Goal: Task Accomplishment & Management: Manage account settings

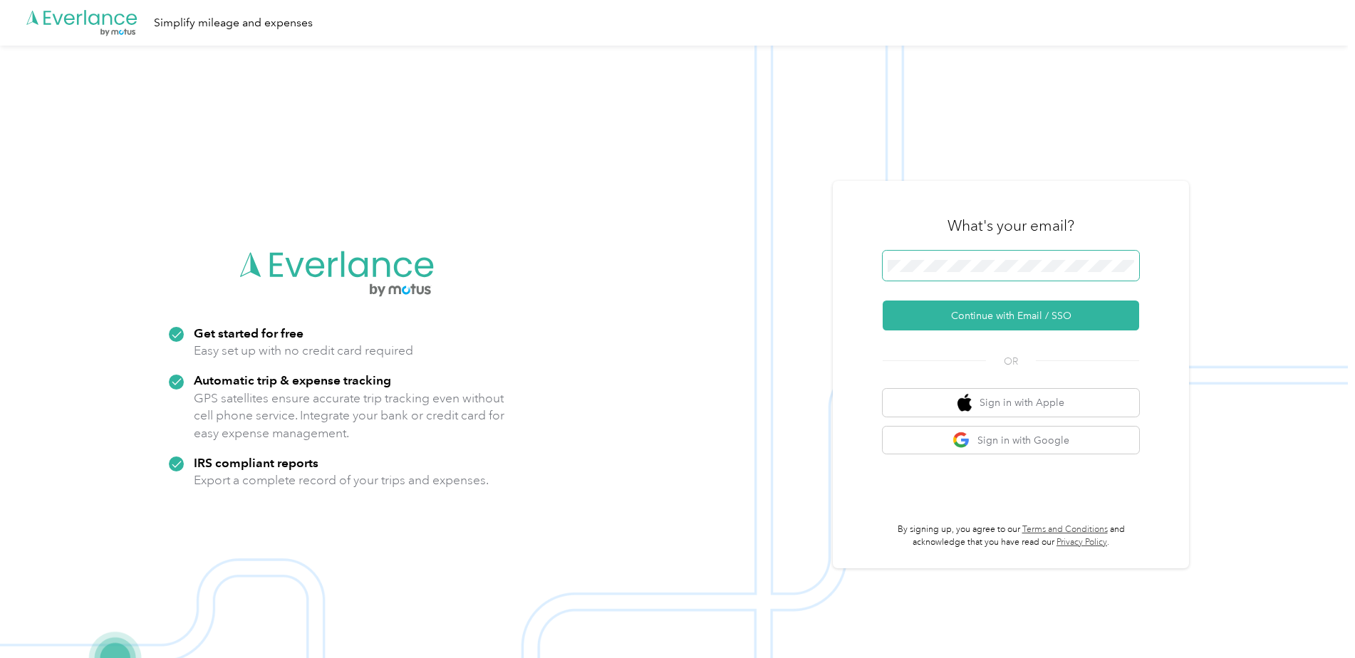
click at [929, 273] on span at bounding box center [1010, 266] width 256 height 30
click at [954, 310] on button "Continue with Email / SSO" at bounding box center [1010, 316] width 256 height 30
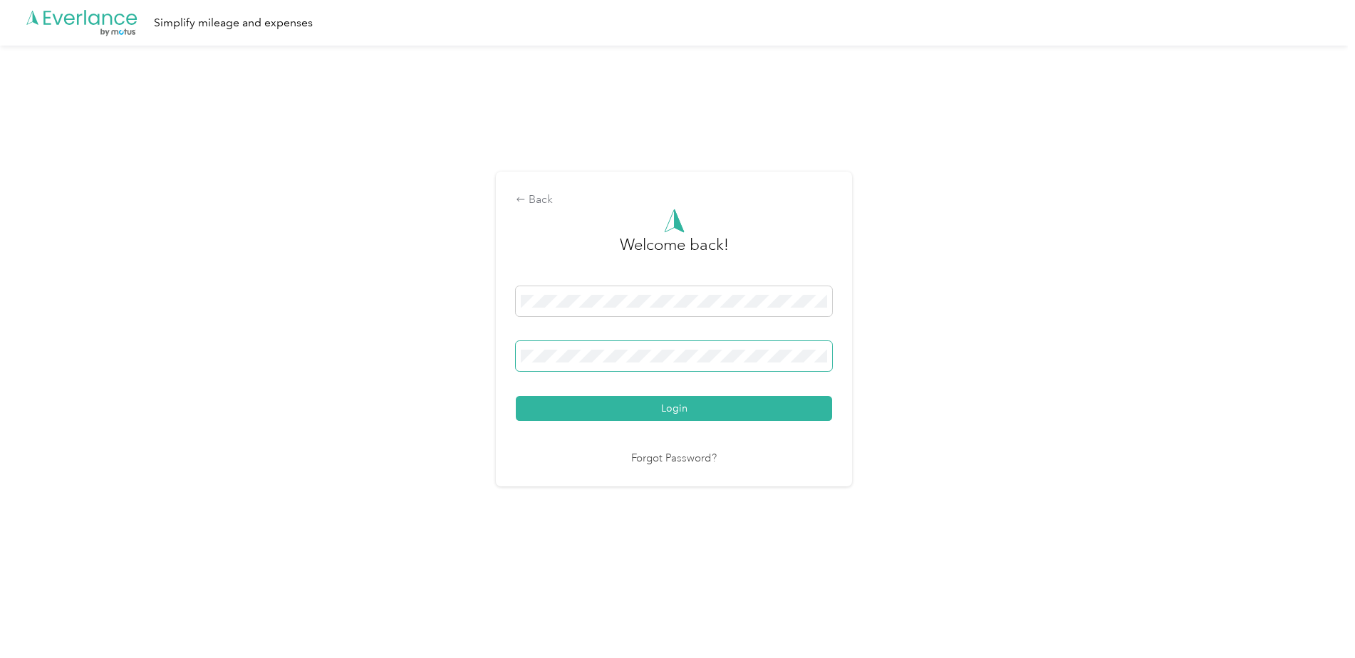
click at [664, 370] on span at bounding box center [674, 356] width 316 height 30
drag, startPoint x: 662, startPoint y: 401, endPoint x: 661, endPoint y: 412, distance: 10.7
click at [662, 404] on button "Login" at bounding box center [674, 408] width 316 height 25
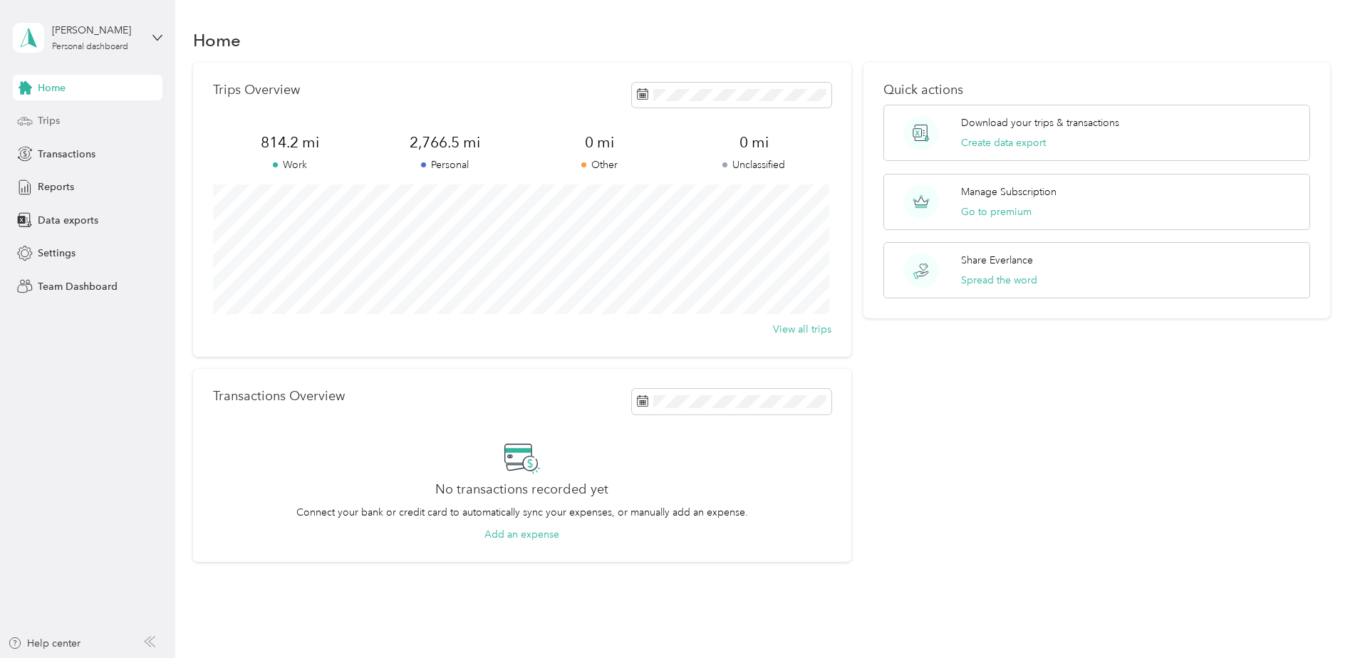
click at [125, 120] on div "Trips" at bounding box center [88, 121] width 150 height 26
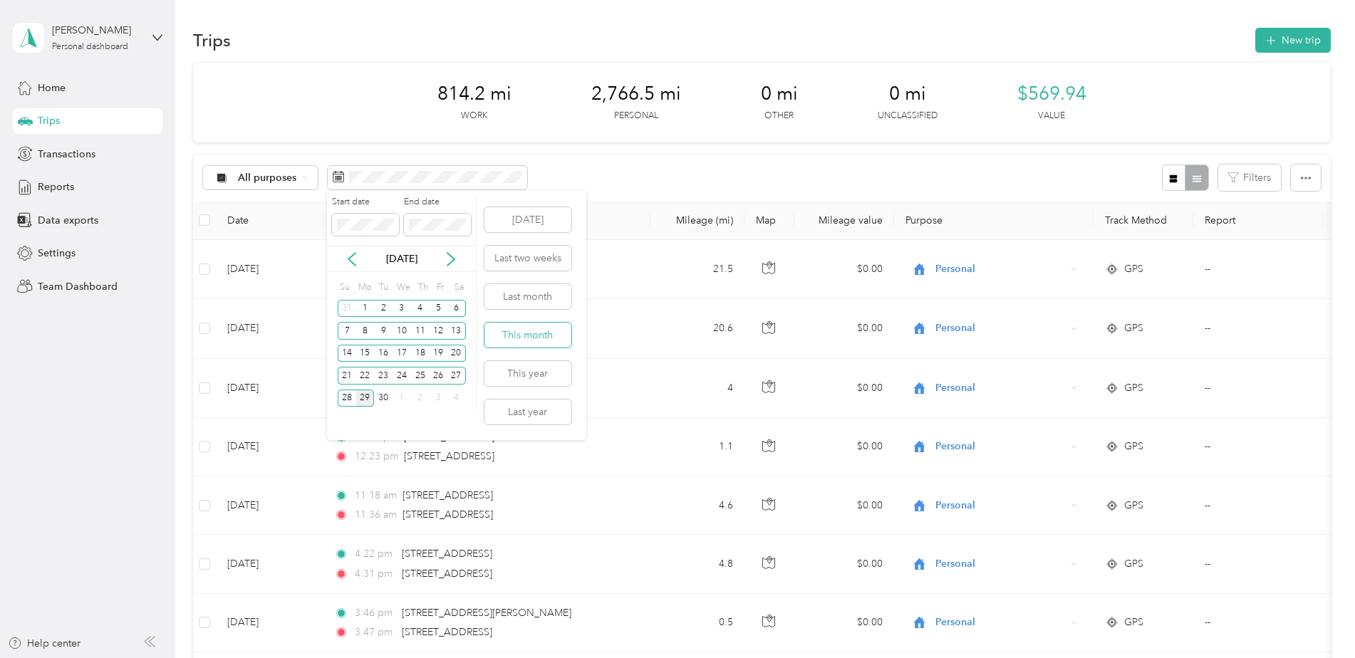
click at [510, 323] on button "This month" at bounding box center [527, 335] width 87 height 25
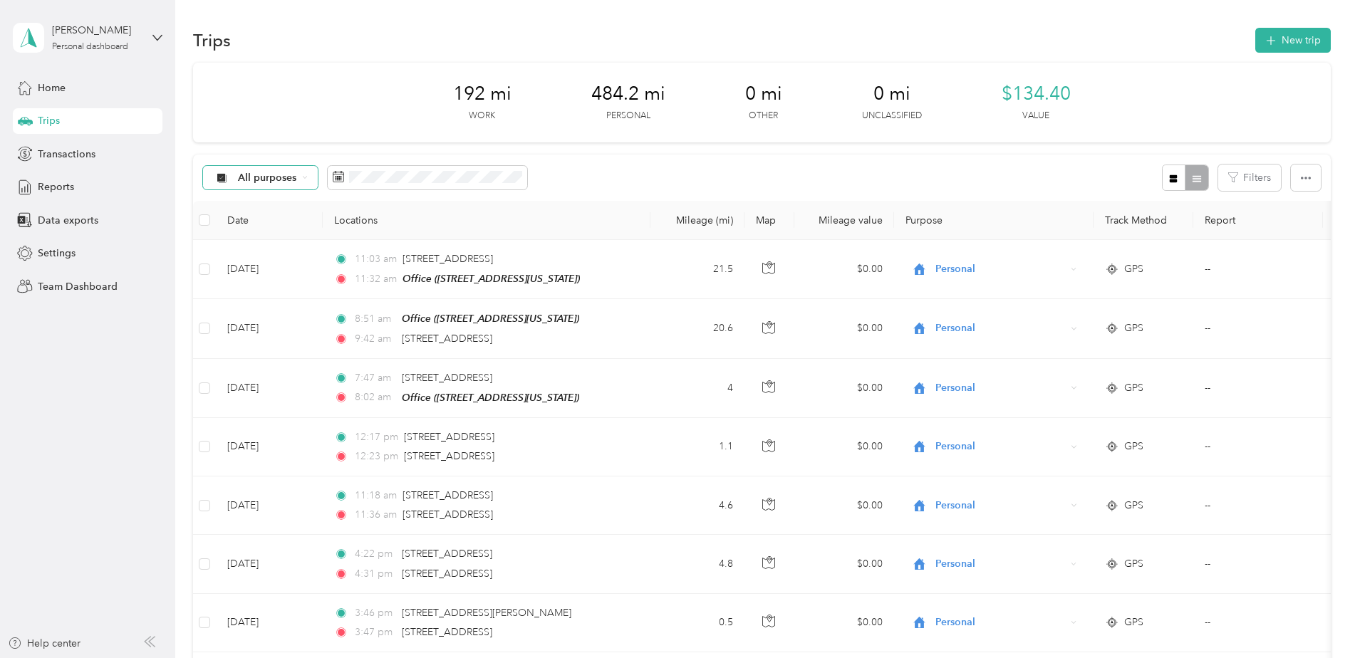
click at [250, 187] on div "All purposes" at bounding box center [260, 178] width 115 height 24
click at [259, 261] on ol "All purposes Unclassified Work Personal Other Charity Medical Moving Commute" at bounding box center [260, 286] width 114 height 199
click at [306, 179] on icon at bounding box center [305, 177] width 6 height 6
click at [251, 249] on span "Work" at bounding box center [272, 253] width 69 height 15
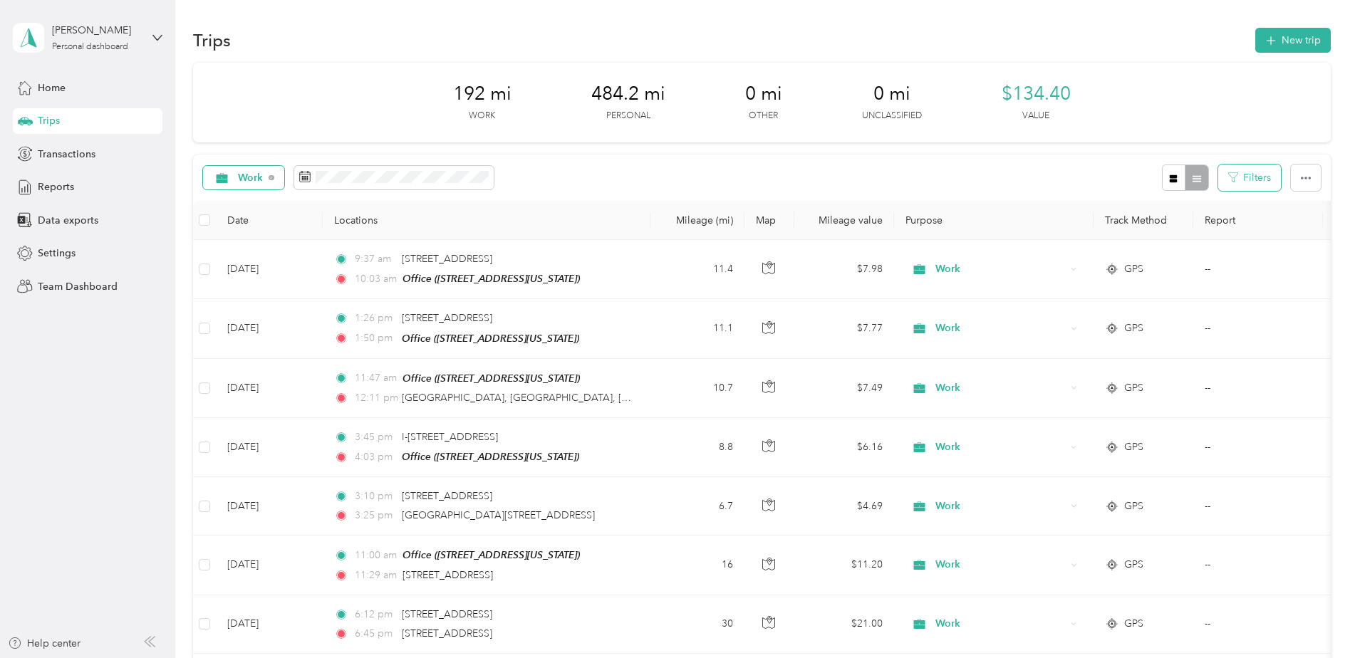
click at [1252, 182] on button "Filters" at bounding box center [1249, 178] width 63 height 26
drag, startPoint x: 1252, startPoint y: 182, endPoint x: 1265, endPoint y: 182, distance: 12.8
click at [1260, 182] on button "Filters" at bounding box center [1249, 178] width 63 height 26
click at [1300, 175] on icon "button" at bounding box center [1305, 178] width 10 height 10
click at [913, 182] on div "Work Filters" at bounding box center [761, 178] width 1137 height 46
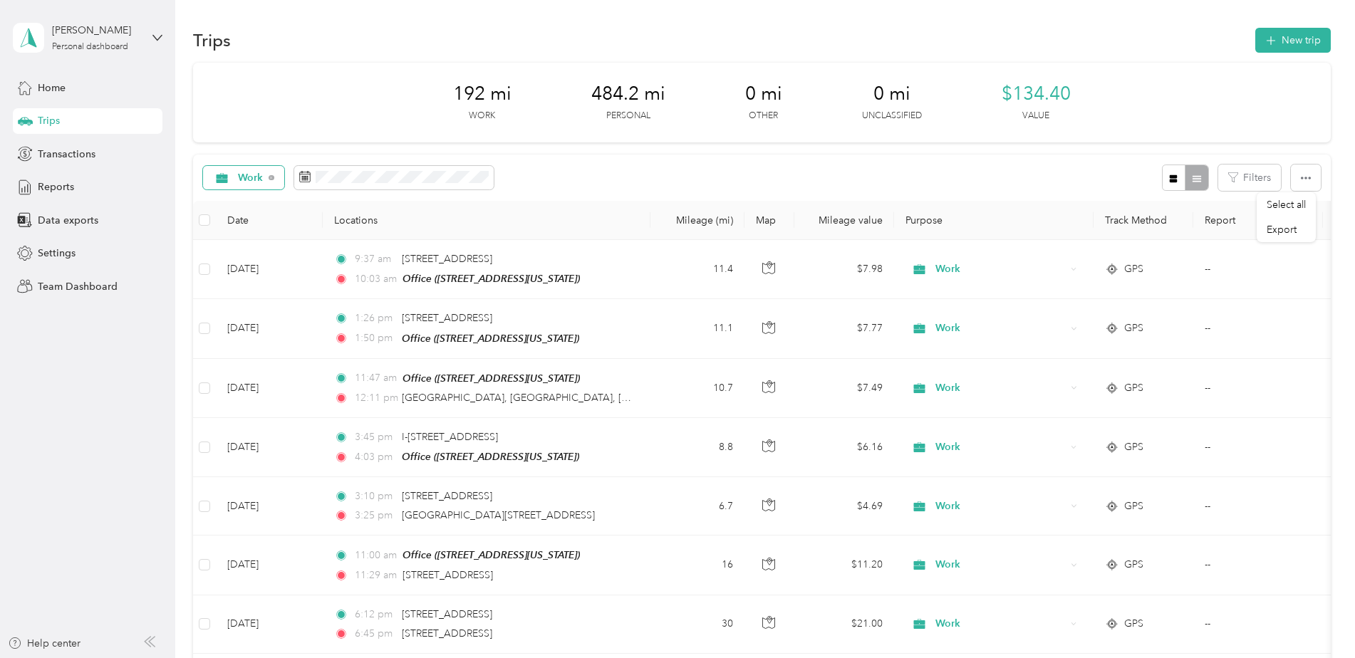
drag, startPoint x: 1025, startPoint y: 219, endPoint x: 1041, endPoint y: 195, distance: 28.8
click at [1004, 195] on div "Work Filters" at bounding box center [761, 178] width 1137 height 46
click at [1171, 177] on icon "button" at bounding box center [1173, 178] width 8 height 8
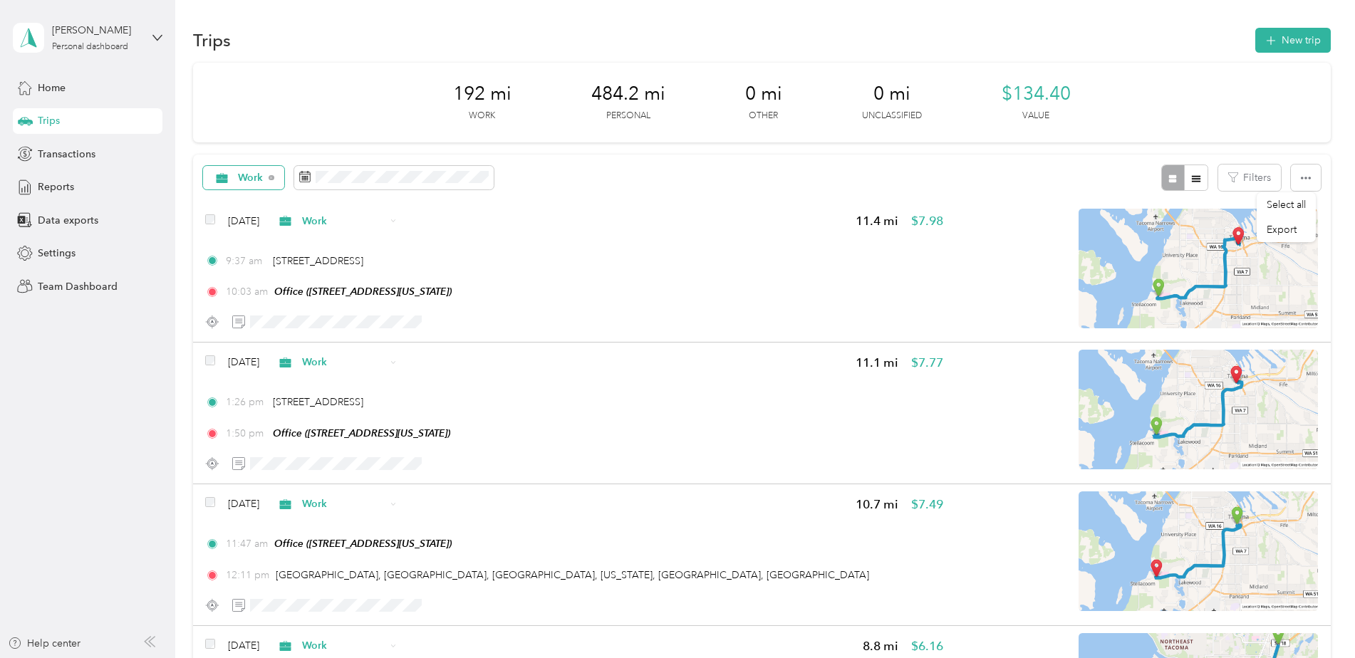
click at [1174, 177] on div at bounding box center [1185, 178] width 46 height 26
click at [1184, 177] on button "button" at bounding box center [1196, 178] width 24 height 26
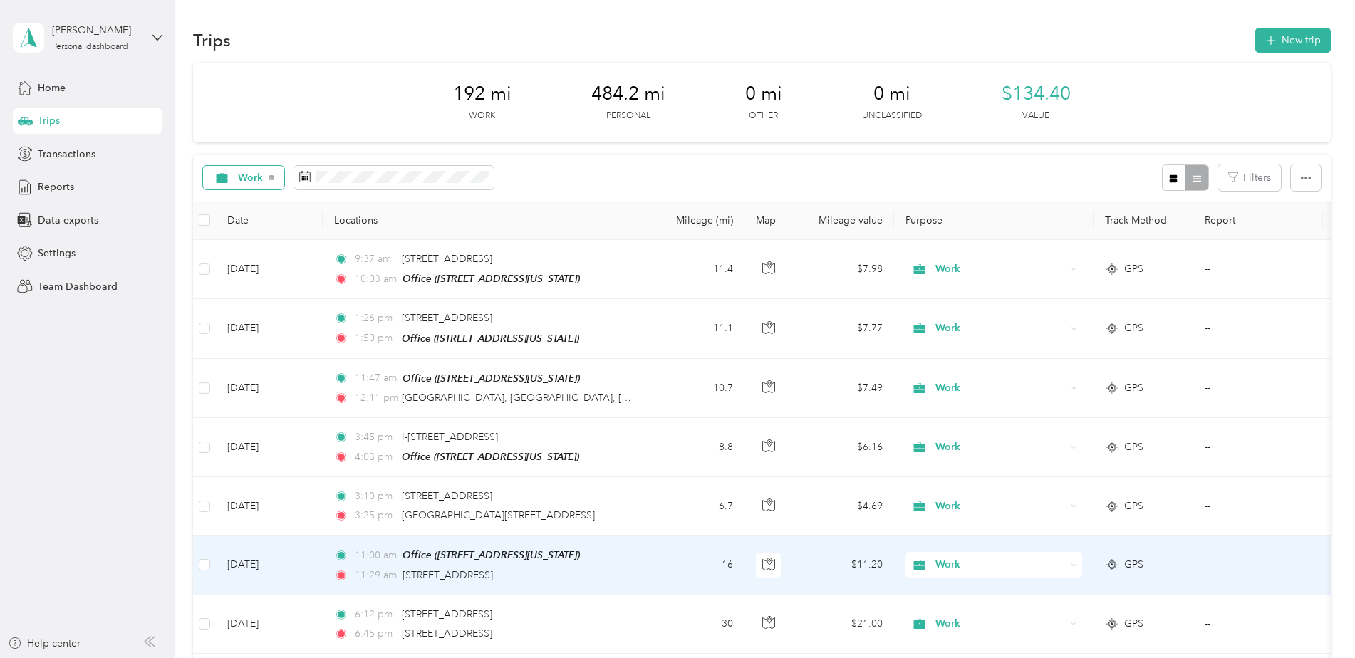
scroll to position [601, 0]
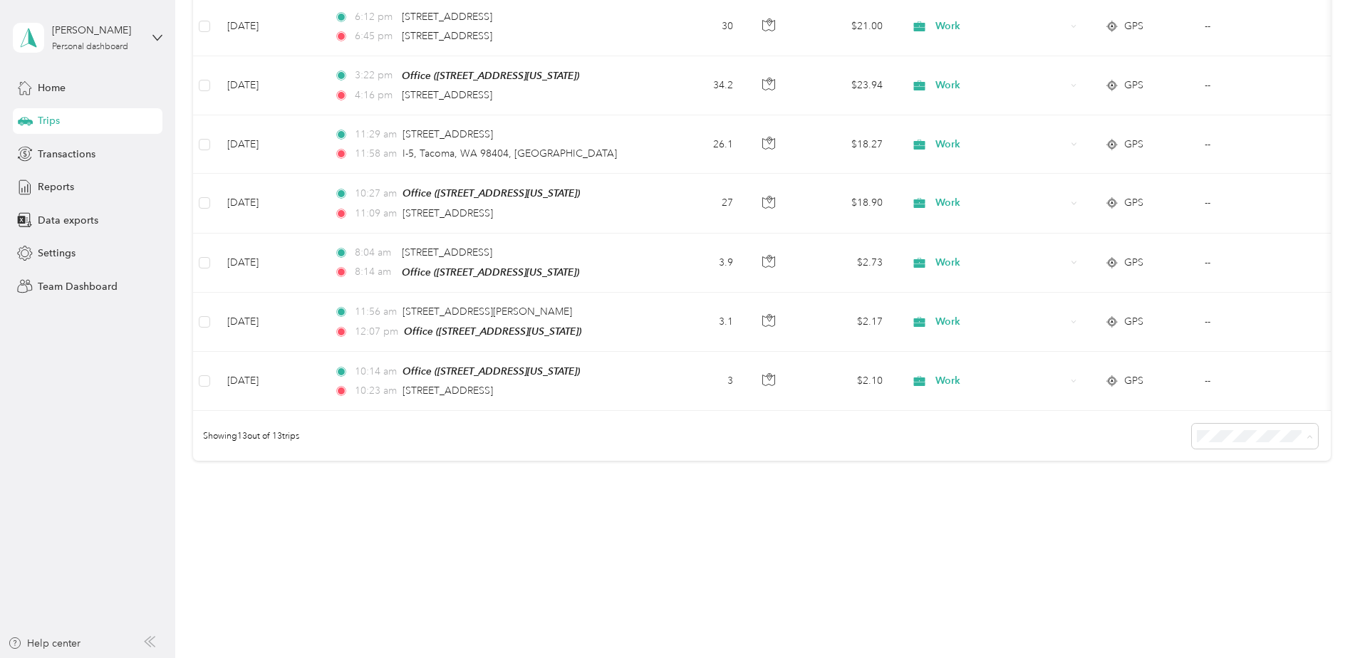
click at [1241, 511] on span "100 per load" at bounding box center [1227, 512] width 58 height 12
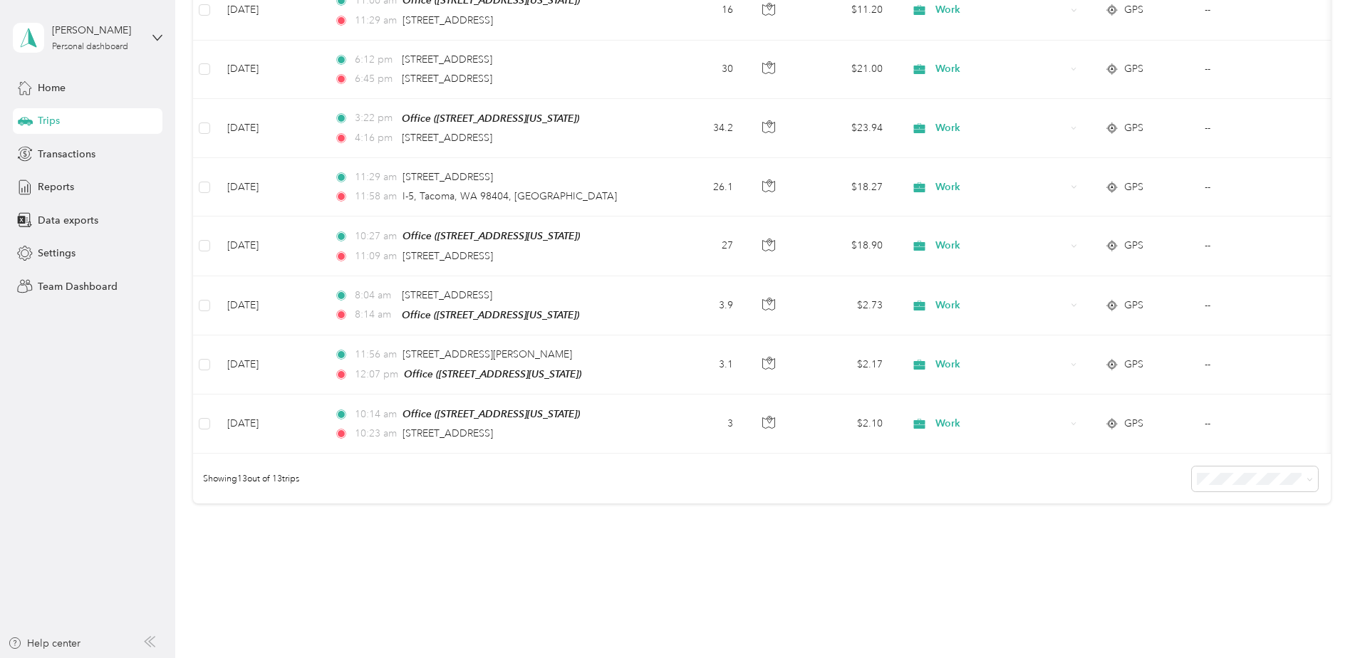
scroll to position [530, 0]
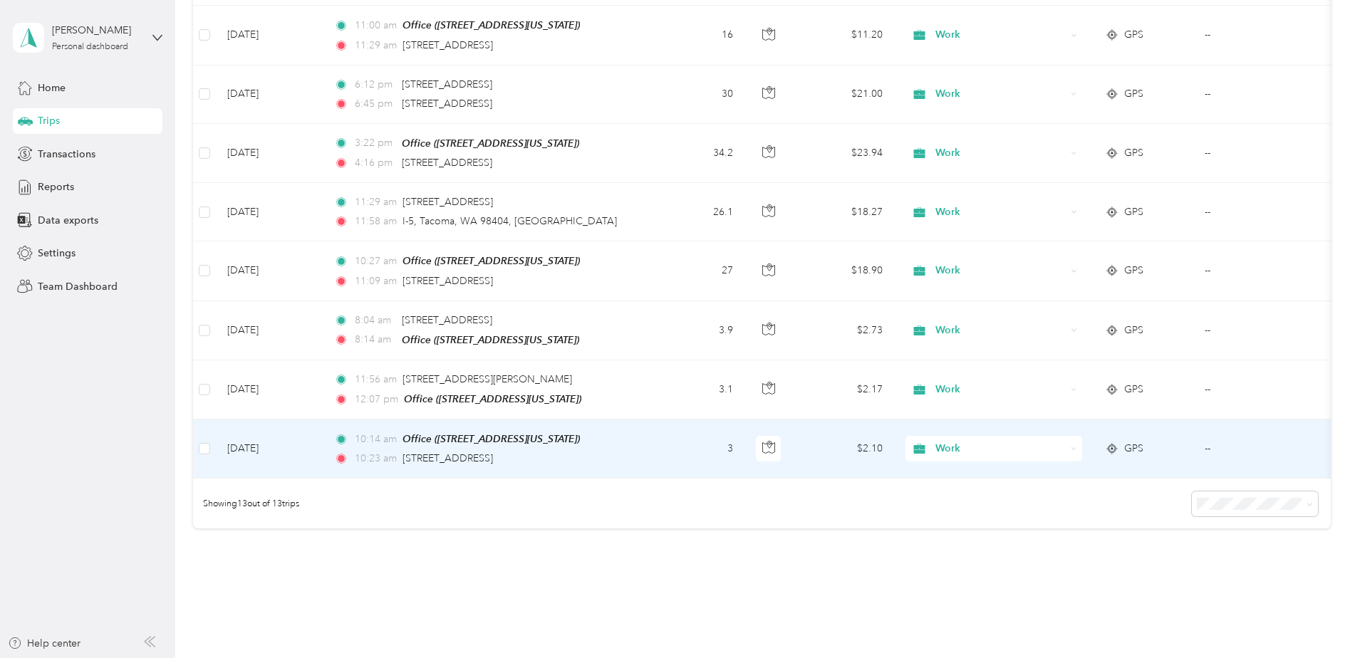
click at [303, 444] on td "[DATE]" at bounding box center [269, 448] width 107 height 59
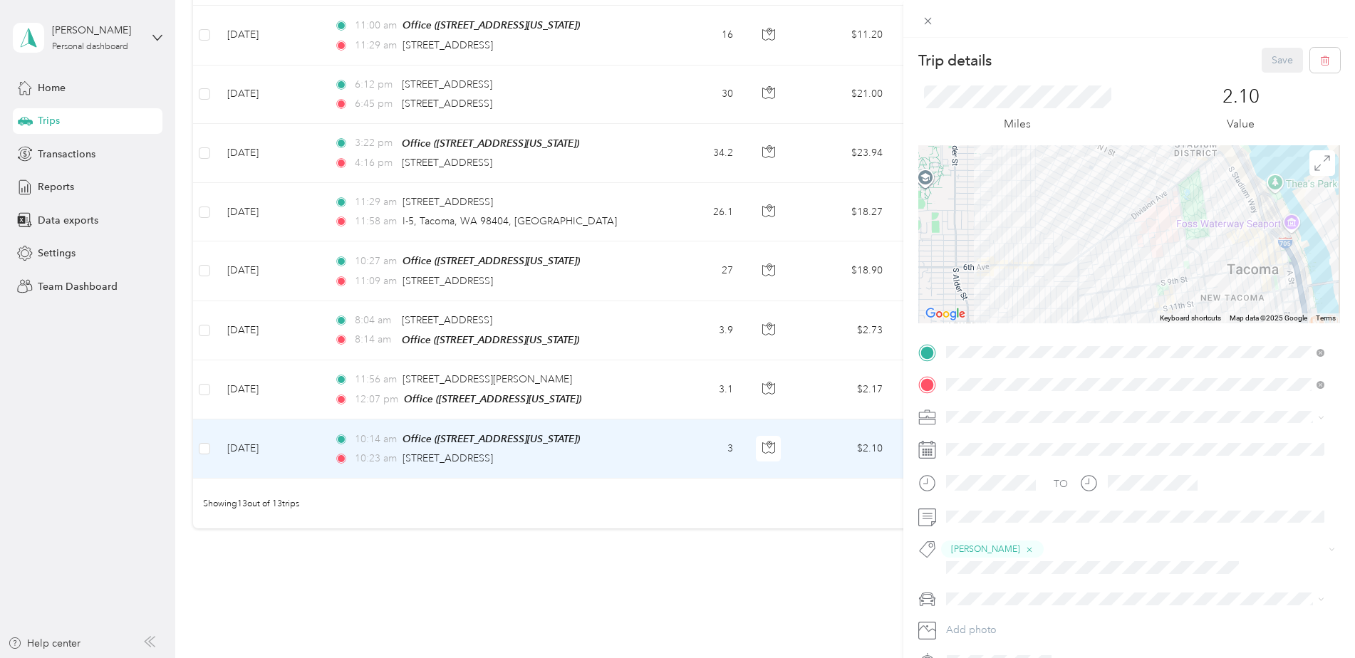
drag, startPoint x: 1065, startPoint y: 204, endPoint x: 1081, endPoint y: 327, distance: 123.5
click at [1081, 327] on div "Trip details Save This trip cannot be edited because it is either under review,…" at bounding box center [1129, 360] width 422 height 625
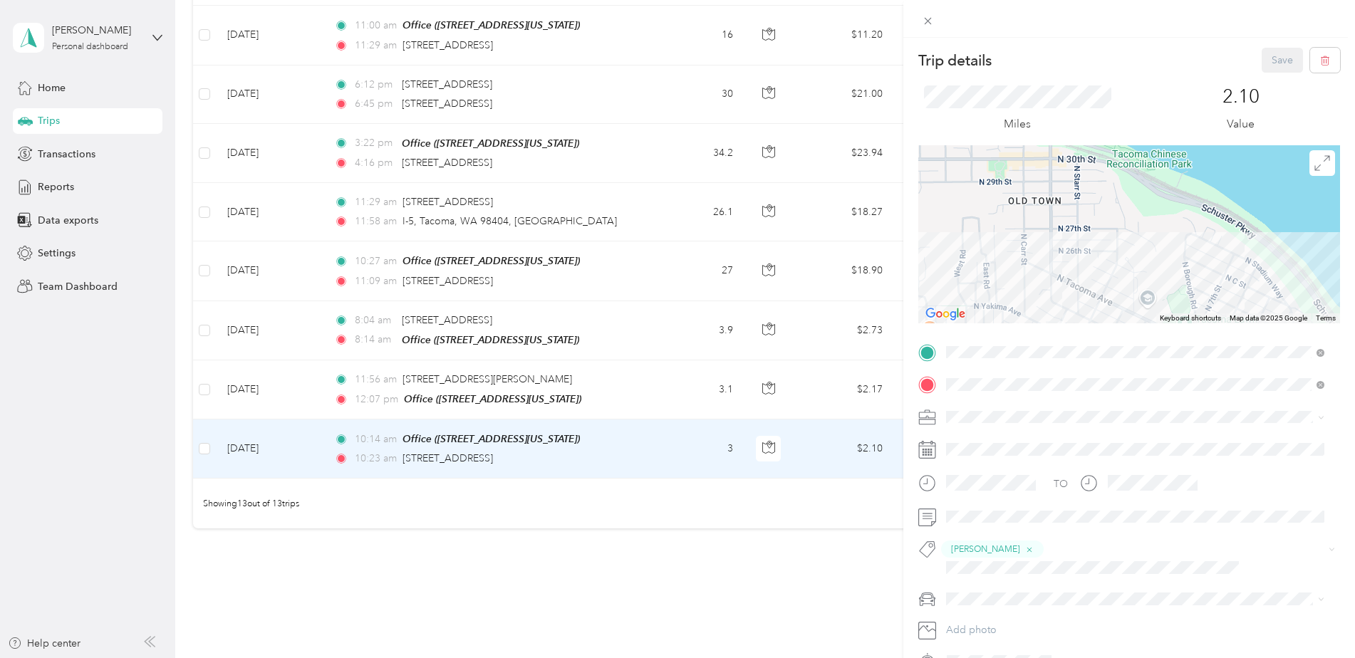
drag, startPoint x: 1070, startPoint y: 267, endPoint x: 1086, endPoint y: 177, distance: 91.2
click at [1085, 177] on div at bounding box center [1129, 234] width 422 height 178
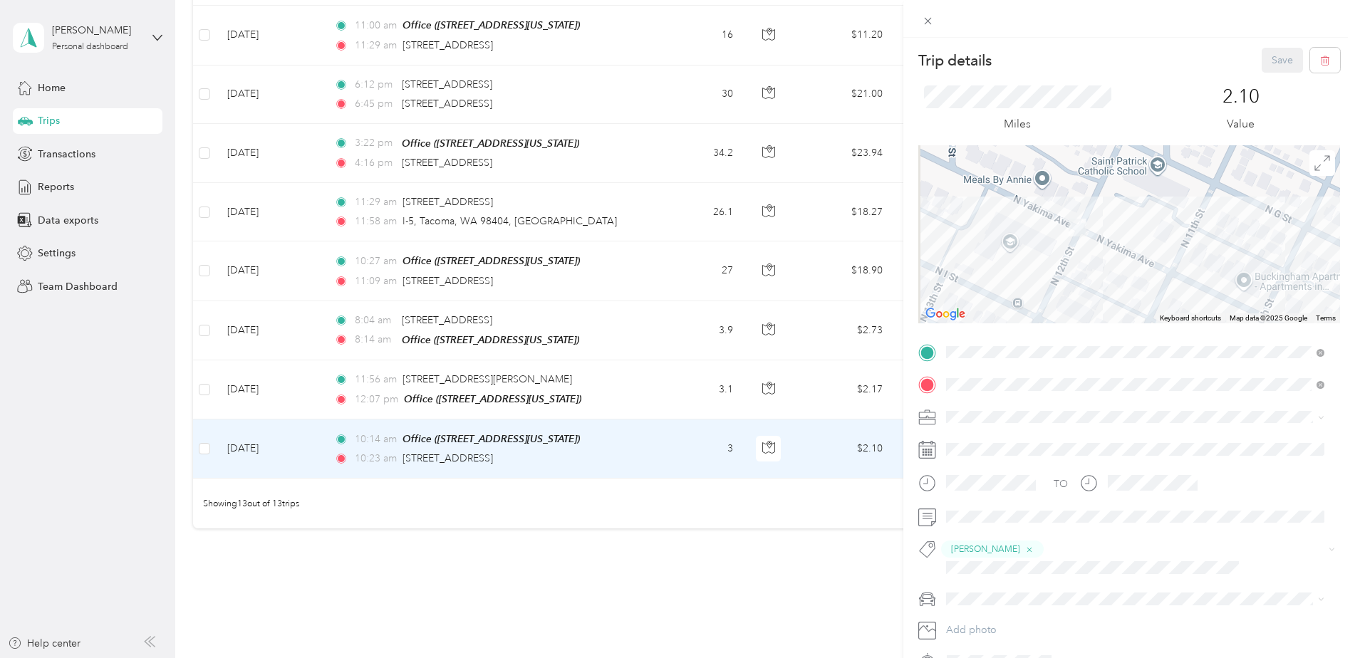
click at [1053, 305] on div at bounding box center [1129, 234] width 422 height 178
drag, startPoint x: 238, startPoint y: 445, endPoint x: 246, endPoint y: 460, distance: 17.2
click at [246, 460] on div "Trip details Save This trip cannot be edited because it is either under review,…" at bounding box center [677, 329] width 1355 height 658
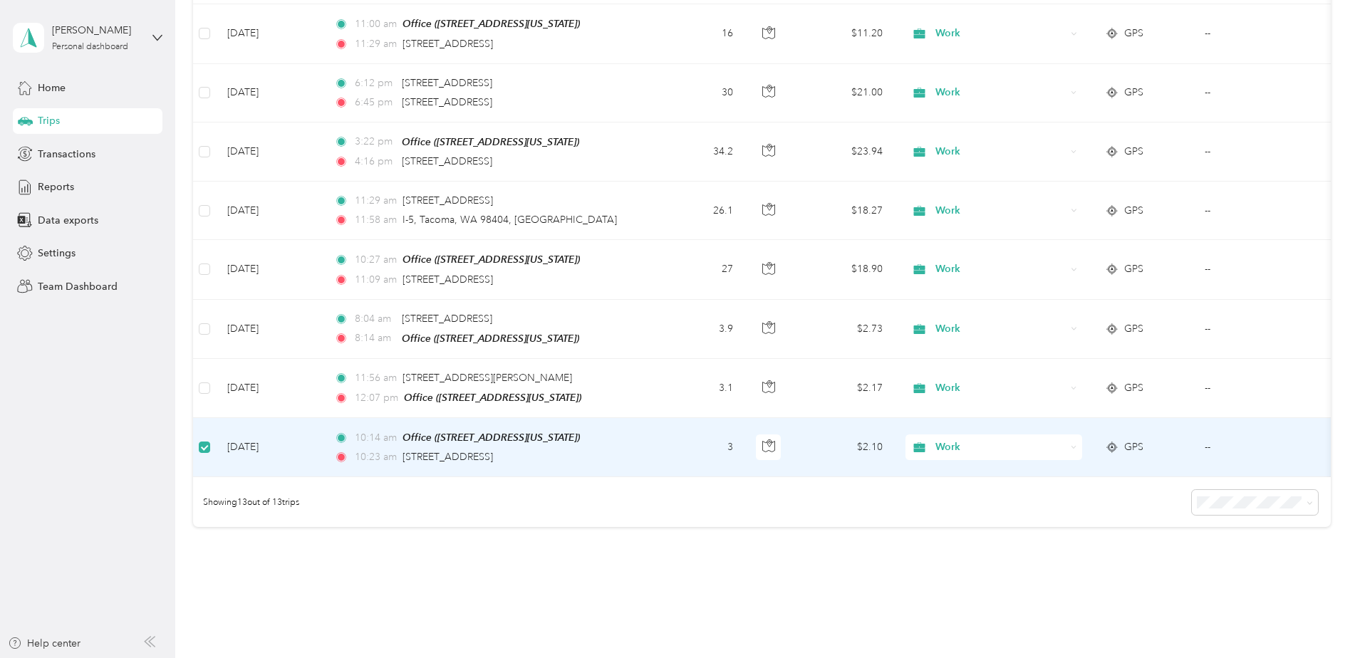
scroll to position [528, 0]
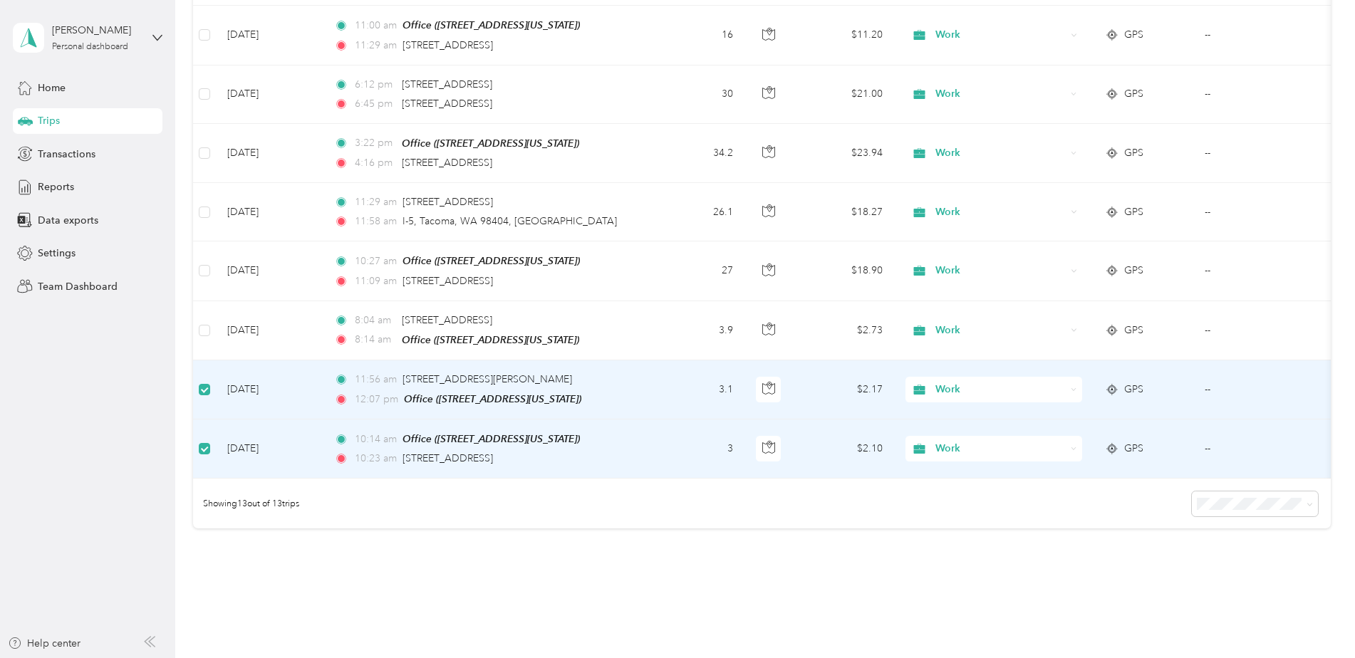
drag, startPoint x: 253, startPoint y: 380, endPoint x: 687, endPoint y: 533, distance: 460.2
click at [685, 533] on div "192 mi Work 484.2 mi Personal 0 mi Other 0 mi Unclassified $134.40 Value Classi…" at bounding box center [761, 56] width 1137 height 1045
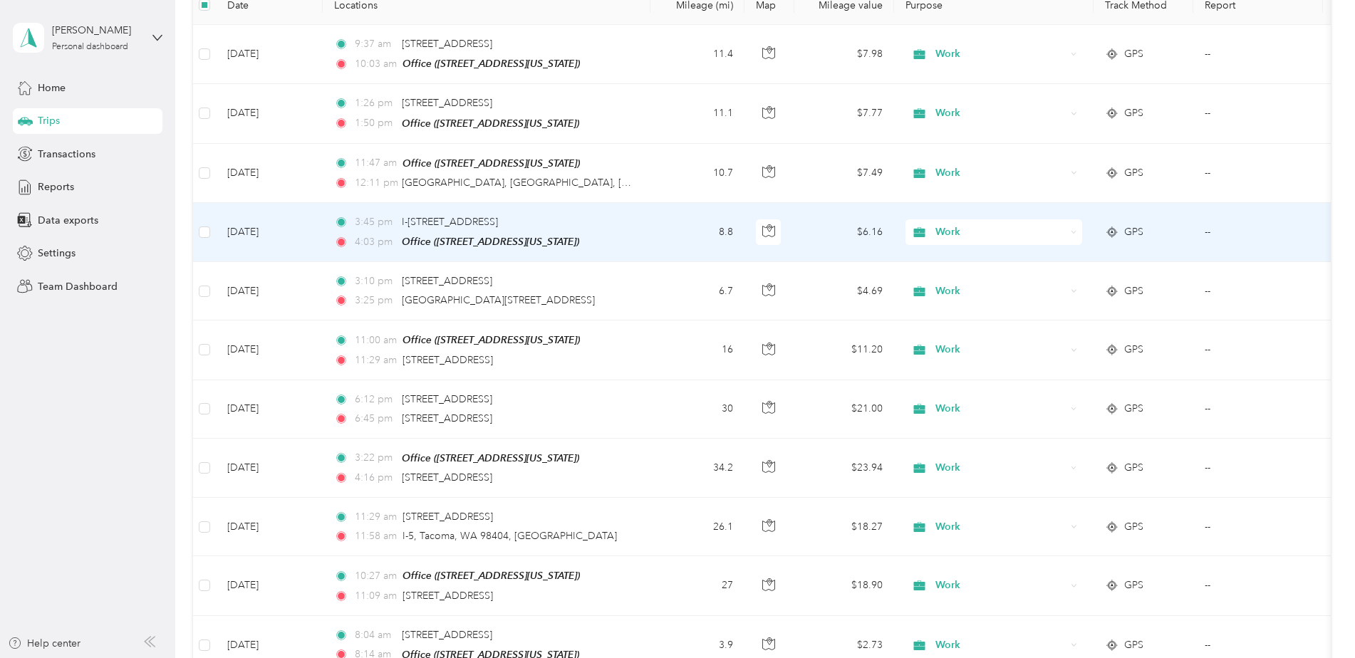
scroll to position [0, 0]
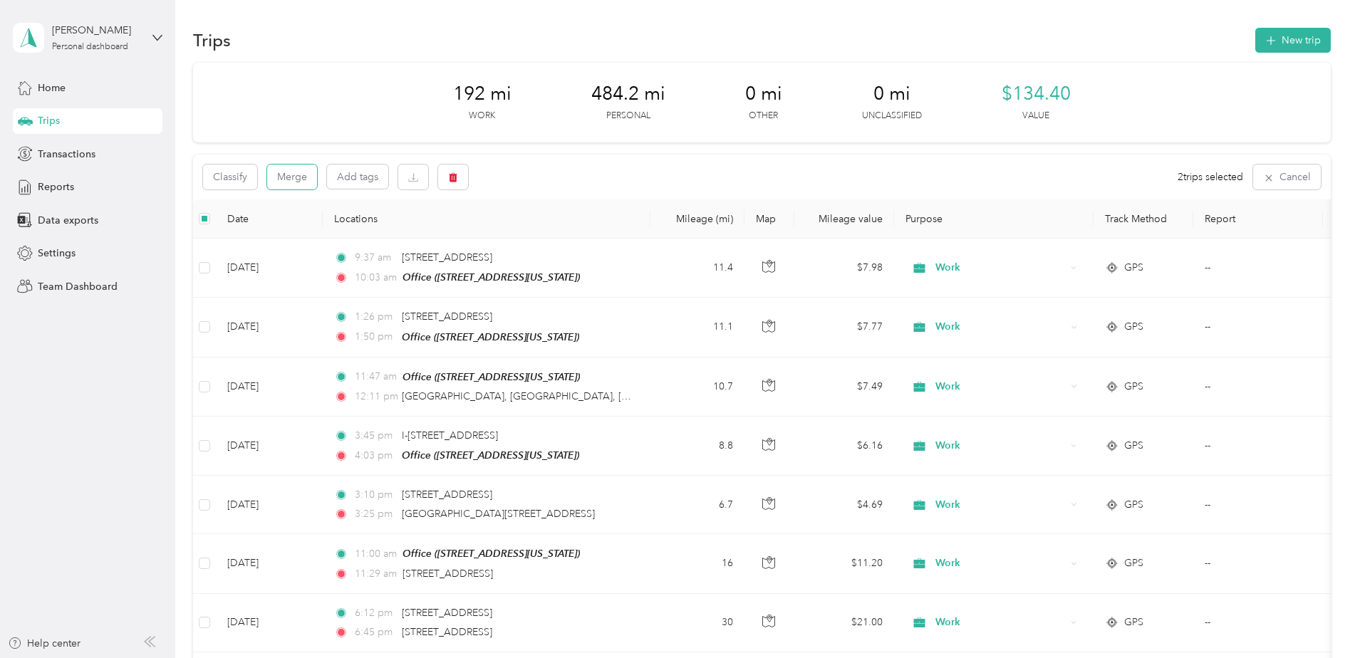
drag, startPoint x: 286, startPoint y: 179, endPoint x: 291, endPoint y: 229, distance: 49.4
click at [285, 179] on button "Merge" at bounding box center [292, 177] width 50 height 25
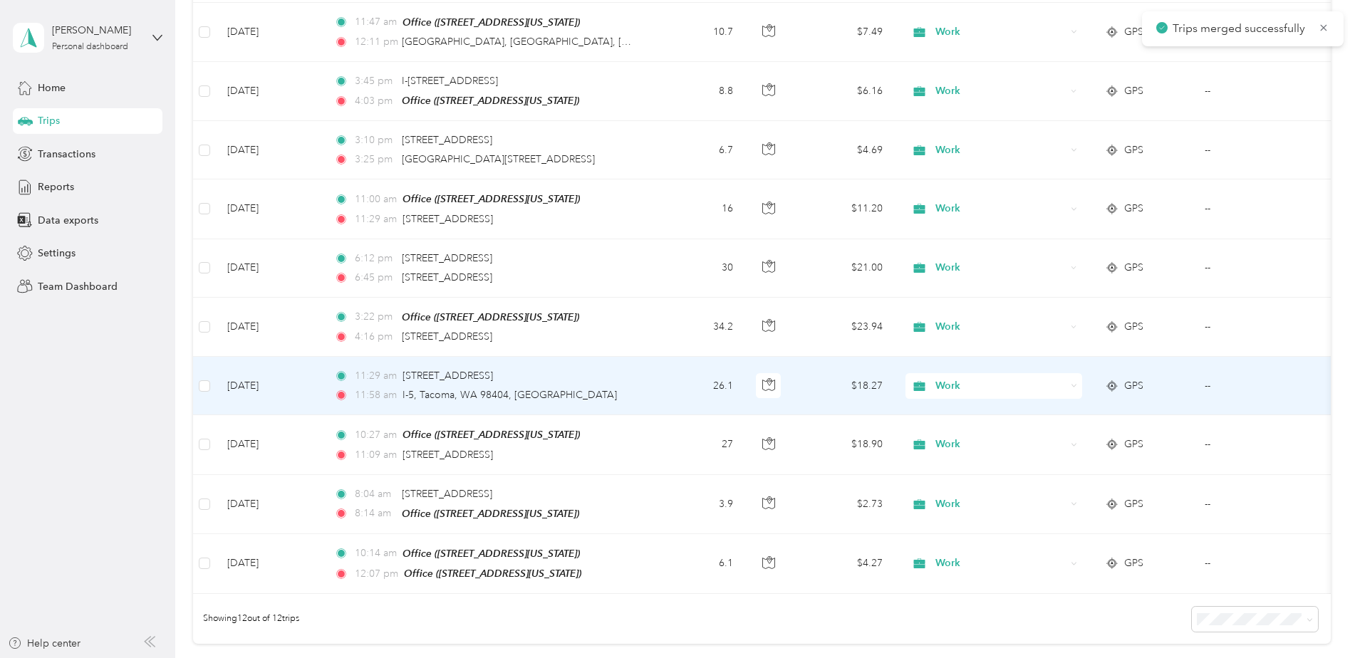
scroll to position [543, 0]
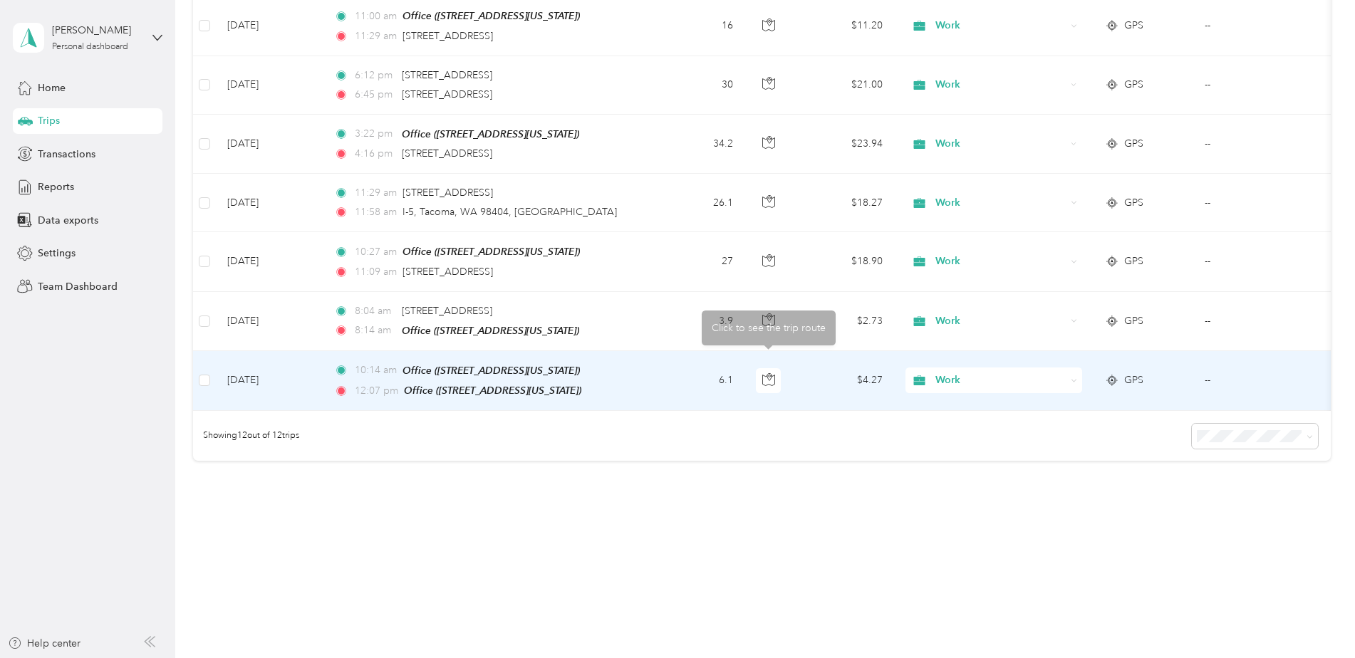
click at [683, 368] on td "6.1" at bounding box center [697, 381] width 94 height 60
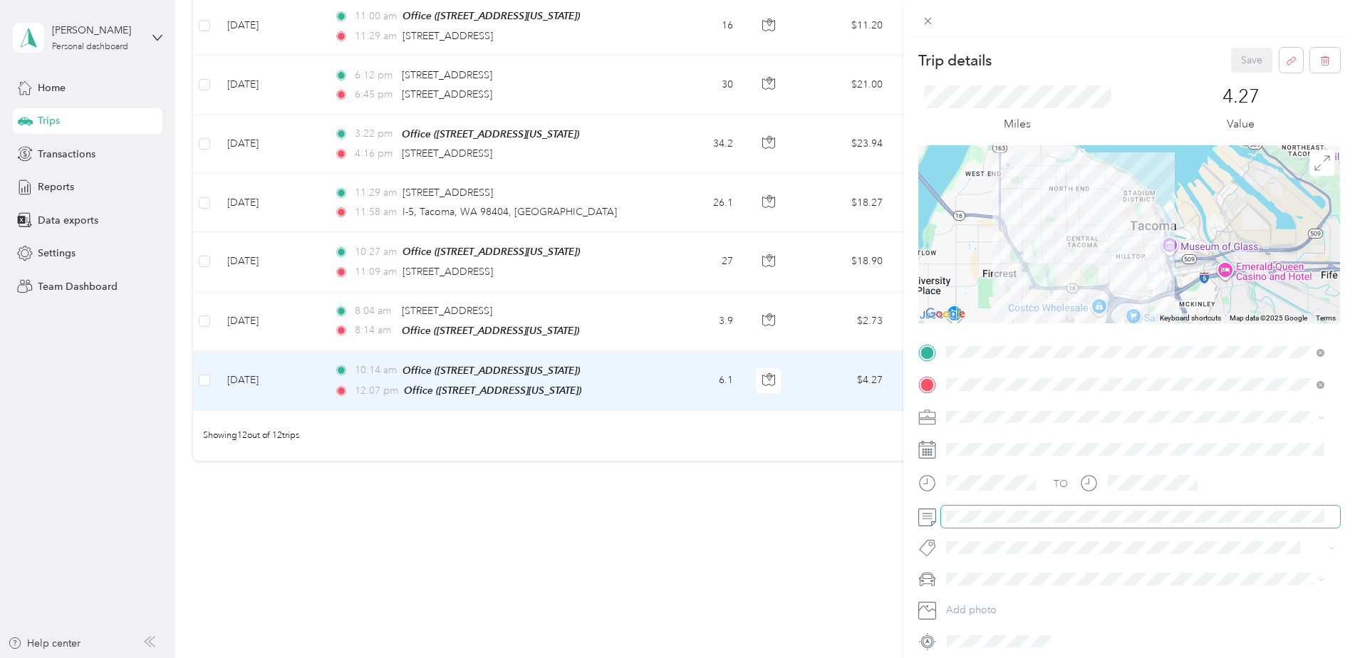
click at [988, 523] on span at bounding box center [1140, 517] width 399 height 23
click at [617, 502] on div "Trip details Save This trip cannot be edited because it is either under review,…" at bounding box center [677, 329] width 1355 height 658
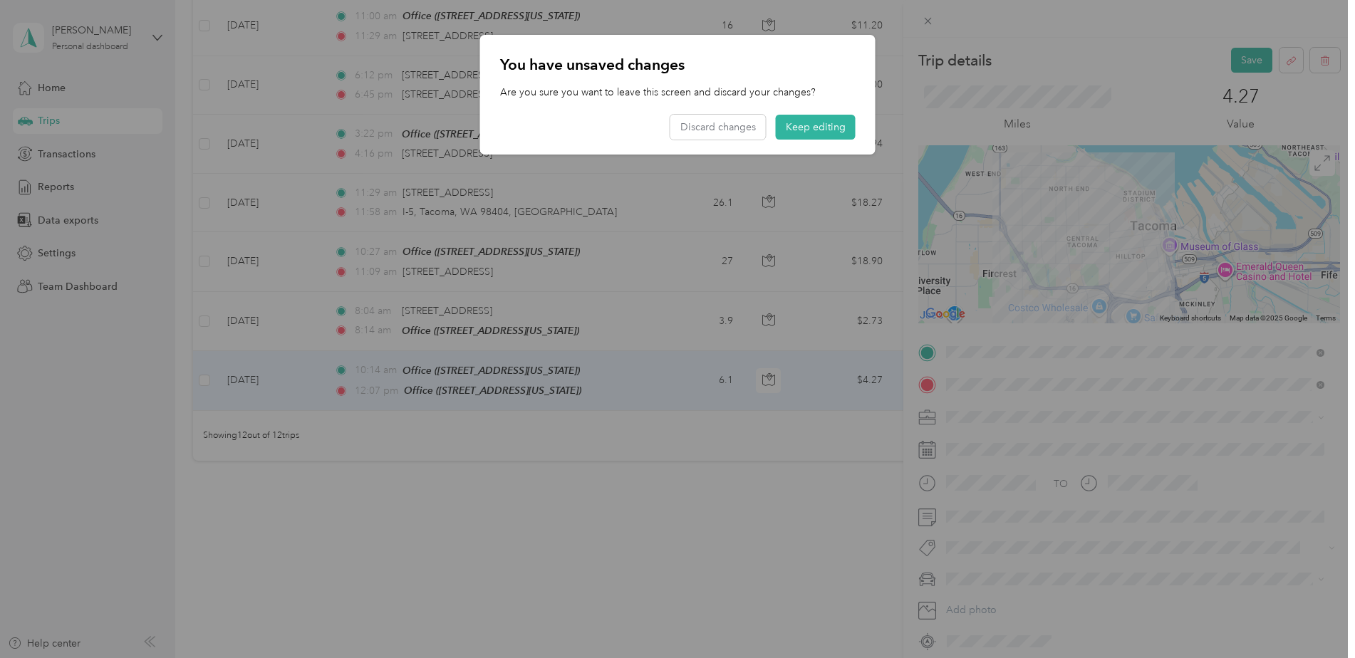
drag, startPoint x: 815, startPoint y: 132, endPoint x: 793, endPoint y: 100, distance: 38.5
click at [792, 100] on div "You have unsaved changes Are you sure you want to leave this screen and discard…" at bounding box center [677, 95] width 395 height 120
drag, startPoint x: 803, startPoint y: 113, endPoint x: 808, endPoint y: 122, distance: 10.5
click at [803, 113] on div "You have unsaved changes Are you sure you want to leave this screen and discard…" at bounding box center [677, 95] width 395 height 120
click at [808, 122] on button "Keep editing" at bounding box center [816, 127] width 80 height 25
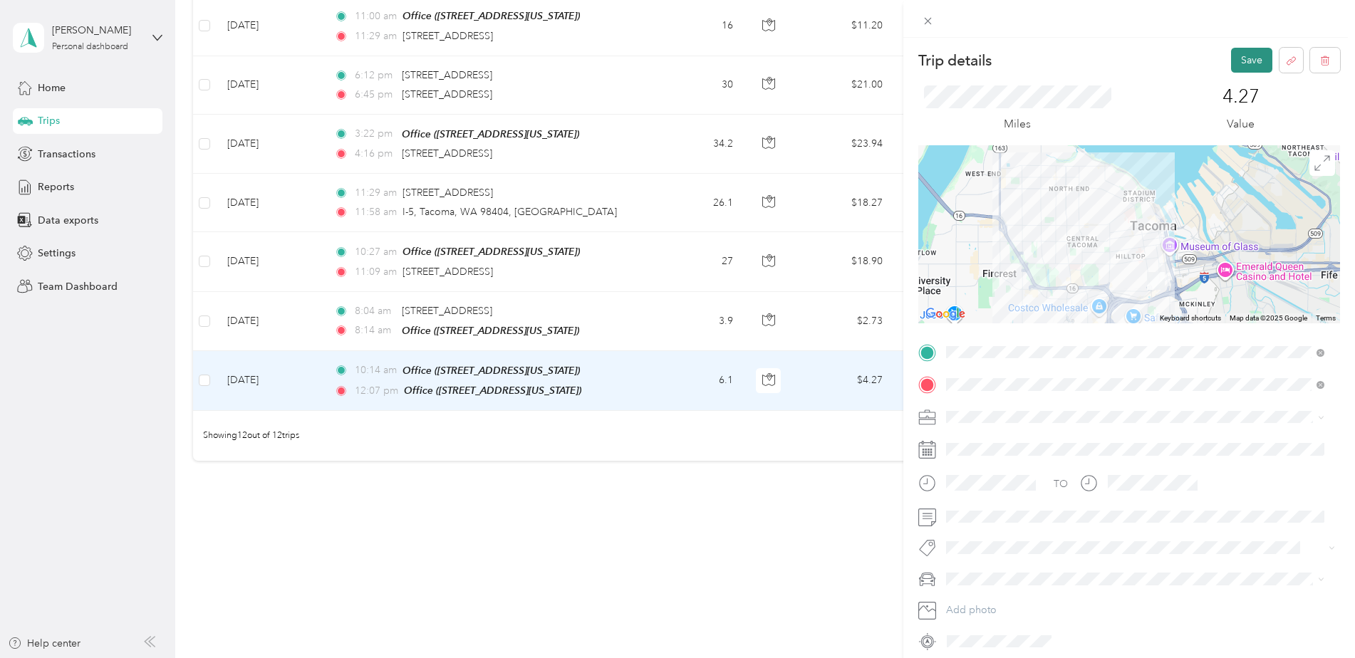
click at [1244, 55] on button "Save" at bounding box center [1251, 60] width 41 height 25
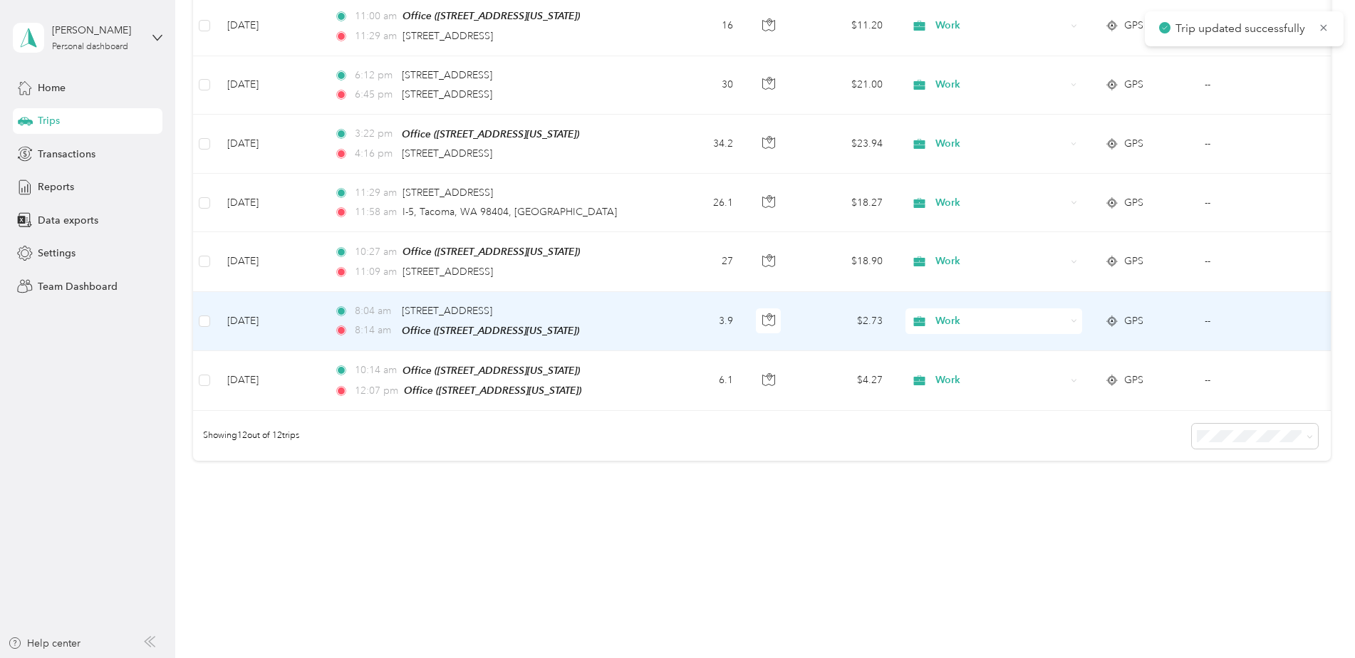
click at [291, 305] on td "[DATE]" at bounding box center [269, 321] width 107 height 59
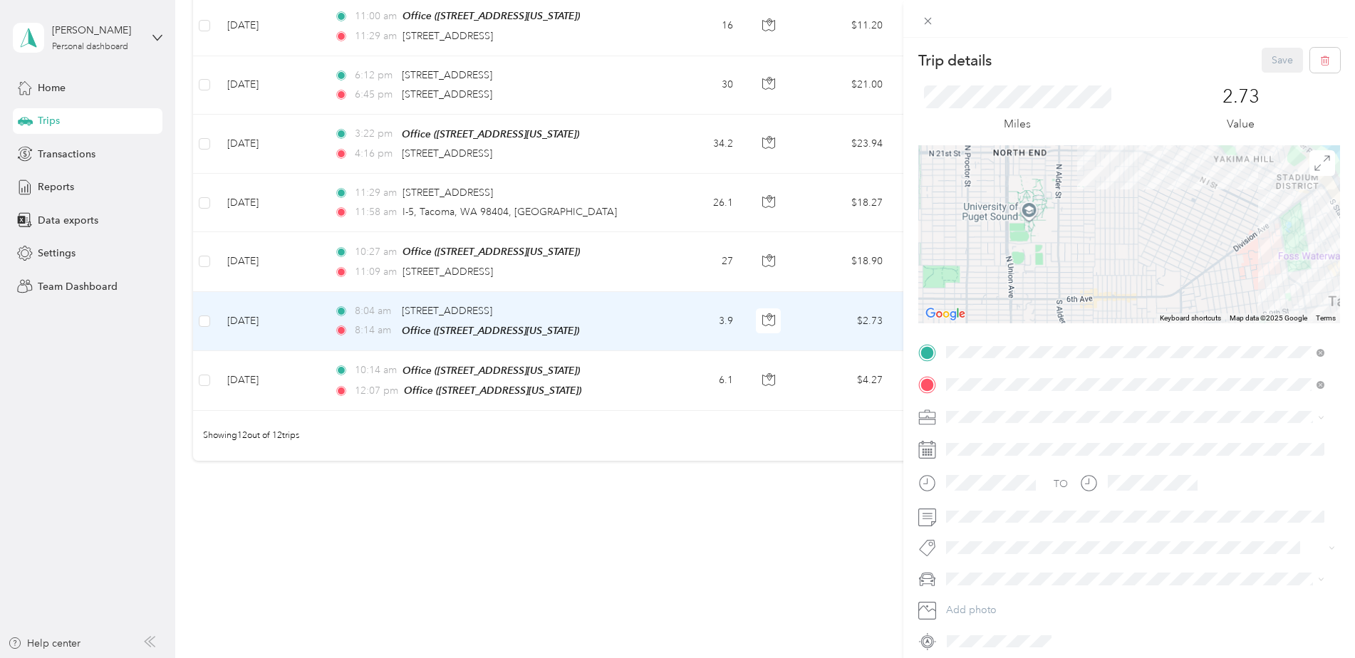
drag, startPoint x: 1115, startPoint y: 207, endPoint x: 1038, endPoint y: 254, distance: 90.5
click at [1038, 254] on div at bounding box center [1129, 234] width 422 height 178
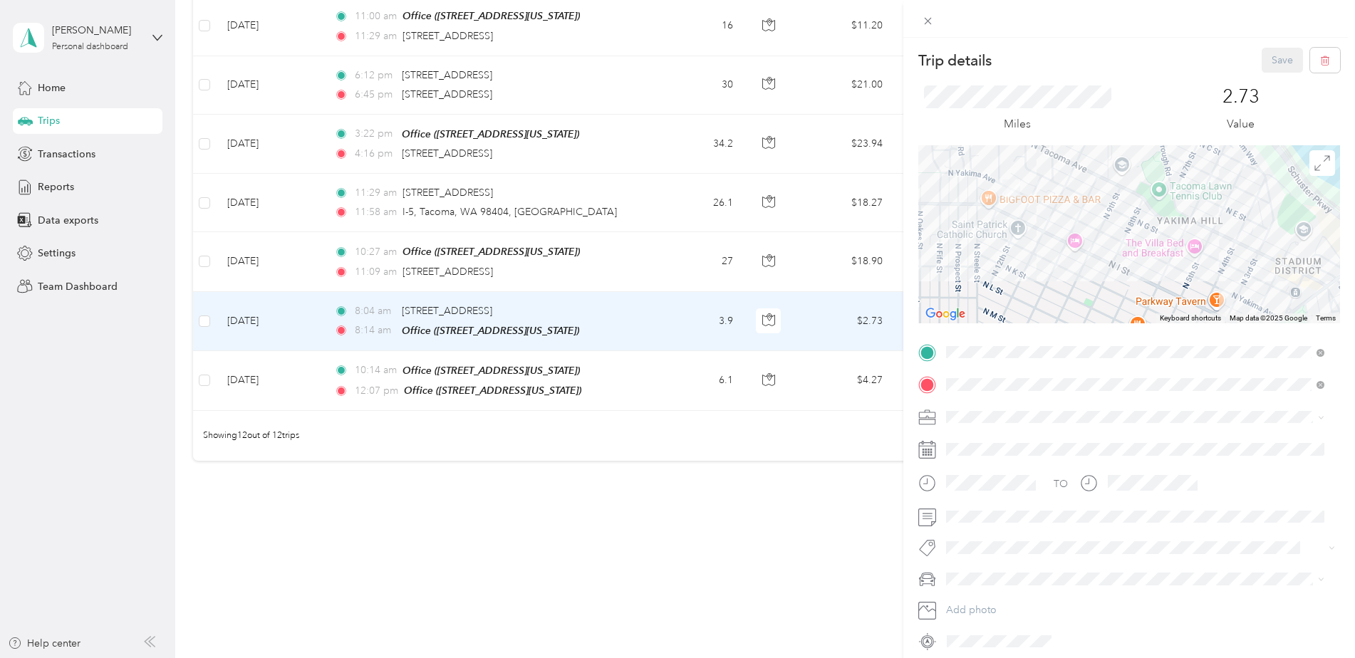
click at [319, 256] on div "Trip details Save This trip cannot be edited because it is either under review,…" at bounding box center [677, 329] width 1355 height 658
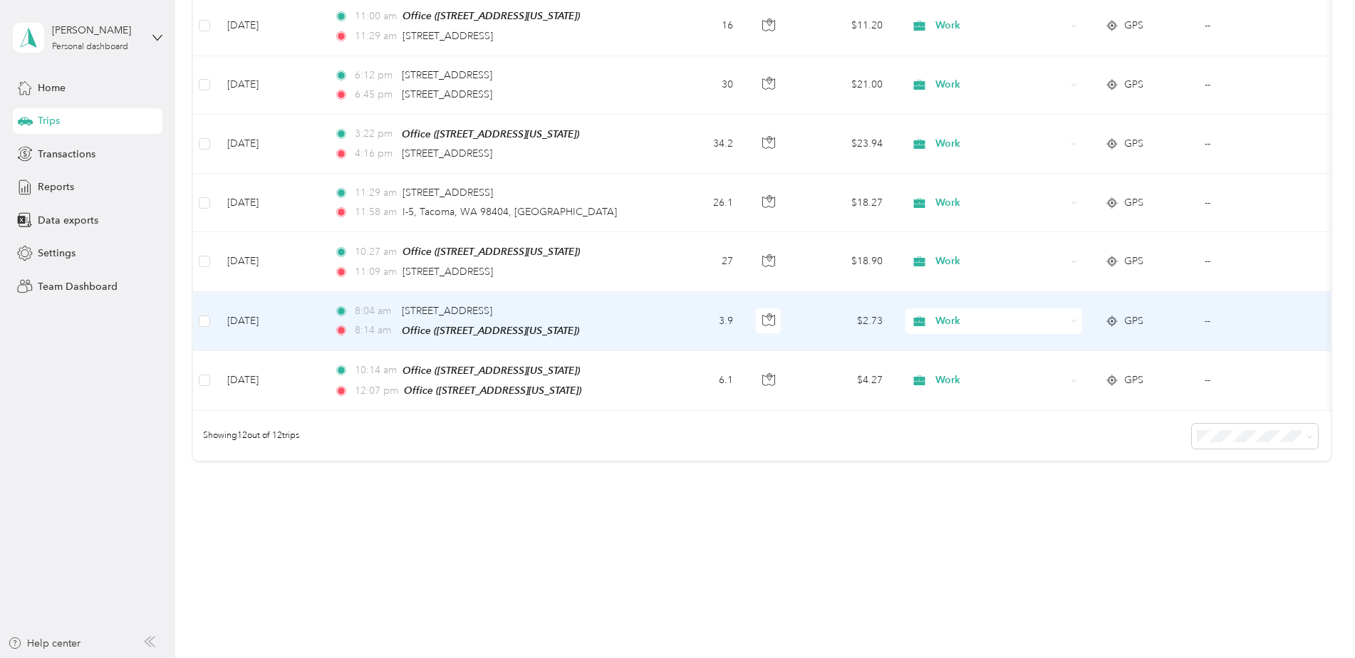
click at [313, 306] on td "[DATE]" at bounding box center [269, 321] width 107 height 59
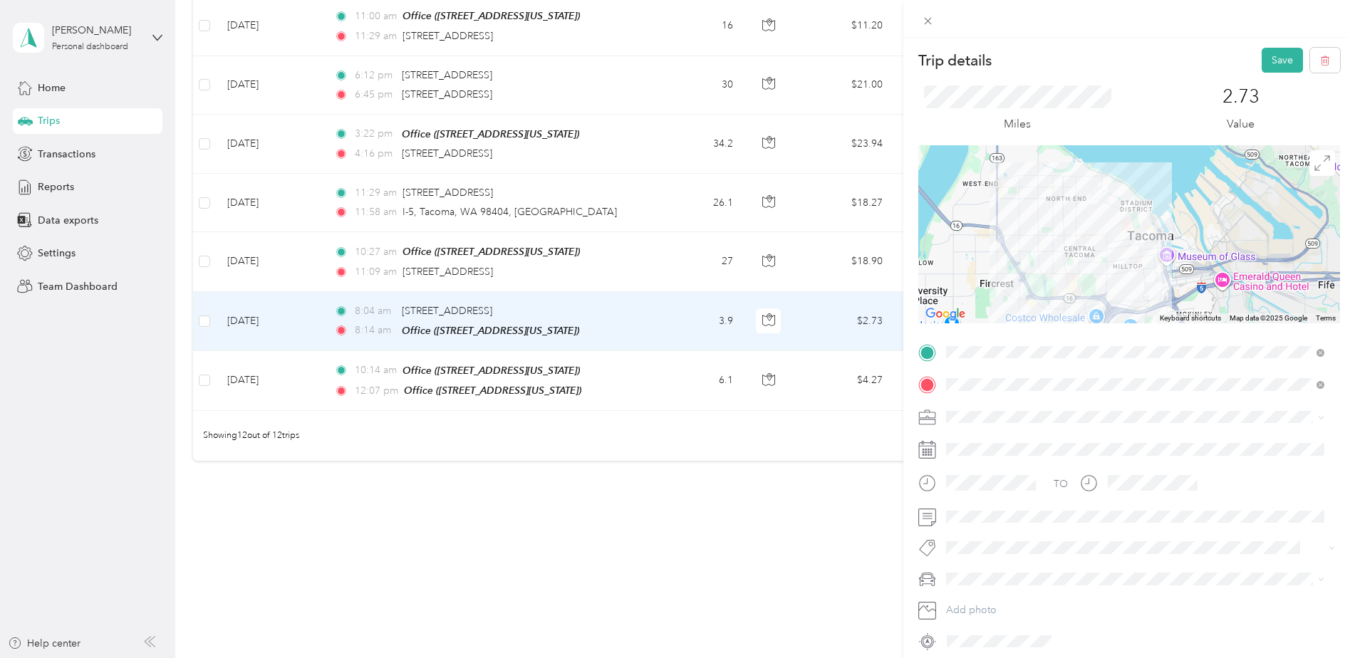
click at [241, 634] on div "Trip details Save This trip cannot be edited because it is either under review,…" at bounding box center [677, 329] width 1355 height 658
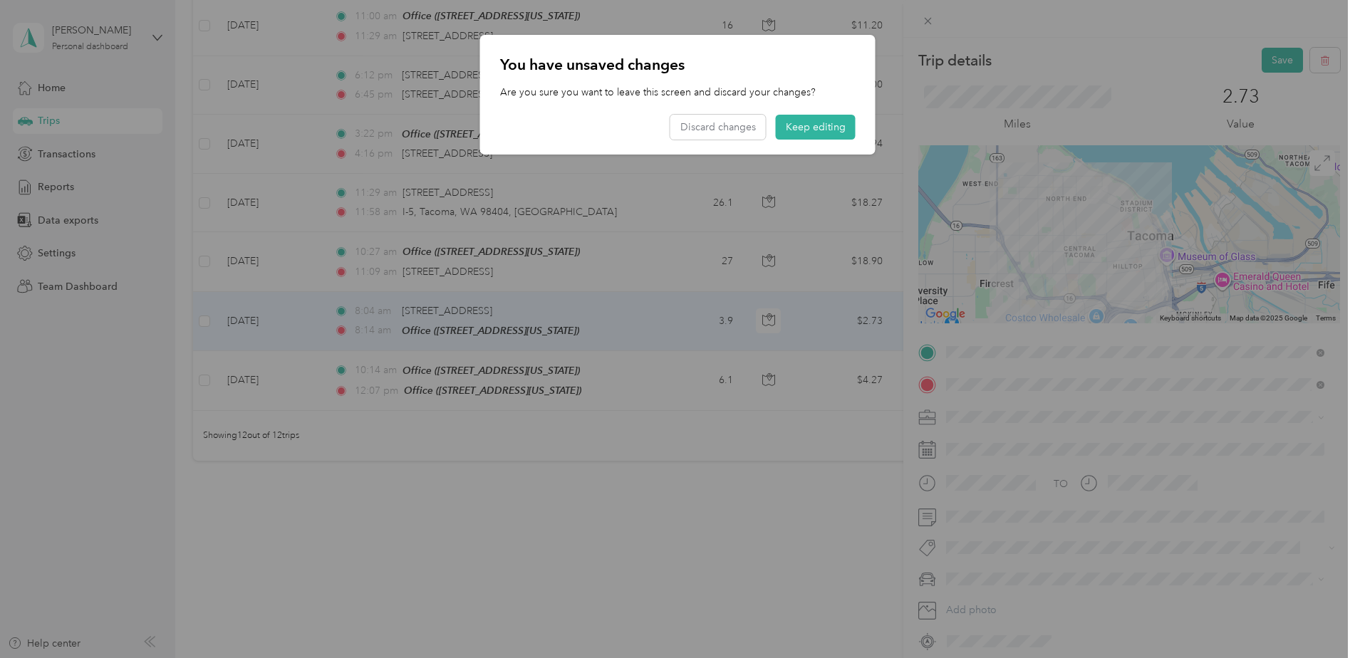
drag, startPoint x: 836, startPoint y: 120, endPoint x: 1116, endPoint y: 53, distance: 288.0
click at [837, 120] on button "Keep editing" at bounding box center [816, 127] width 80 height 25
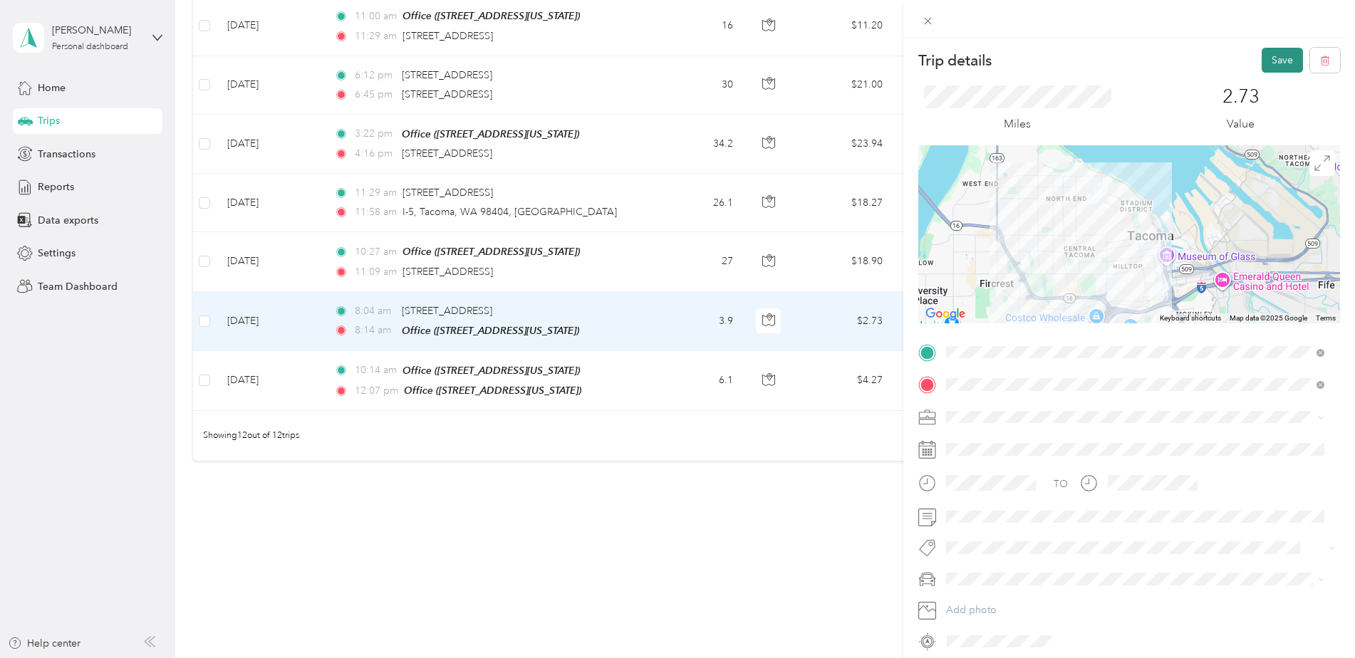
click at [1278, 63] on button "Save" at bounding box center [1281, 60] width 41 height 25
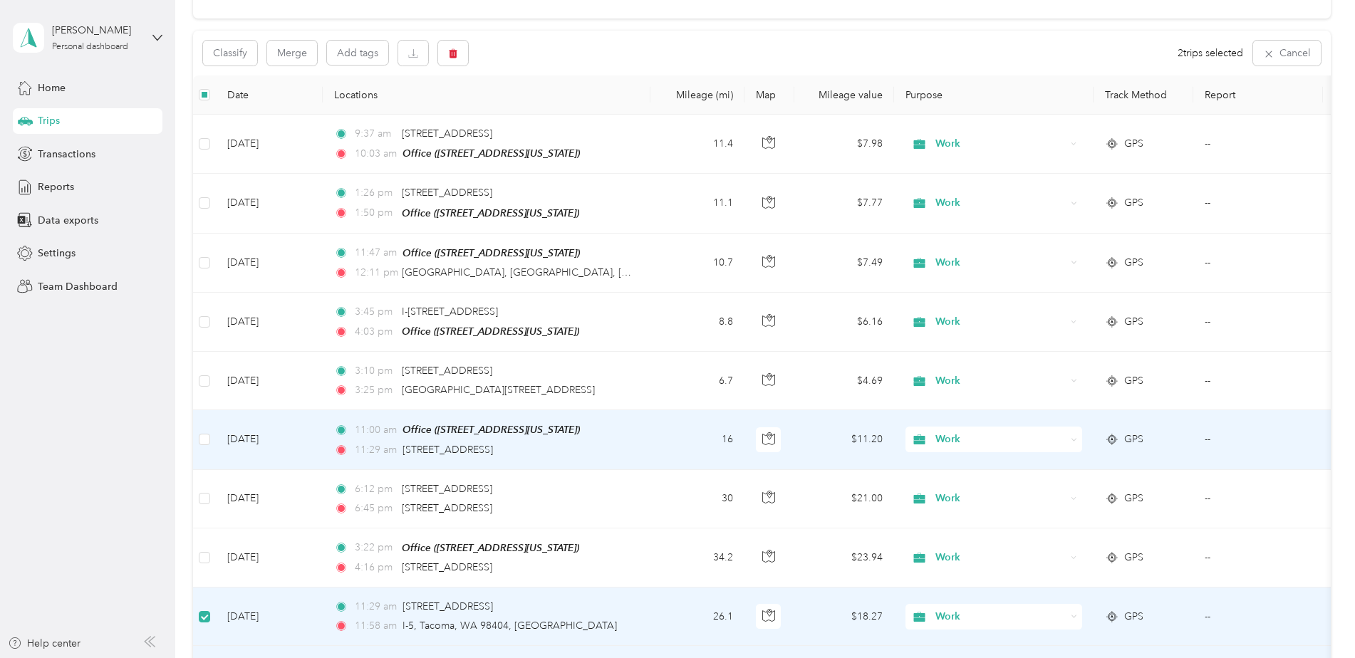
scroll to position [114, 0]
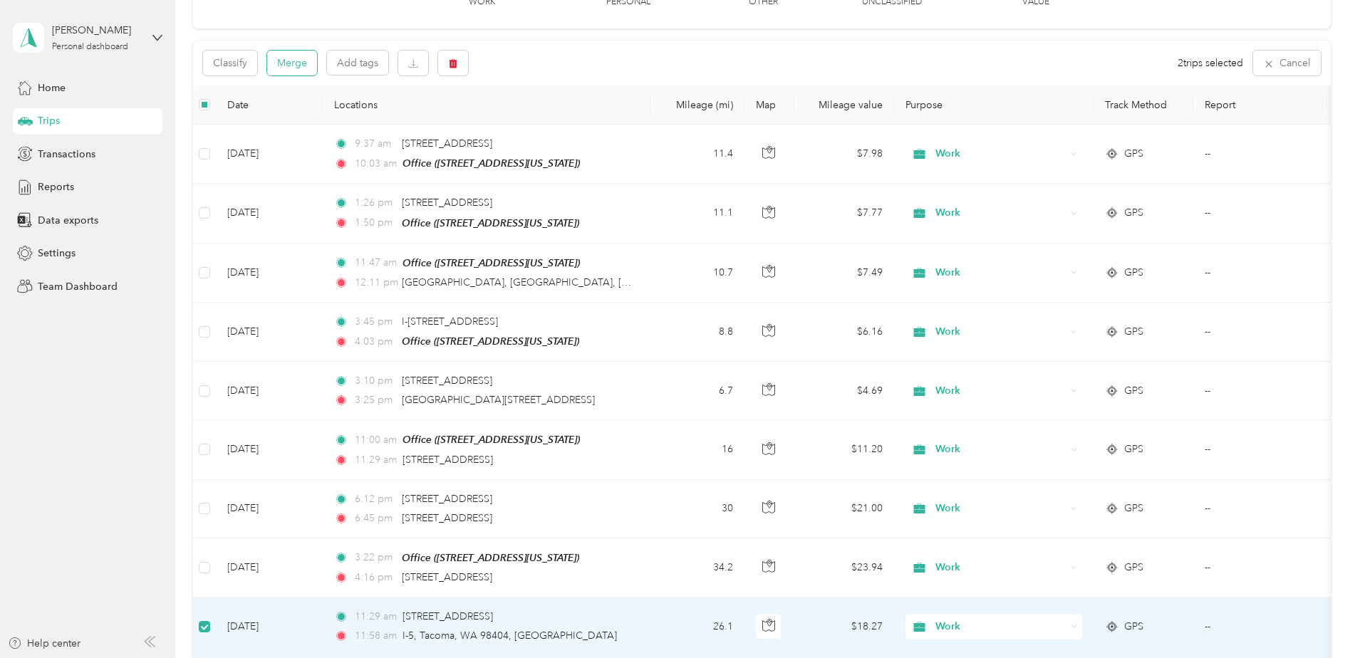
click at [308, 67] on button "Merge" at bounding box center [292, 63] width 50 height 25
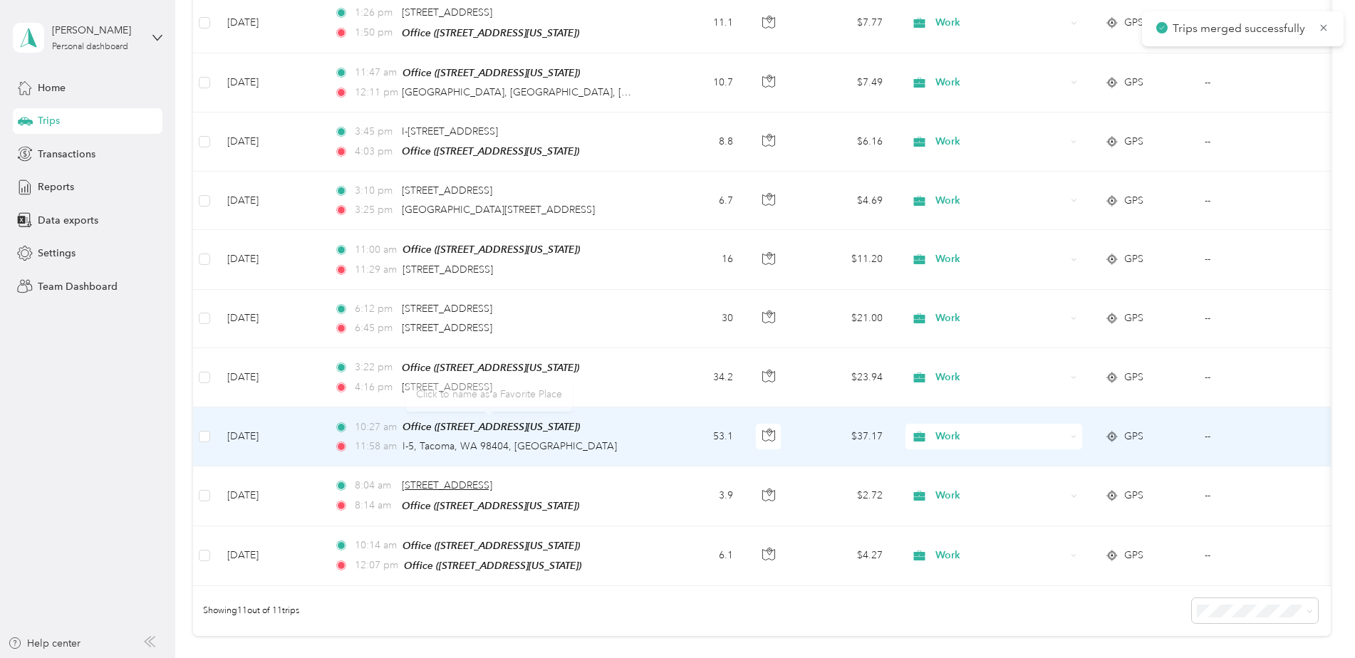
scroll to position [328, 0]
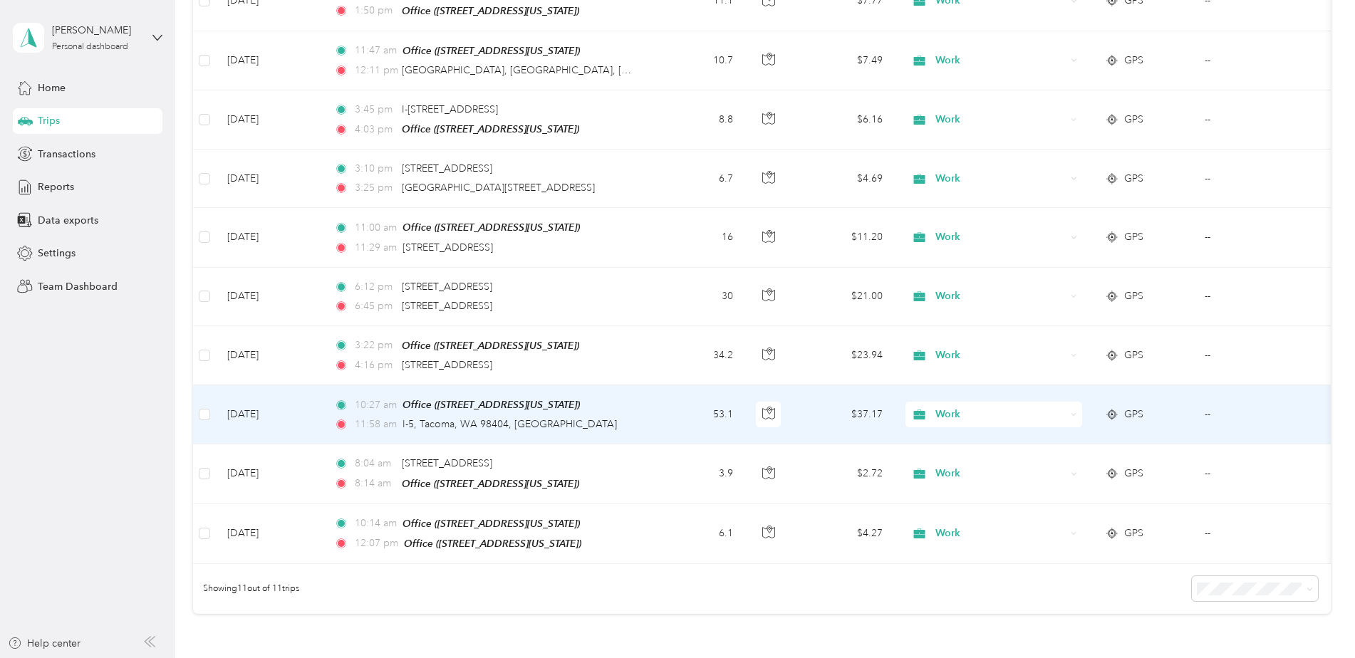
click at [333, 410] on td "10:27 am Office ([STREET_ADDRESS][US_STATE]) 11:[STREET_ADDRESS]" at bounding box center [487, 414] width 328 height 59
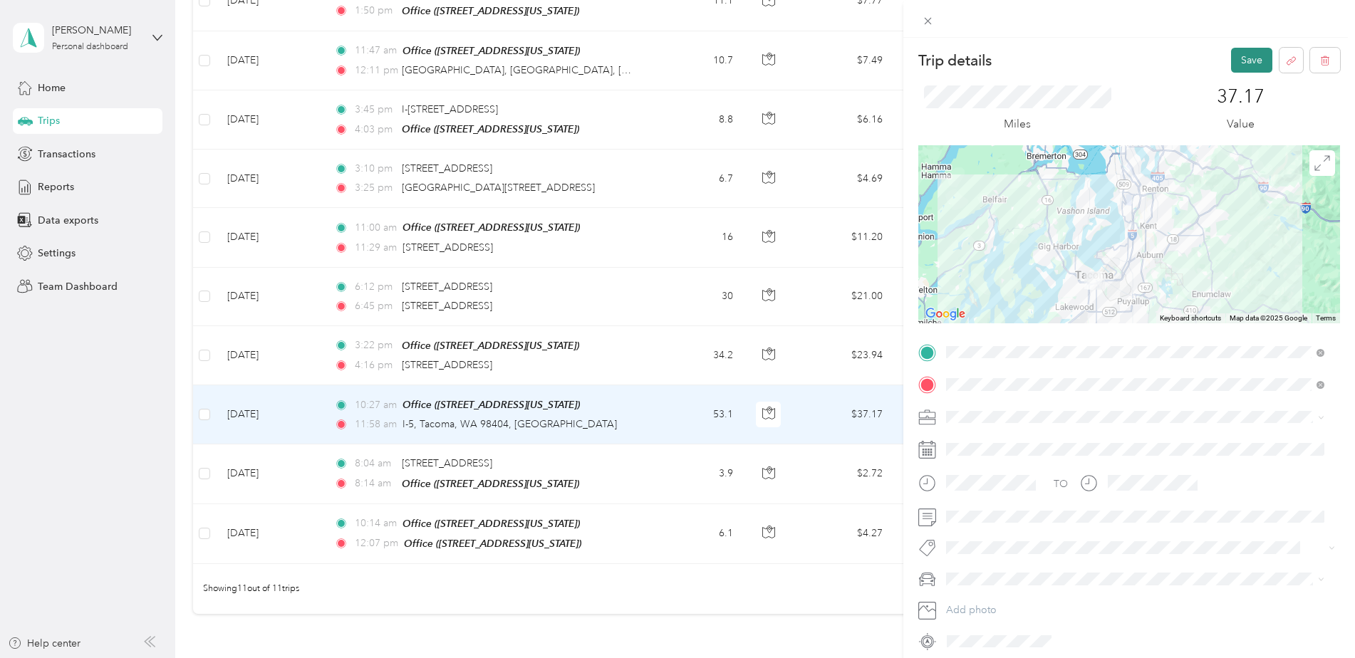
click at [1246, 58] on button "Save" at bounding box center [1251, 60] width 41 height 25
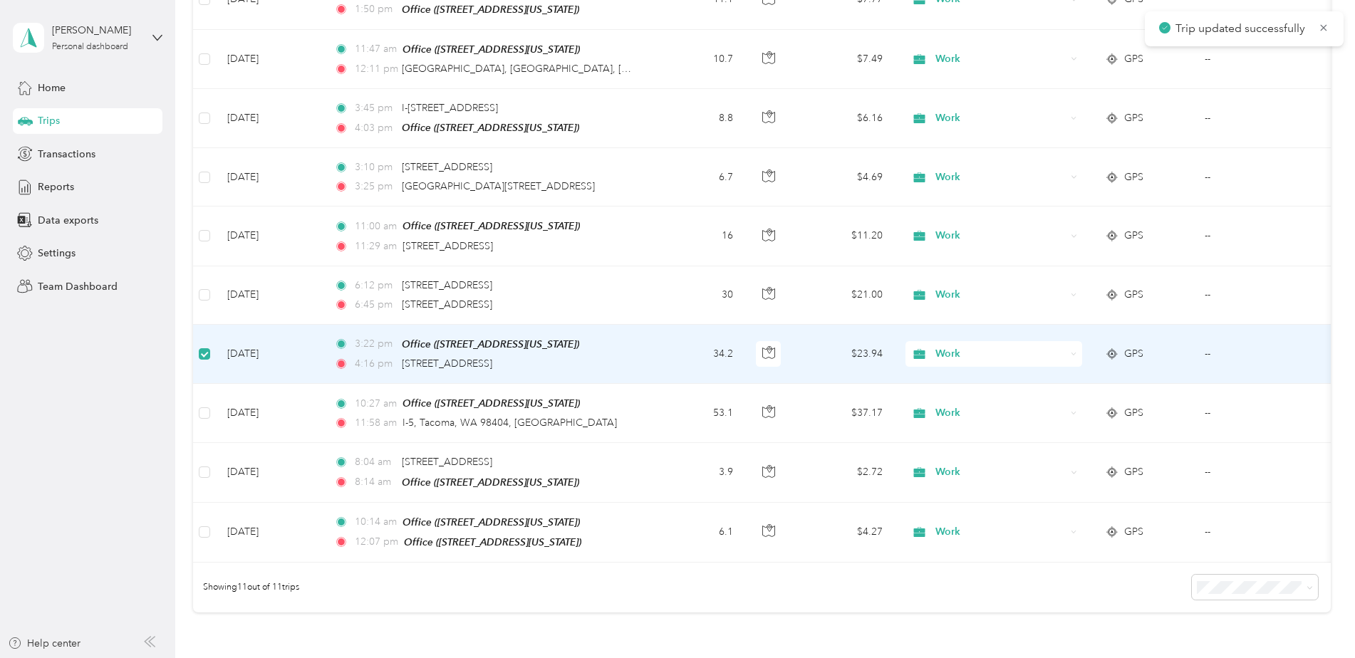
scroll to position [326, 0]
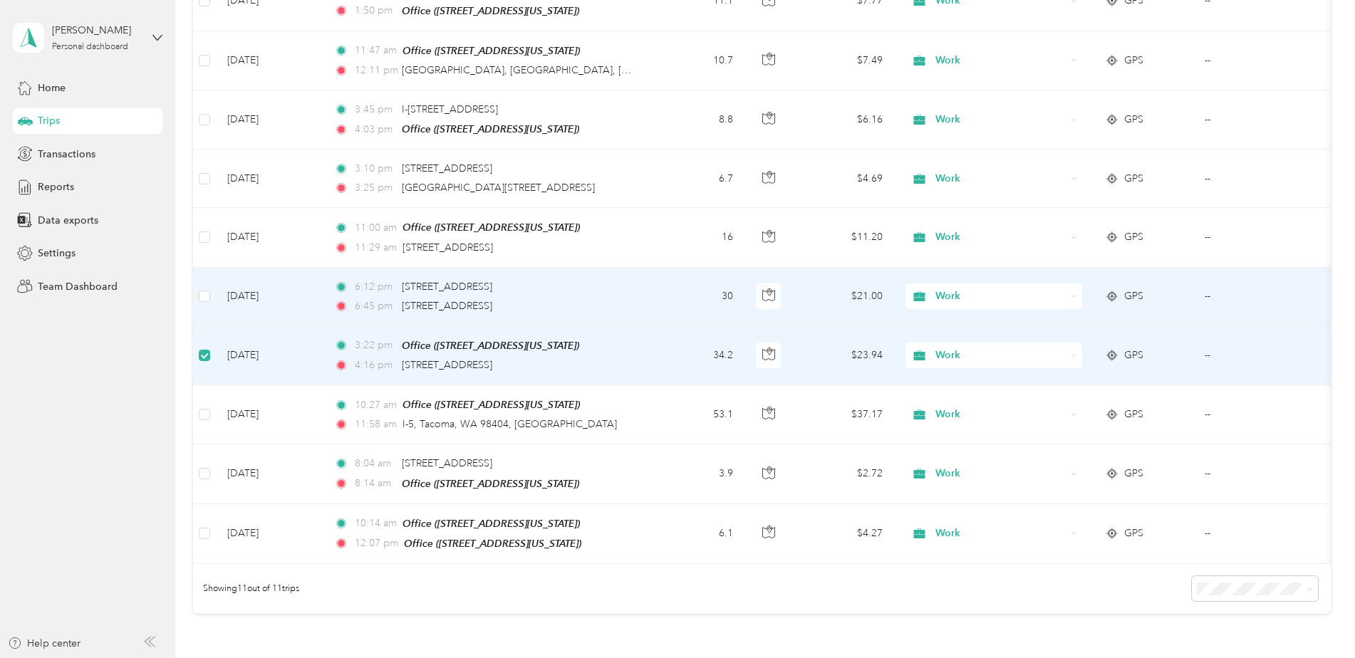
click at [211, 293] on td at bounding box center [204, 297] width 23 height 58
click at [211, 287] on td at bounding box center [204, 297] width 23 height 58
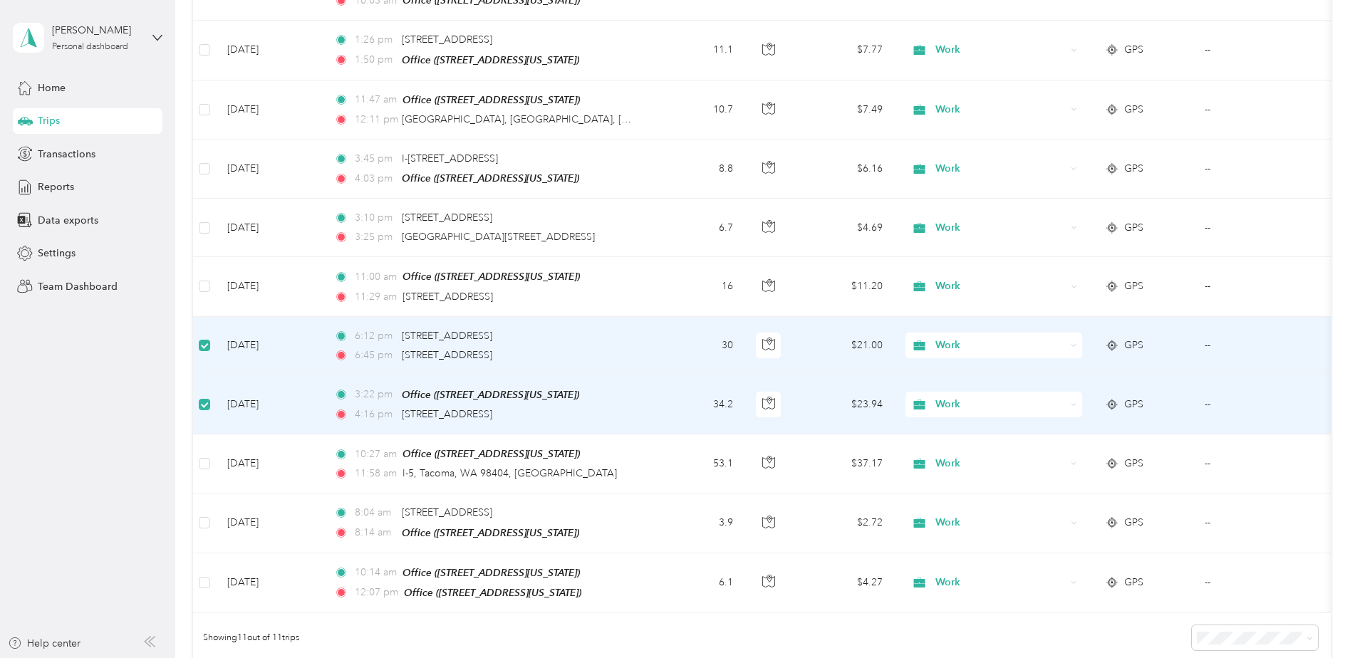
scroll to position [113, 0]
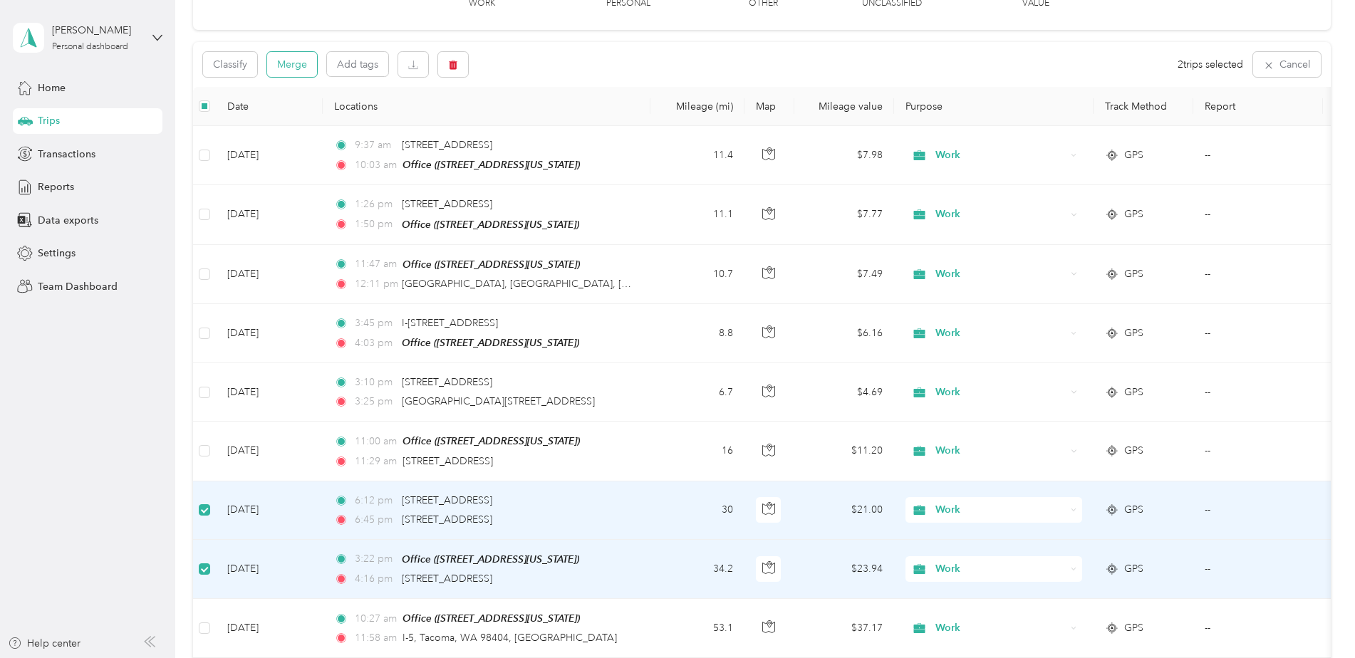
click at [305, 70] on button "Merge" at bounding box center [292, 64] width 50 height 25
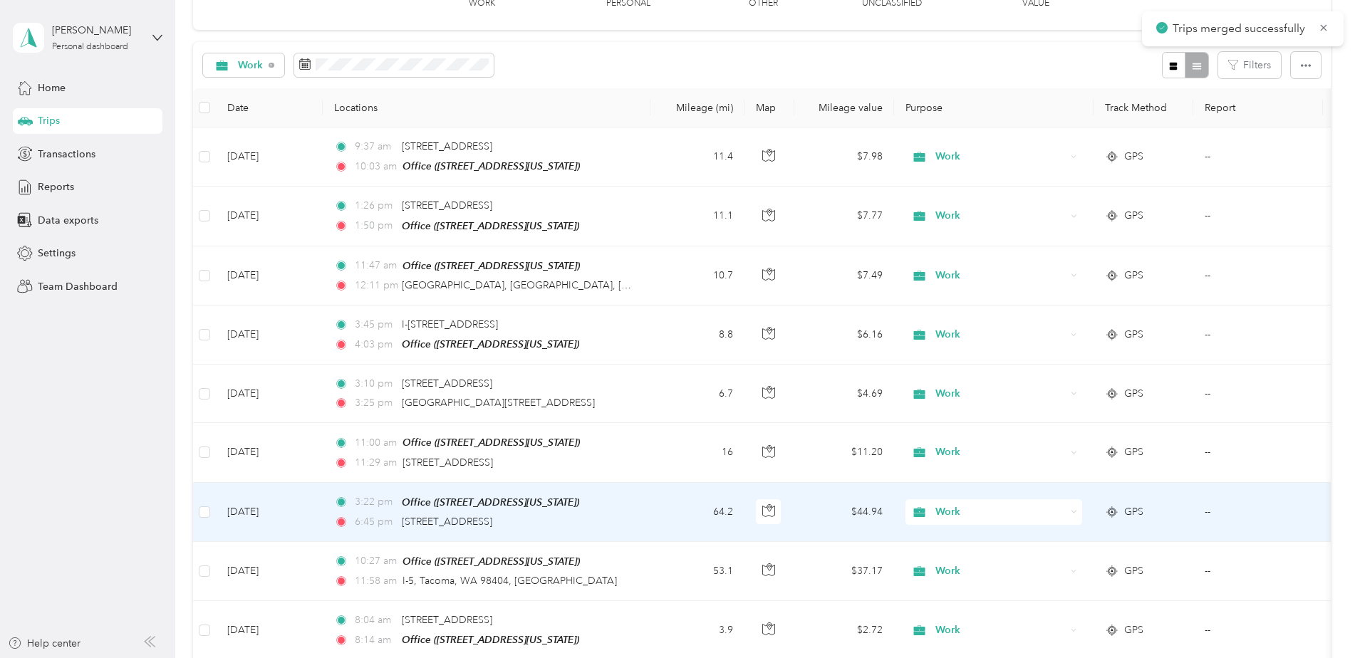
click at [306, 514] on td "[DATE]" at bounding box center [269, 512] width 107 height 59
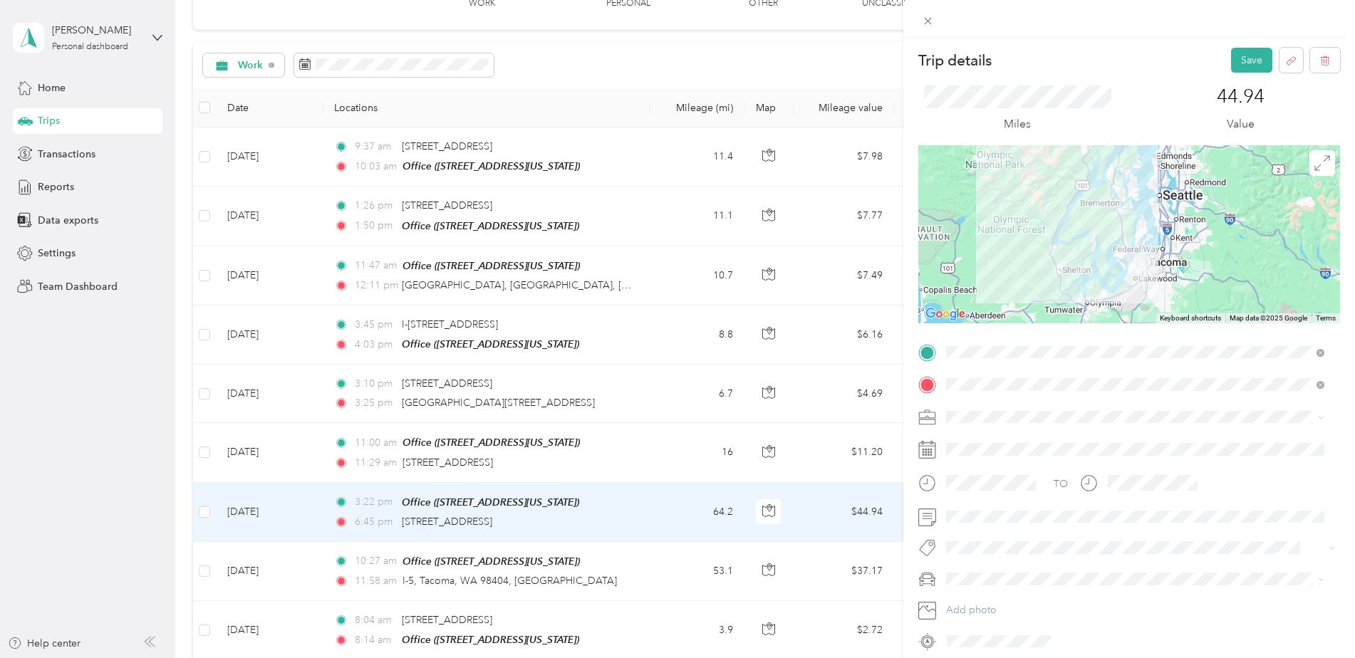
click at [1226, 47] on div "Trip details Save This trip cannot be edited because it is either under review,…" at bounding box center [1129, 367] width 452 height 658
click at [1229, 85] on p "44.94" at bounding box center [1240, 96] width 48 height 23
click at [1235, 61] on button "Save" at bounding box center [1251, 60] width 41 height 25
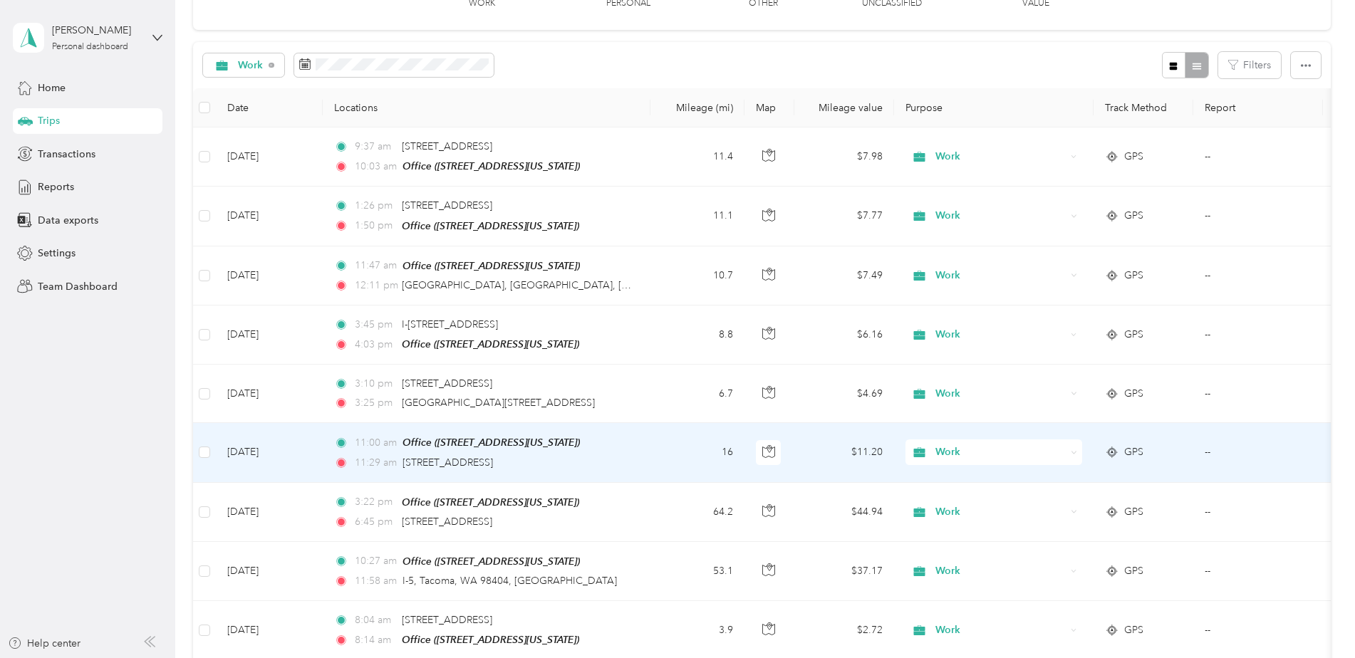
click at [244, 433] on td "[DATE]" at bounding box center [269, 452] width 107 height 59
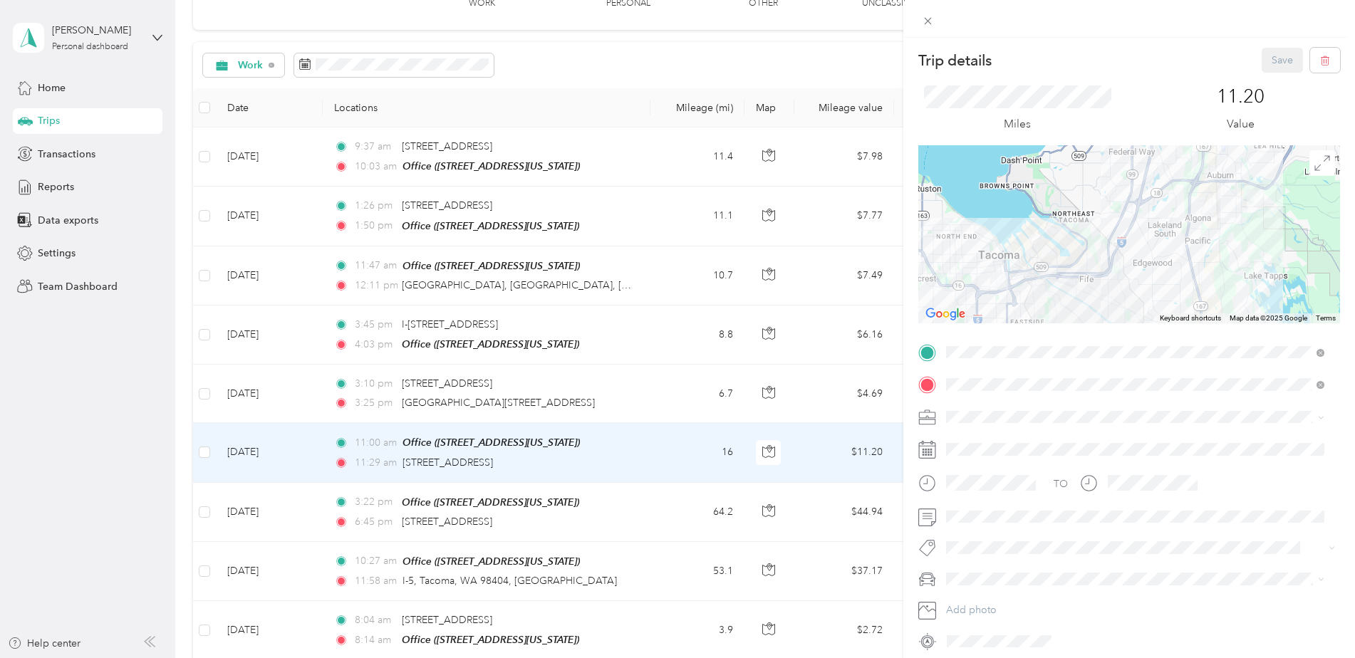
click at [204, 448] on div "Trip details Save This trip cannot be edited because it is either under review,…" at bounding box center [677, 329] width 1355 height 658
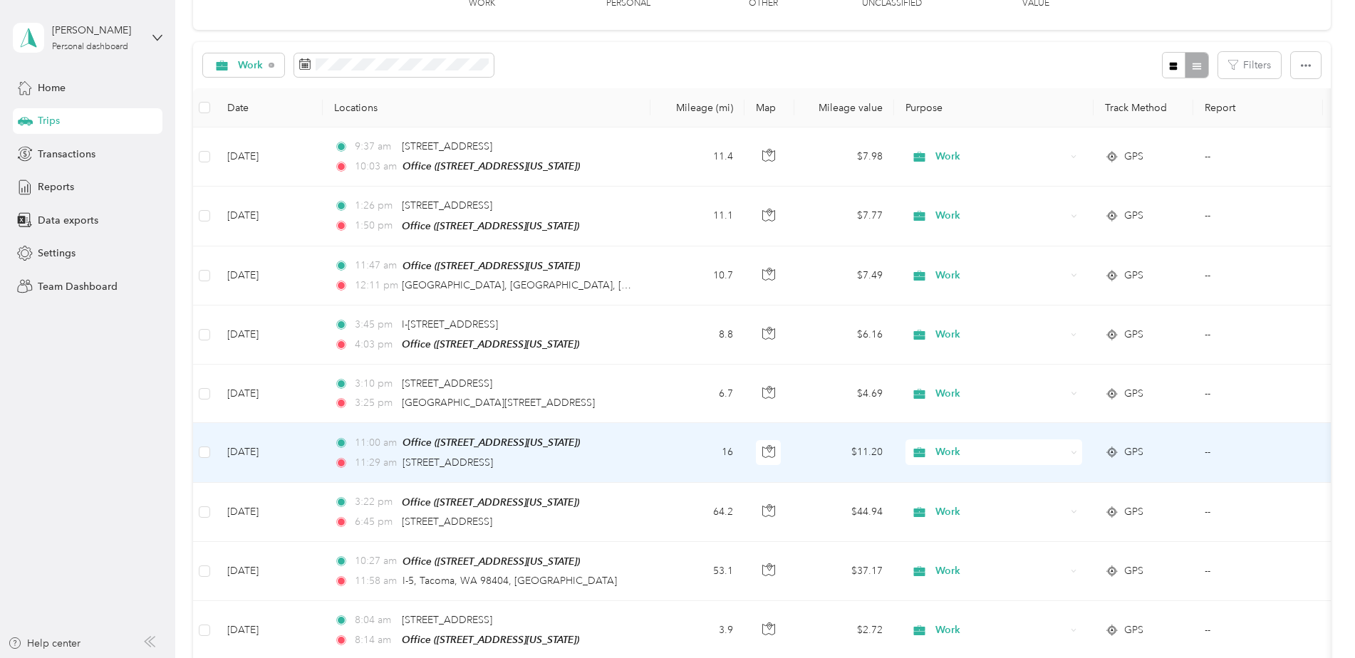
click at [207, 438] on td at bounding box center [204, 452] width 23 height 59
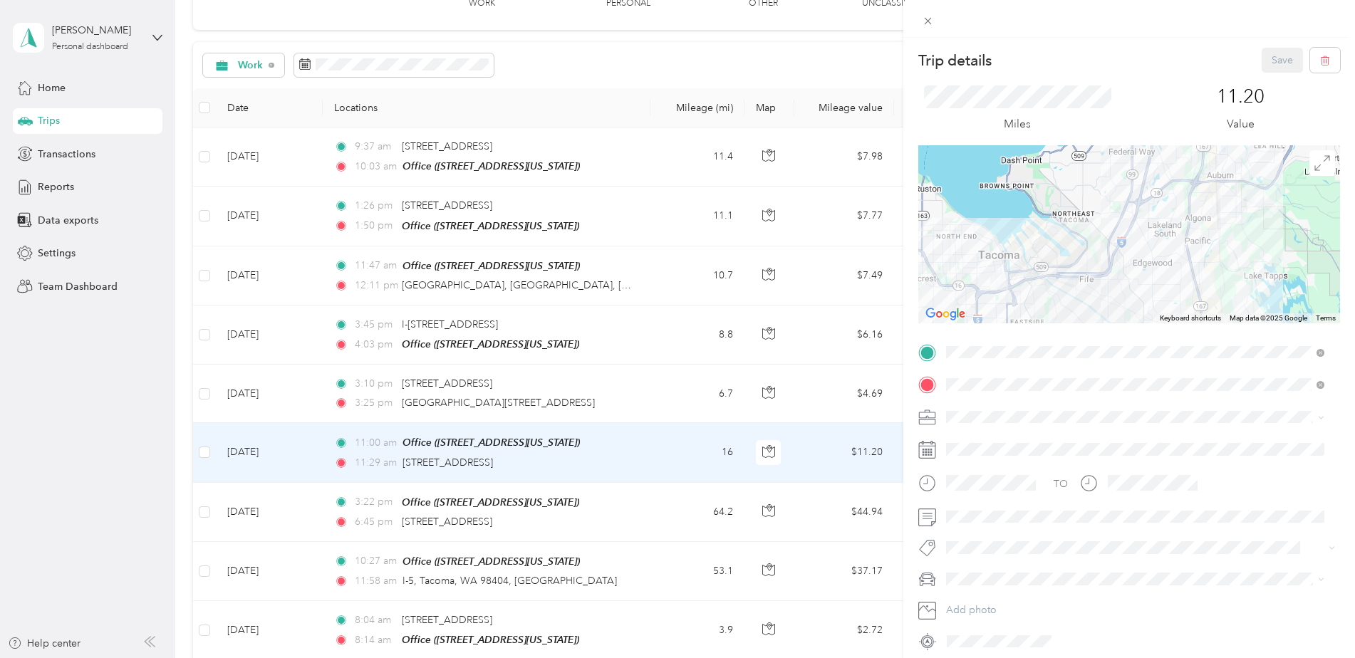
drag, startPoint x: 207, startPoint y: 438, endPoint x: 204, endPoint y: 385, distance: 53.5
click at [202, 390] on div "Trip details Save This trip cannot be edited because it is either under review,…" at bounding box center [677, 329] width 1355 height 658
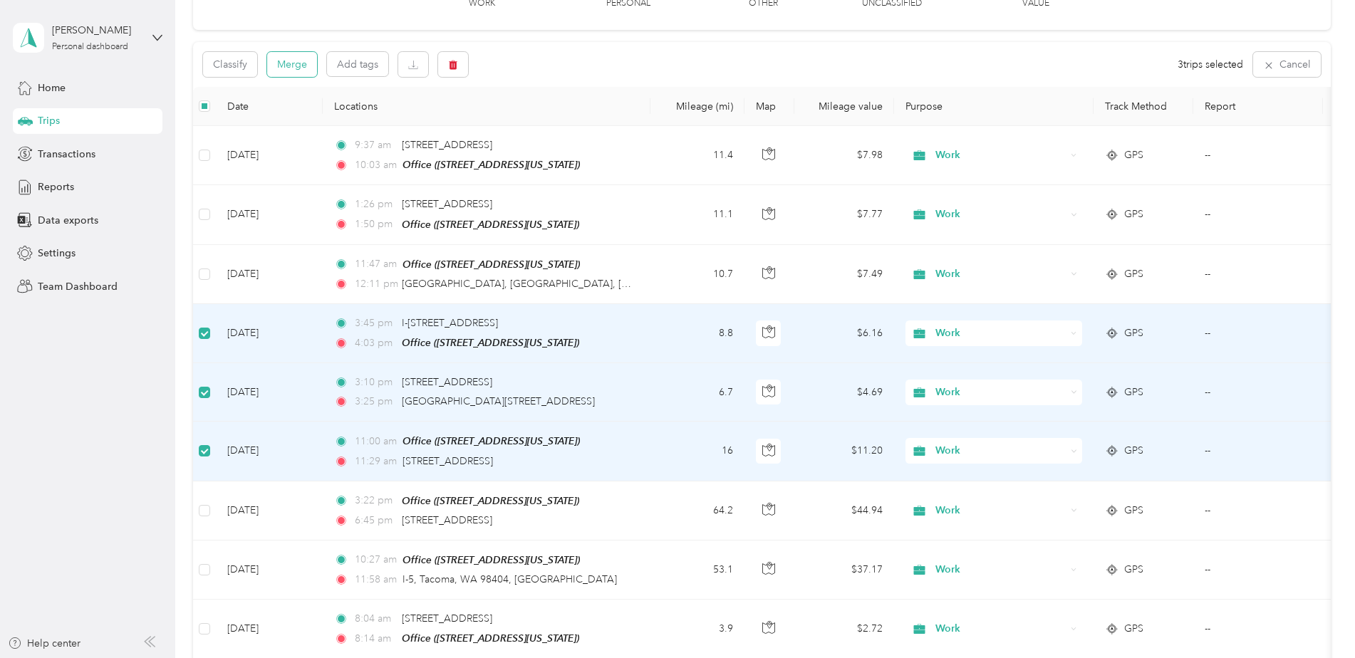
click at [308, 62] on button "Merge" at bounding box center [292, 64] width 50 height 25
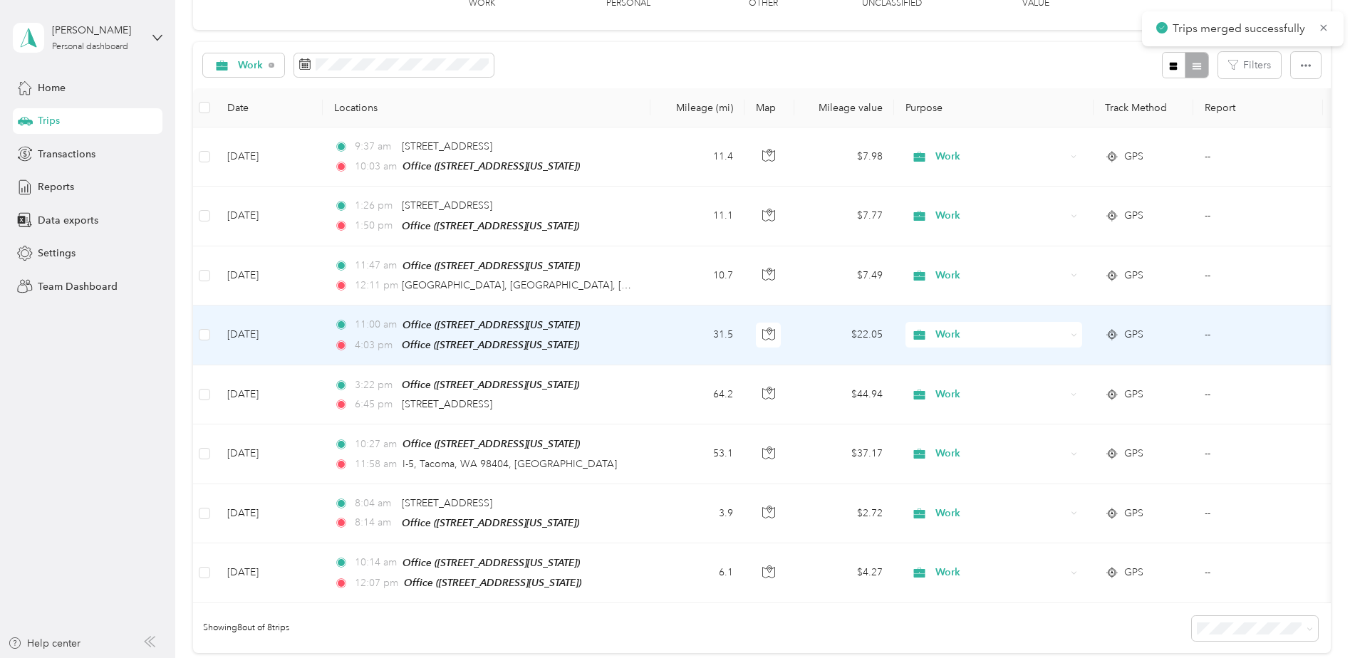
click at [316, 320] on td "[DATE]" at bounding box center [269, 336] width 107 height 60
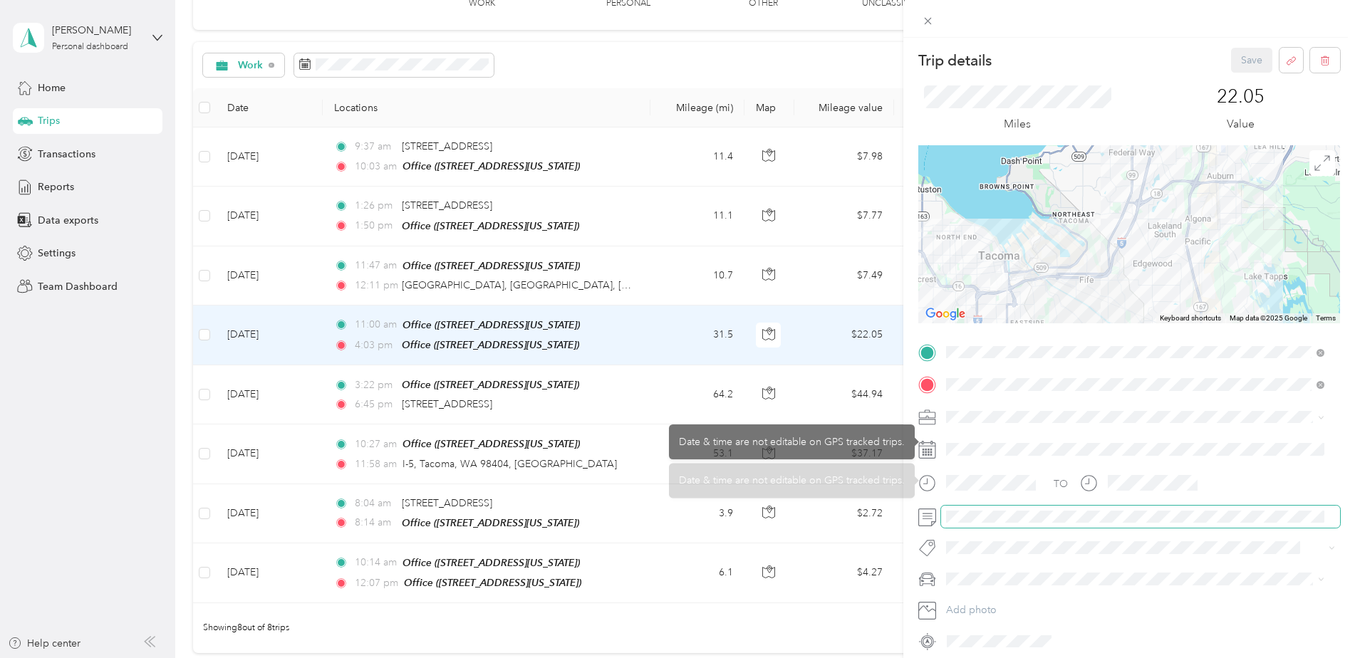
click at [981, 525] on span at bounding box center [1140, 517] width 399 height 23
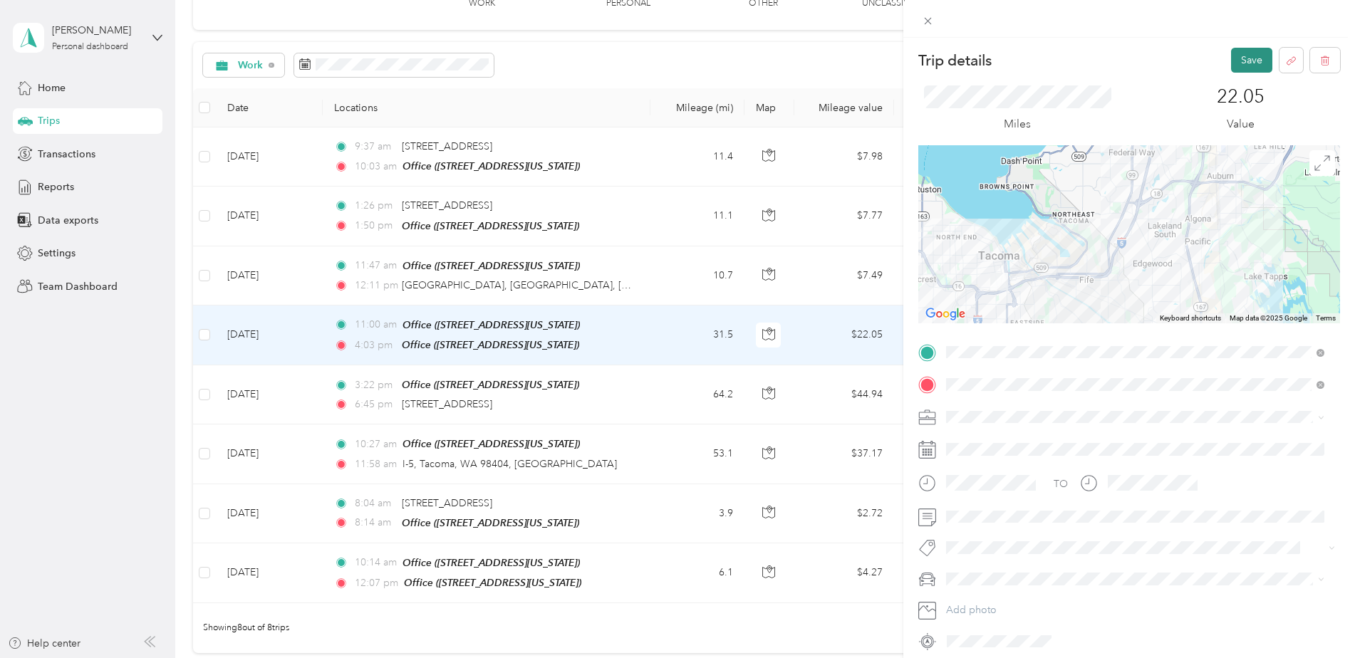
click at [1253, 64] on button "Save" at bounding box center [1251, 60] width 41 height 25
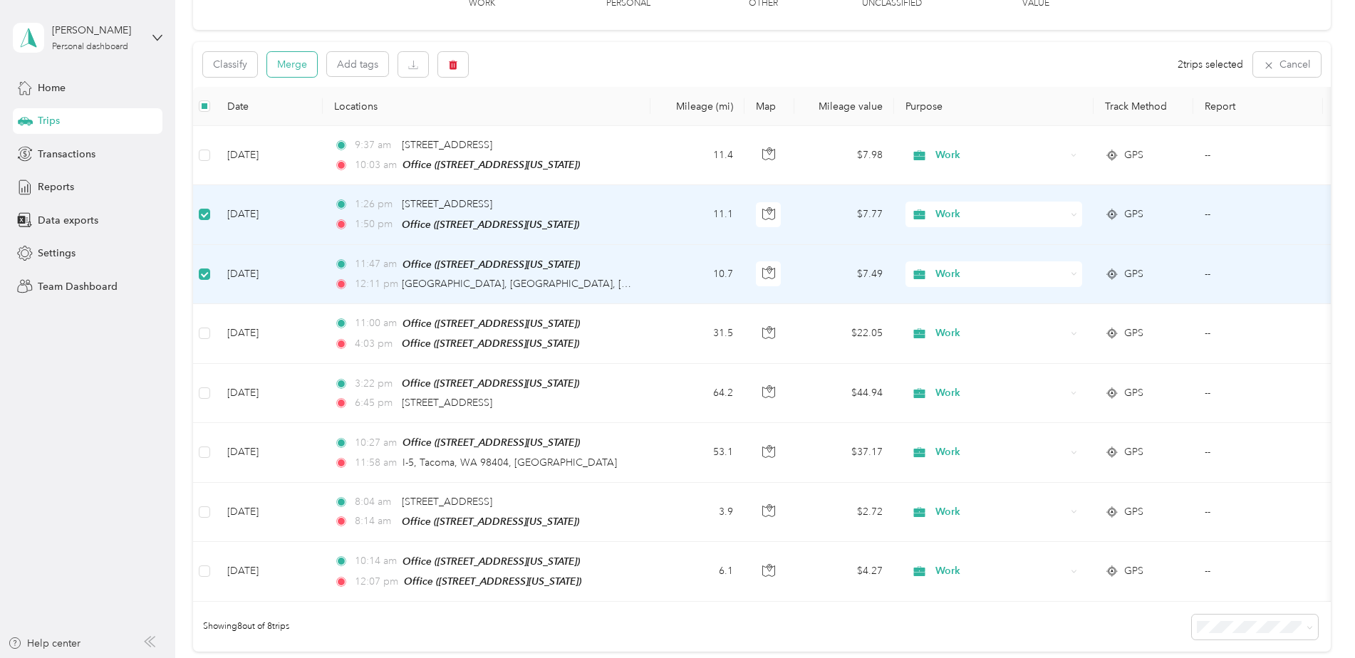
click at [307, 63] on button "Merge" at bounding box center [292, 64] width 50 height 25
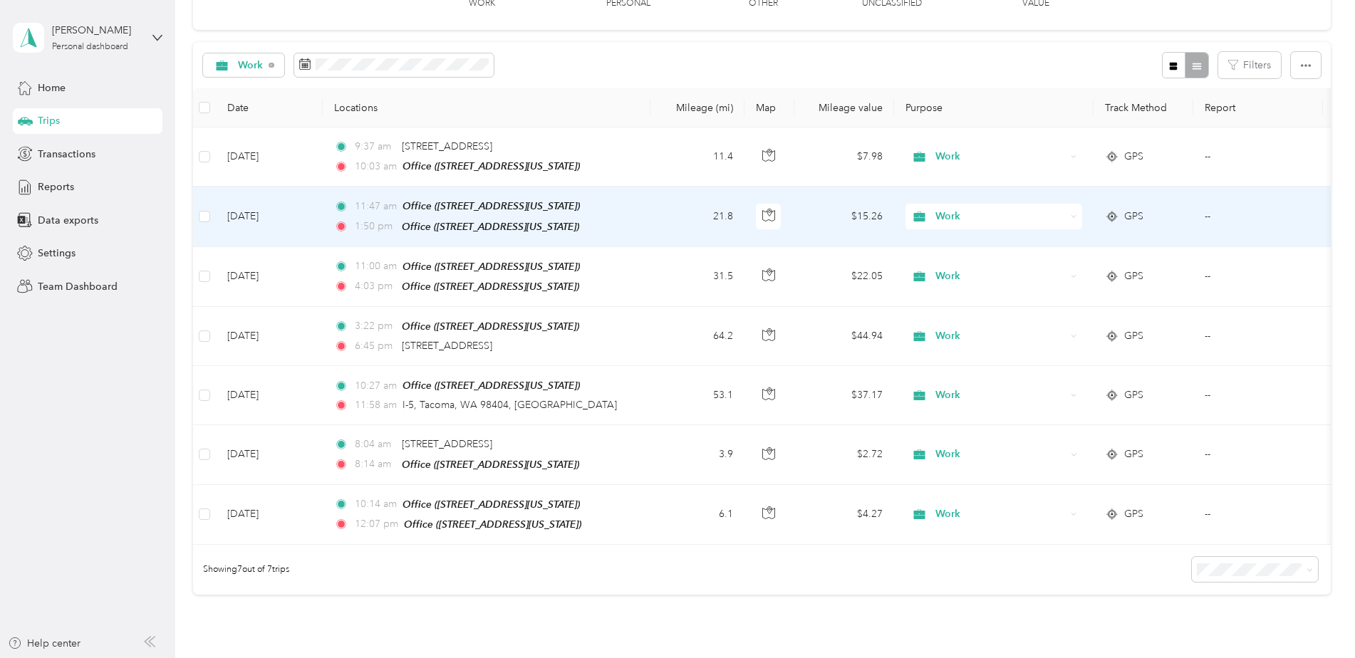
drag, startPoint x: 306, startPoint y: 215, endPoint x: 267, endPoint y: 223, distance: 39.9
click at [267, 223] on td "[DATE]" at bounding box center [269, 217] width 107 height 60
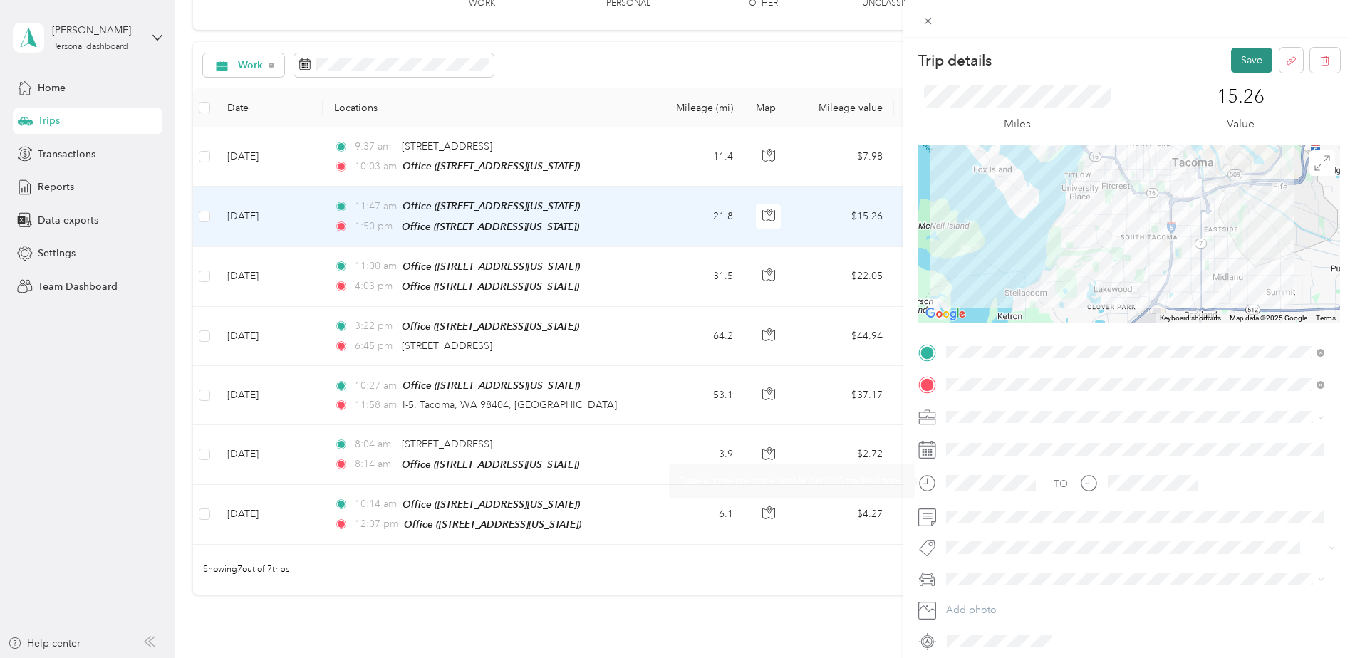
click at [1231, 53] on button "Save" at bounding box center [1251, 60] width 41 height 25
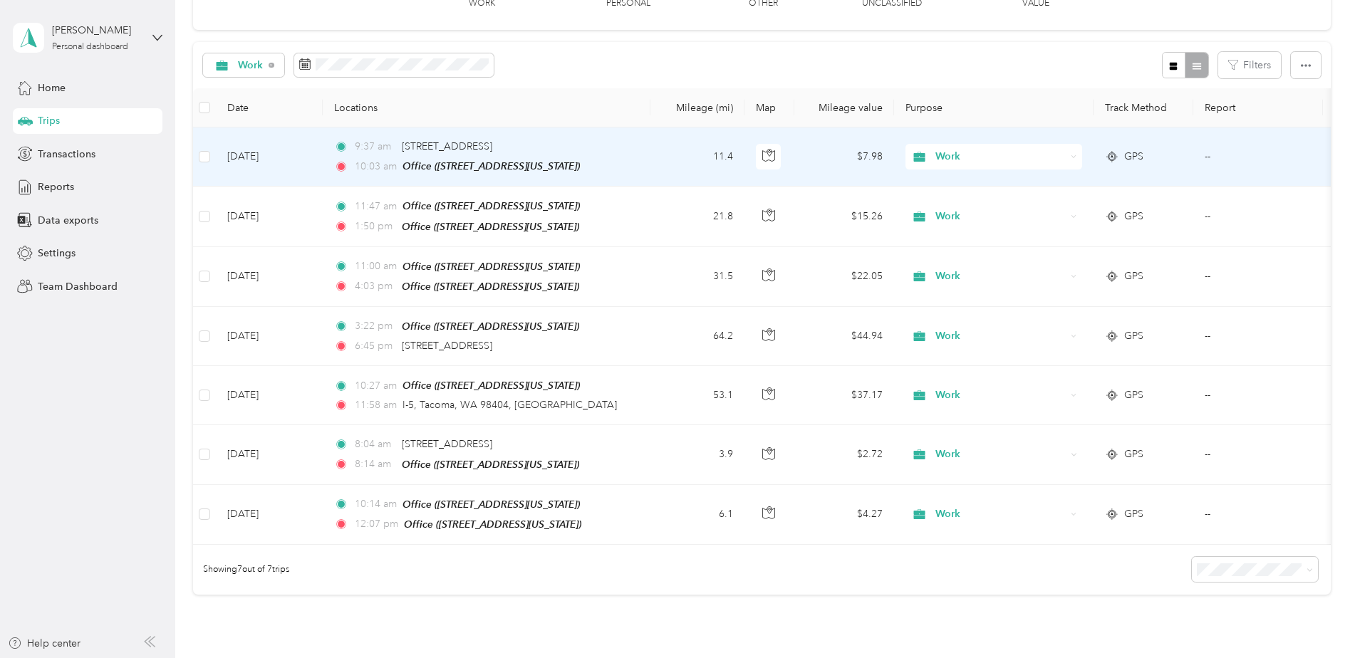
click at [261, 155] on td "[DATE]" at bounding box center [269, 156] width 107 height 59
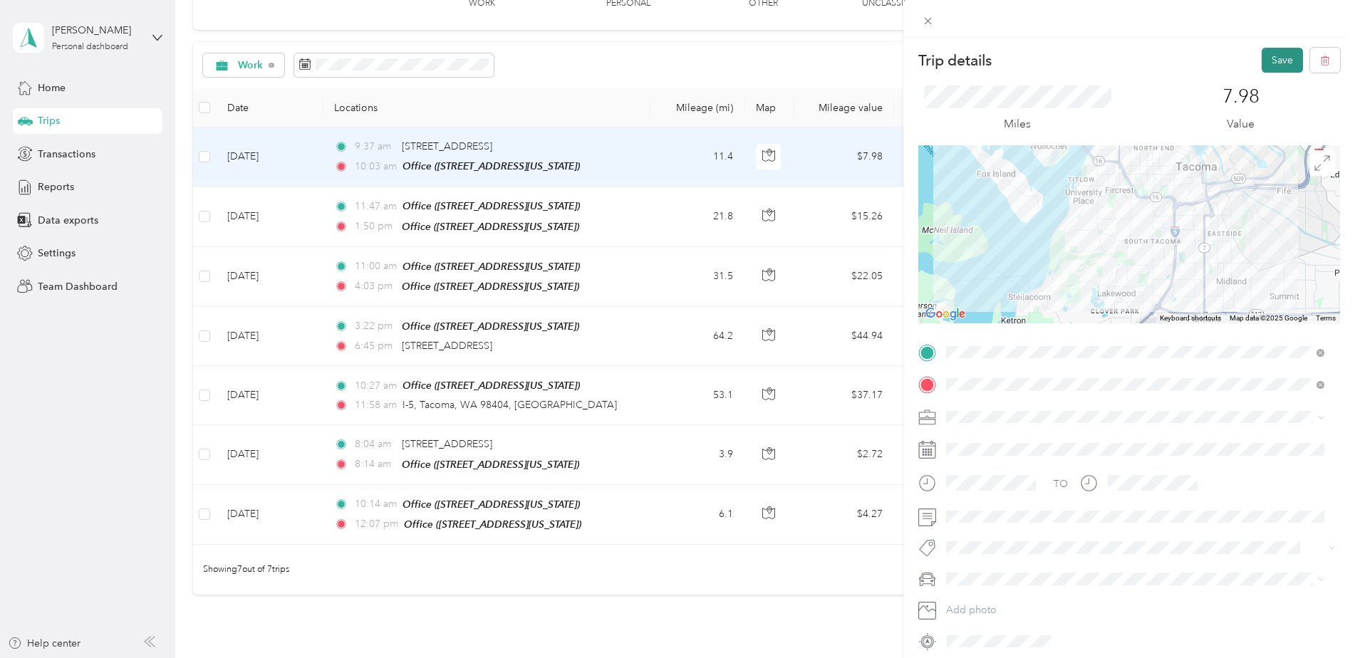
click at [1273, 62] on button "Save" at bounding box center [1281, 60] width 41 height 25
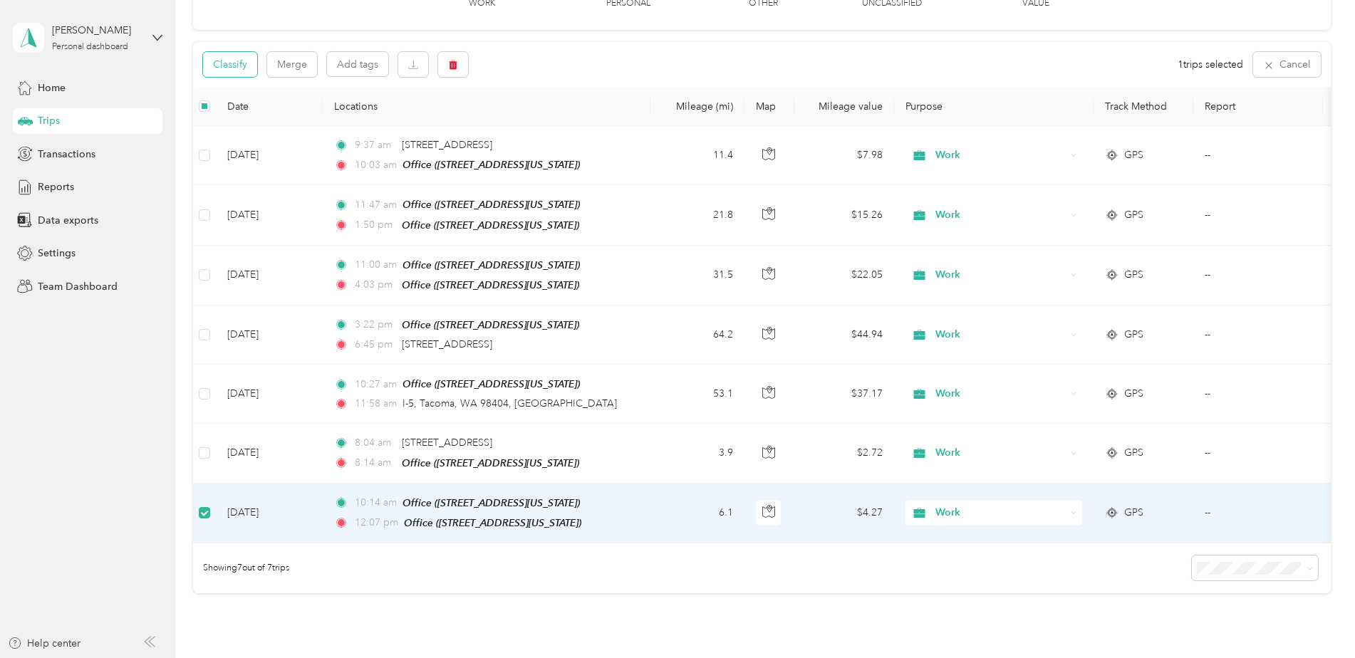
click at [248, 64] on button "Classify" at bounding box center [230, 64] width 54 height 25
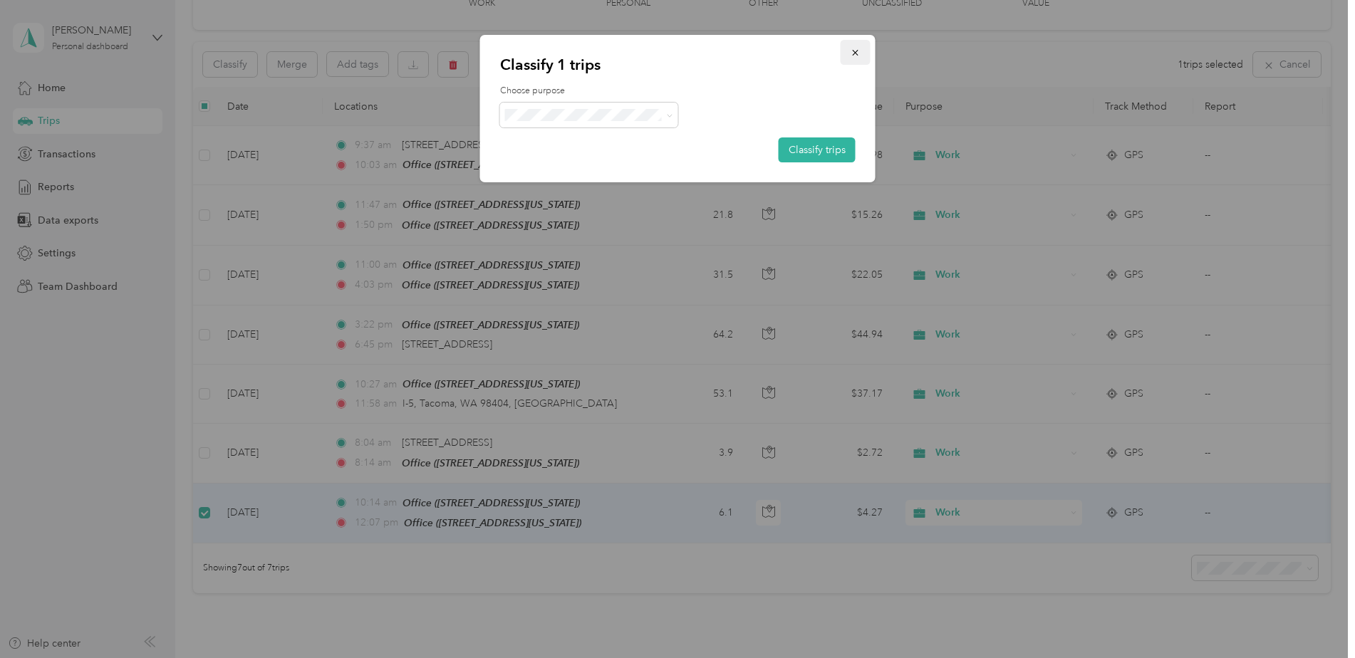
click at [855, 45] on button "button" at bounding box center [855, 52] width 30 height 25
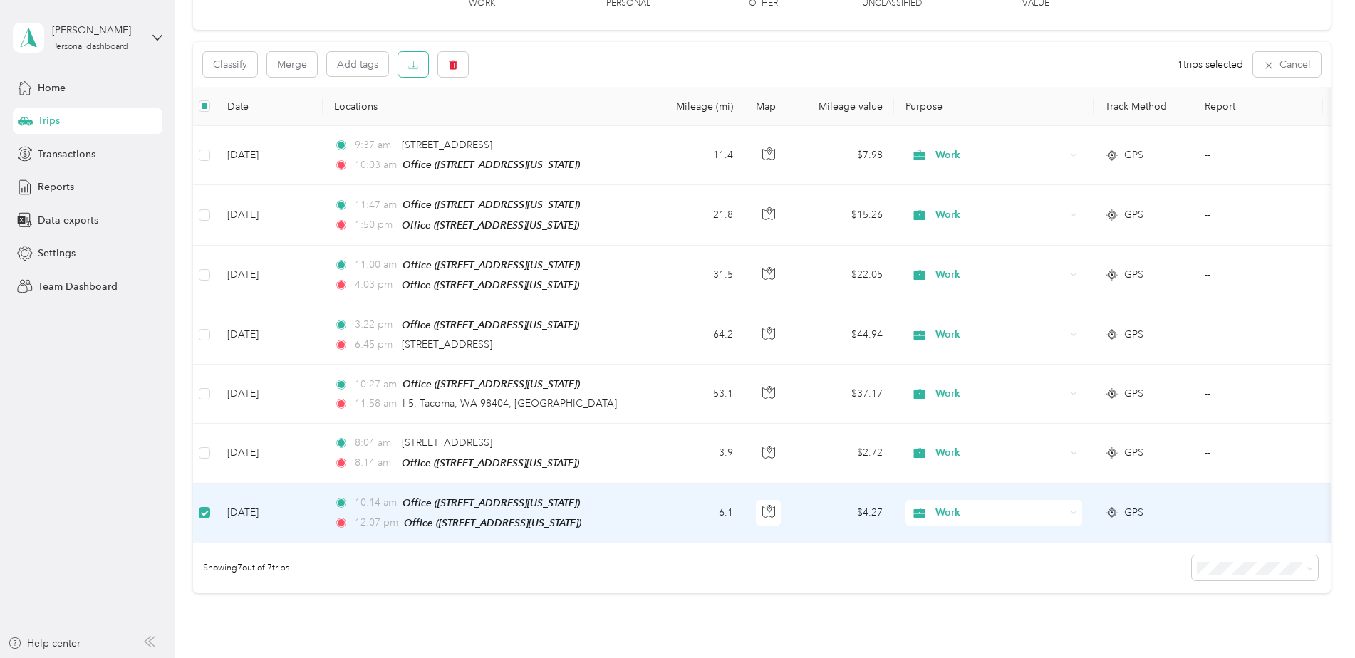
click at [411, 63] on icon "button" at bounding box center [413, 65] width 10 height 10
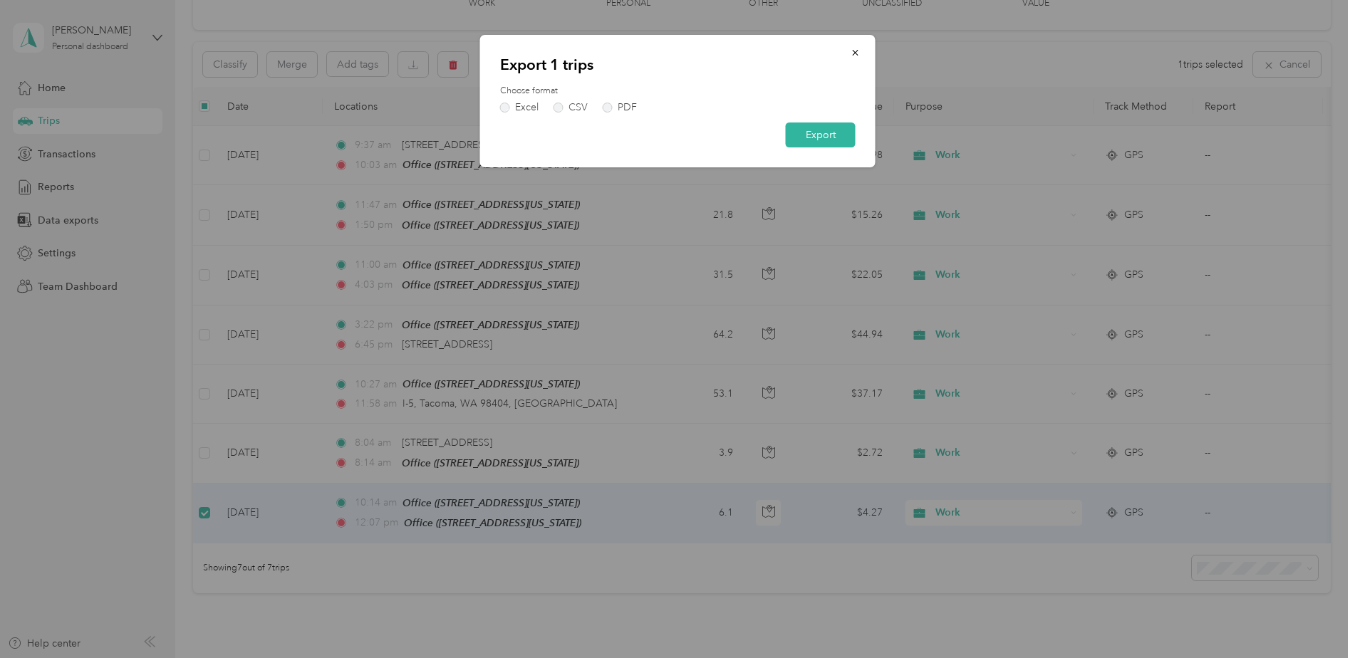
drag, startPoint x: 603, startPoint y: 108, endPoint x: 682, endPoint y: 129, distance: 81.9
click at [603, 108] on label "PDF" at bounding box center [620, 108] width 34 height 10
click at [796, 138] on button "Export" at bounding box center [821, 134] width 70 height 25
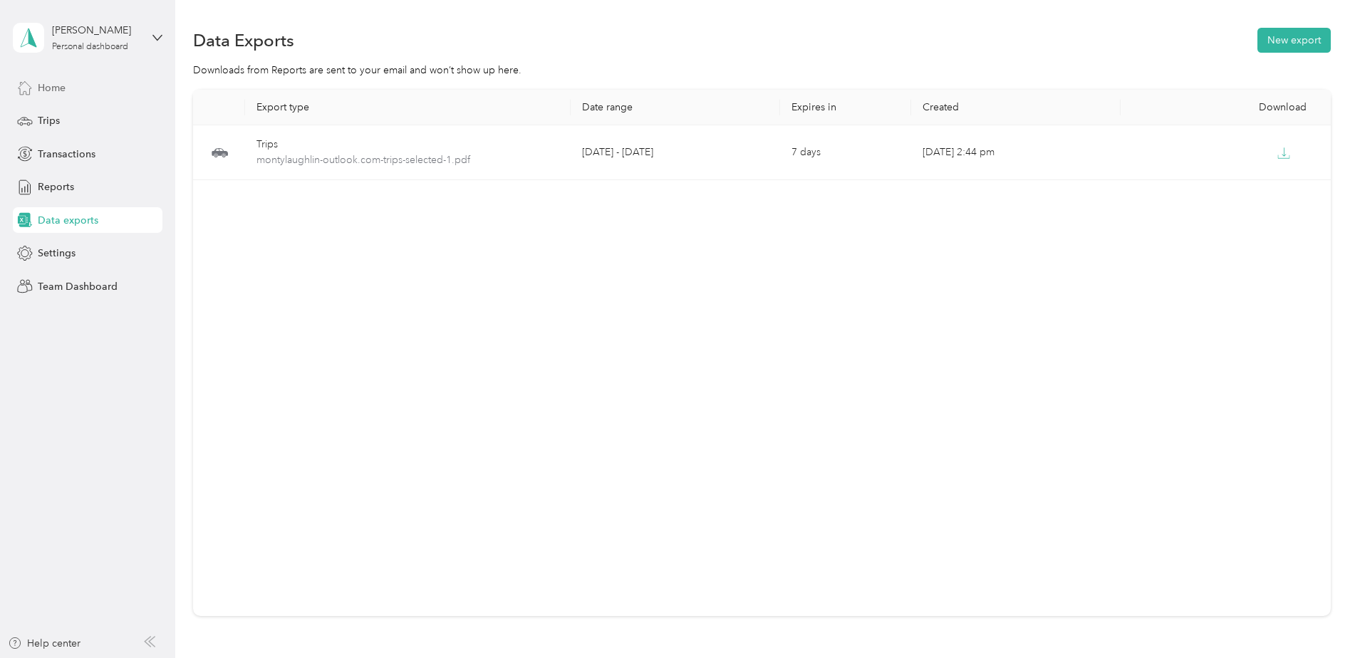
click at [96, 93] on div "Home" at bounding box center [88, 88] width 150 height 26
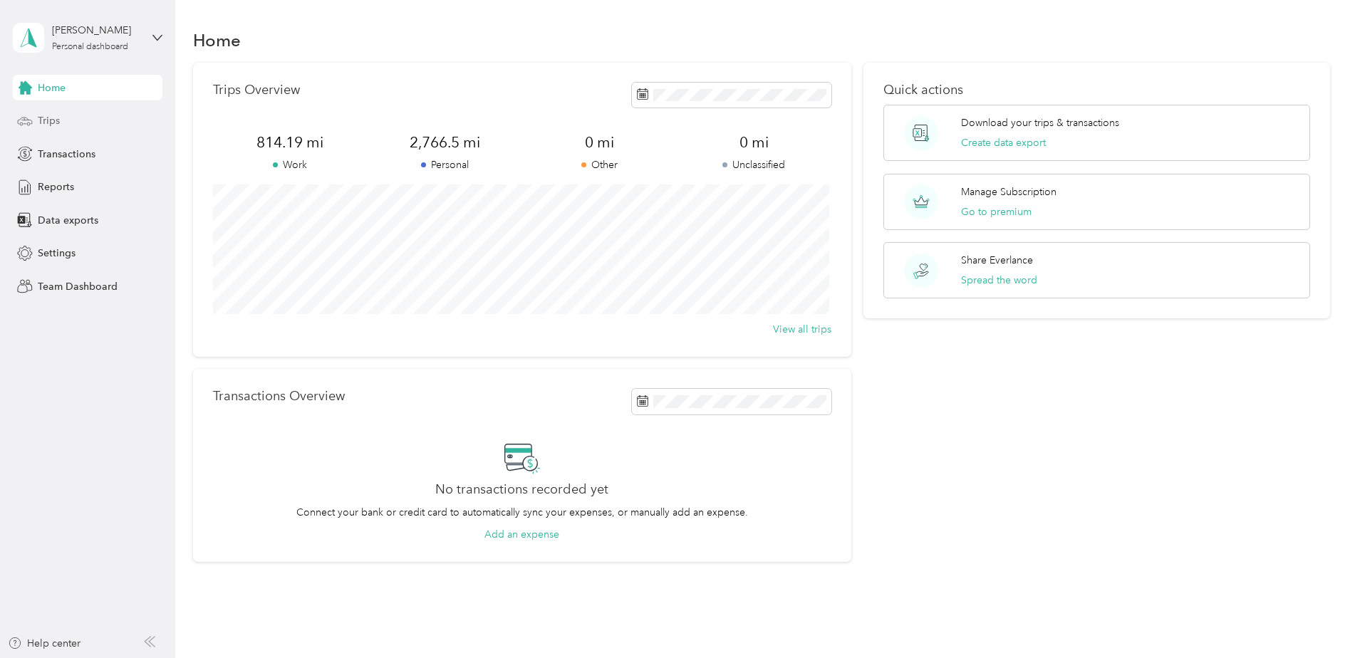
click at [123, 128] on div "Trips" at bounding box center [88, 121] width 150 height 26
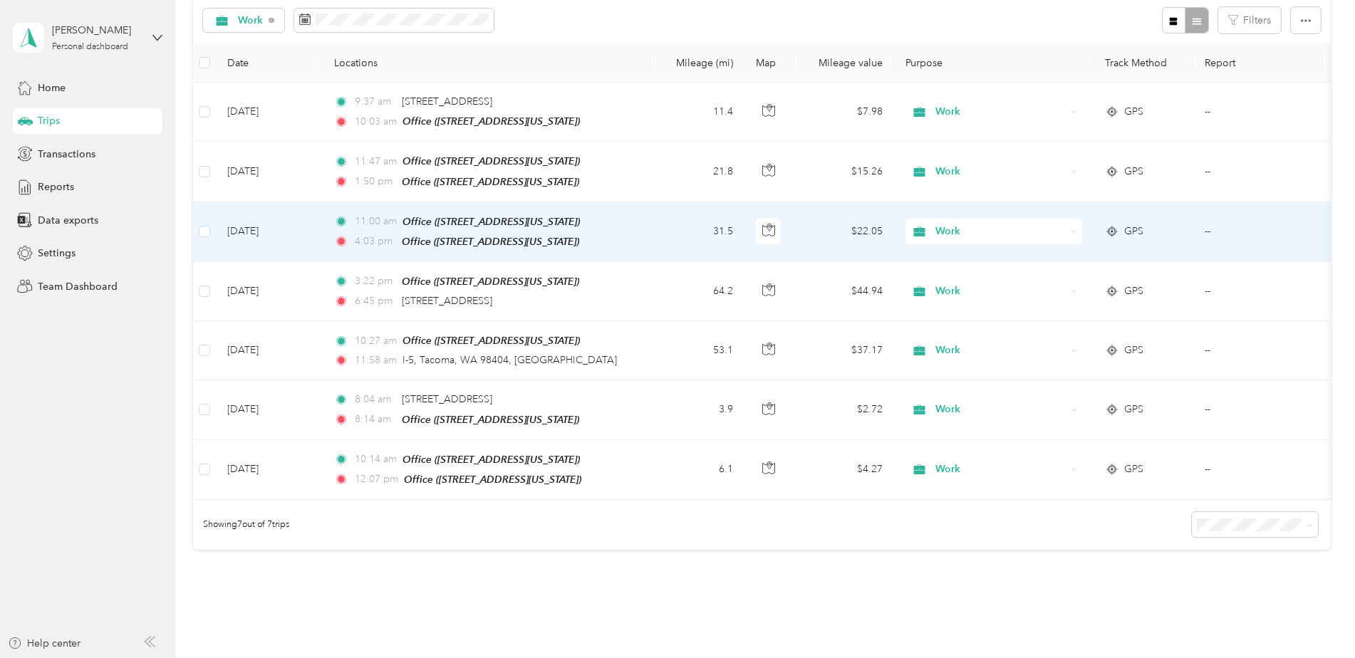
scroll to position [36, 0]
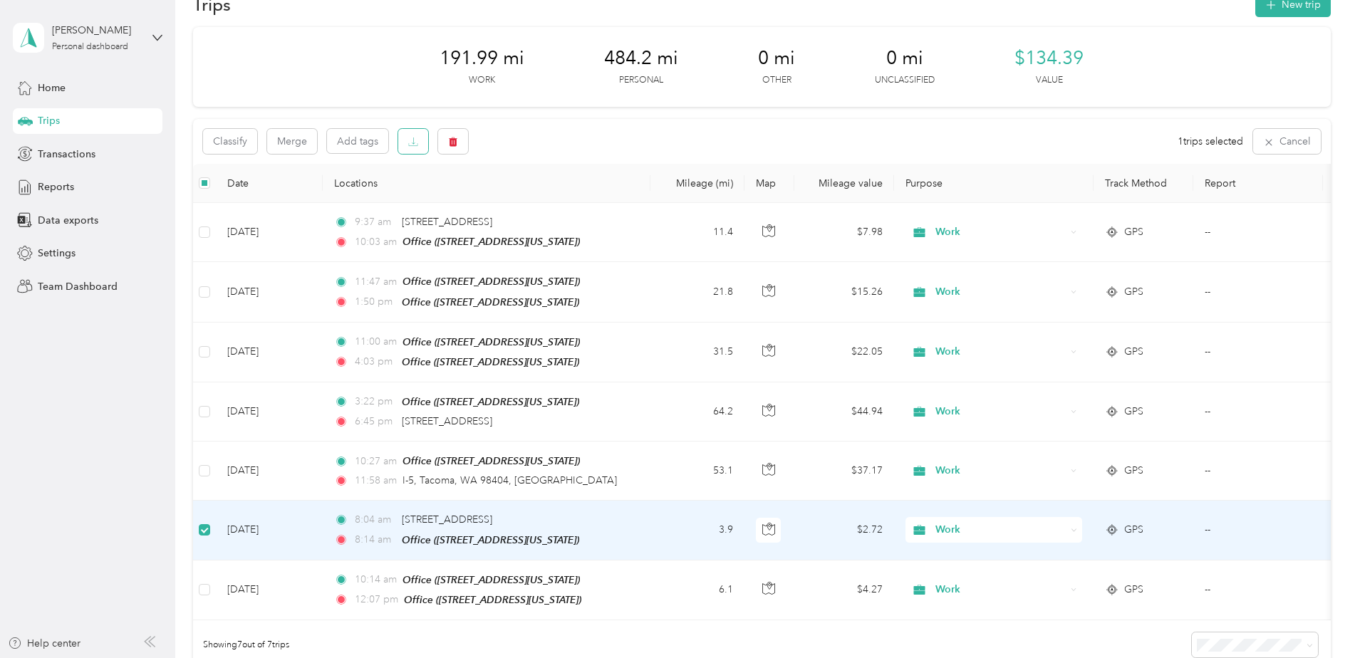
click at [415, 140] on icon "button" at bounding box center [413, 142] width 10 height 10
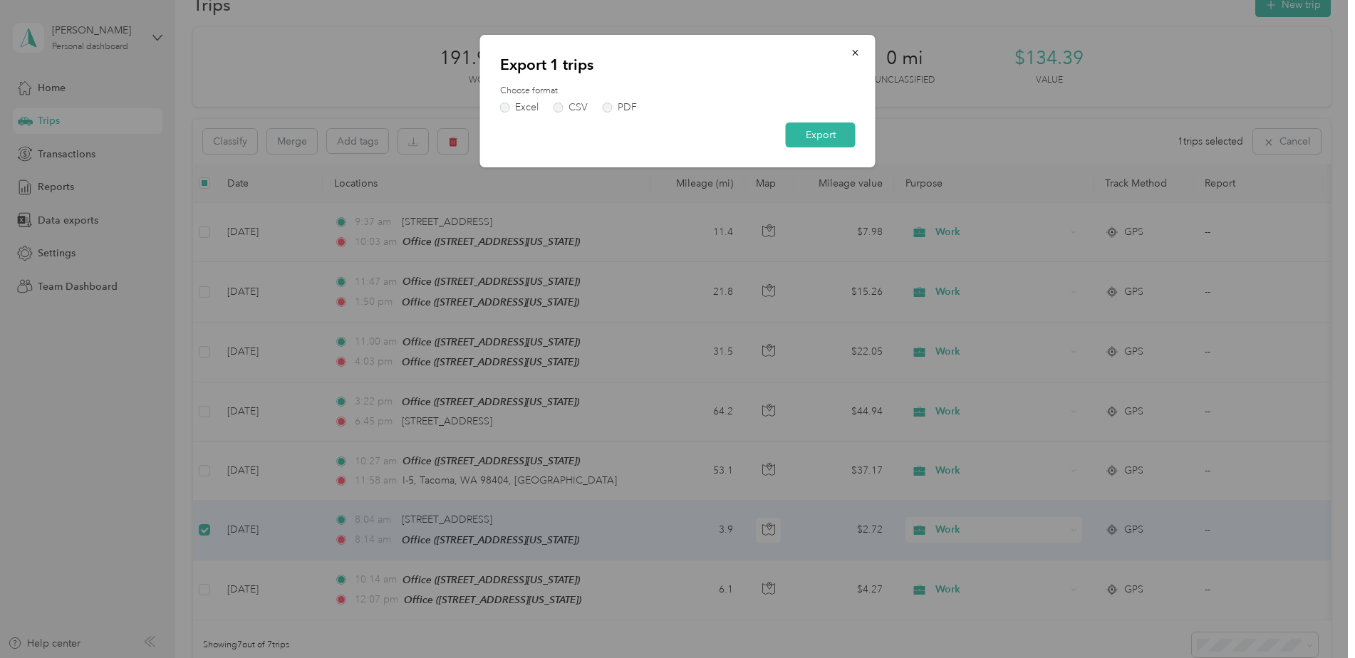
drag, startPoint x: 628, startPoint y: 108, endPoint x: 657, endPoint y: 116, distance: 30.2
click at [629, 108] on div "PDF" at bounding box center [626, 108] width 19 height 10
click at [834, 132] on button "Export" at bounding box center [821, 134] width 70 height 25
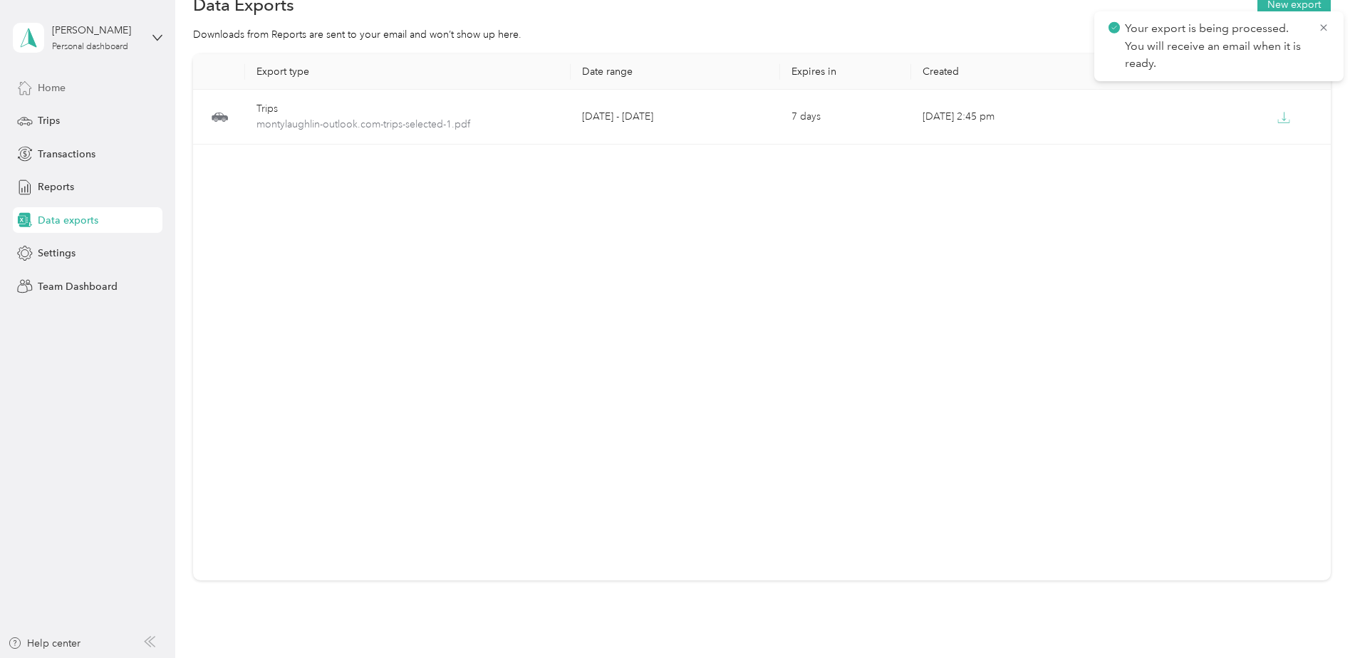
click at [66, 90] on div "Home" at bounding box center [88, 88] width 150 height 26
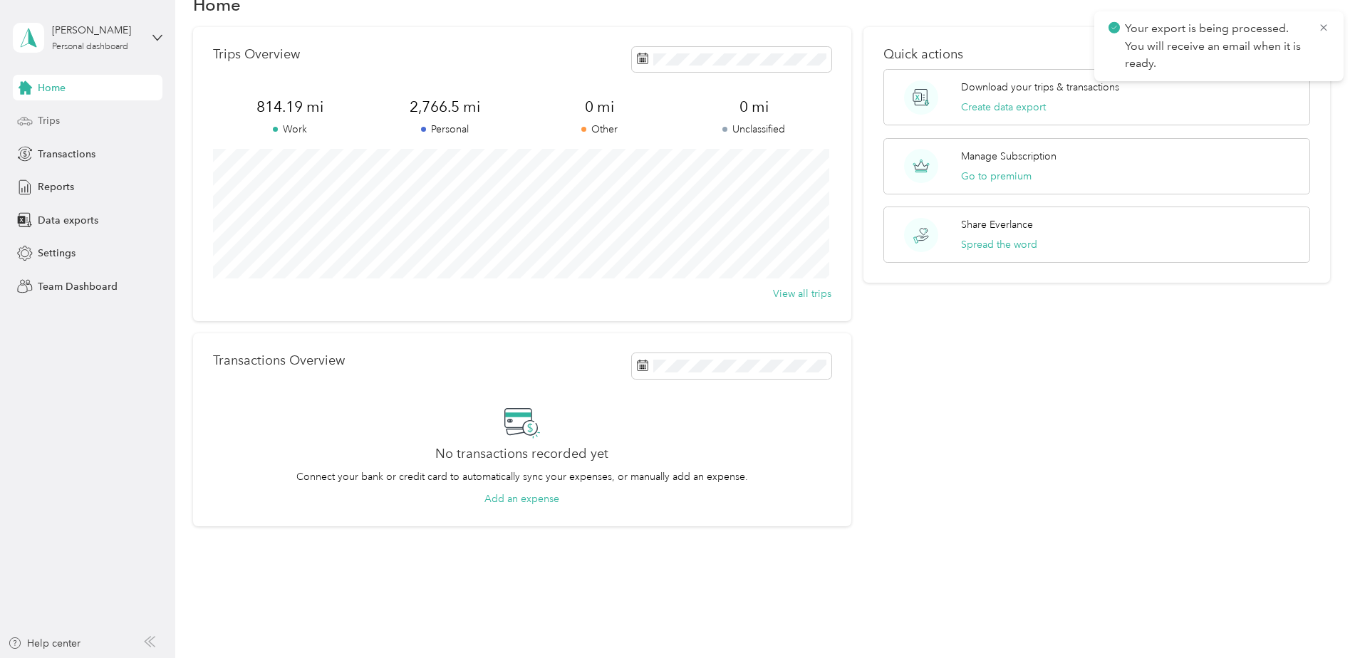
click at [95, 111] on div "Trips" at bounding box center [88, 121] width 150 height 26
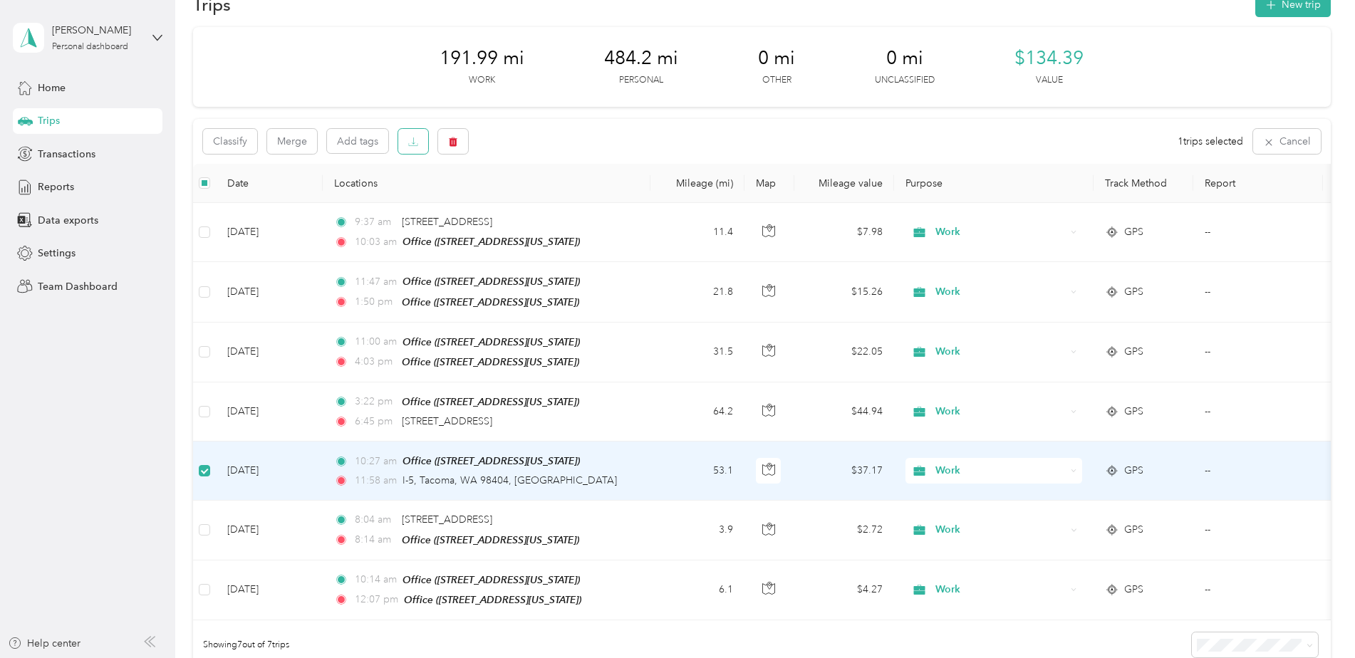
click at [409, 139] on icon "button" at bounding box center [413, 142] width 10 height 10
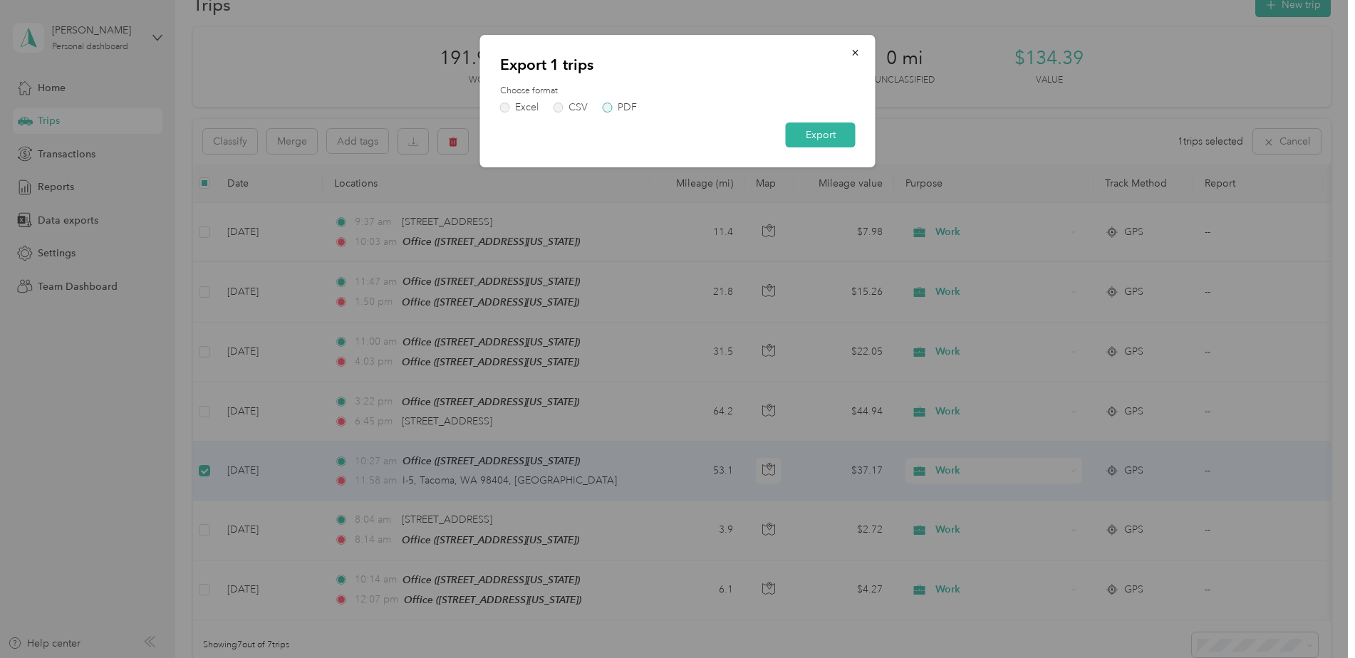
click at [618, 105] on div "PDF" at bounding box center [626, 108] width 19 height 10
click at [803, 137] on button "Export" at bounding box center [821, 134] width 70 height 25
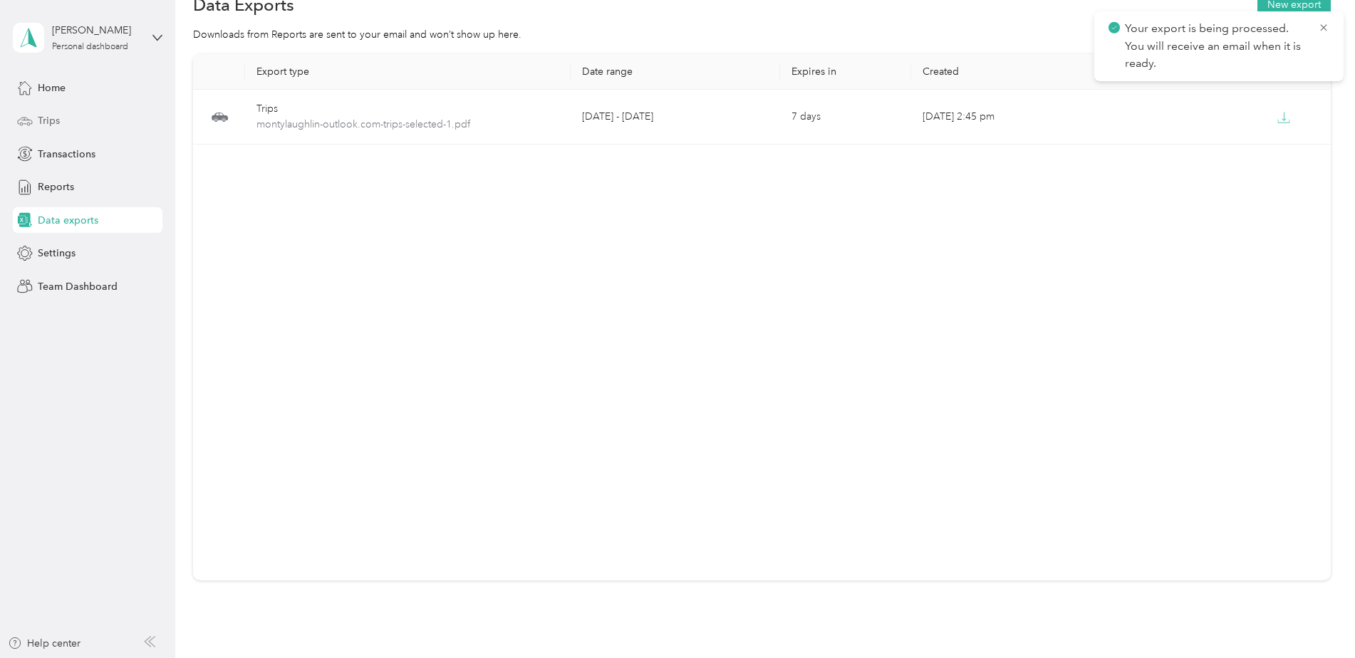
click at [63, 115] on div "Trips" at bounding box center [88, 121] width 150 height 26
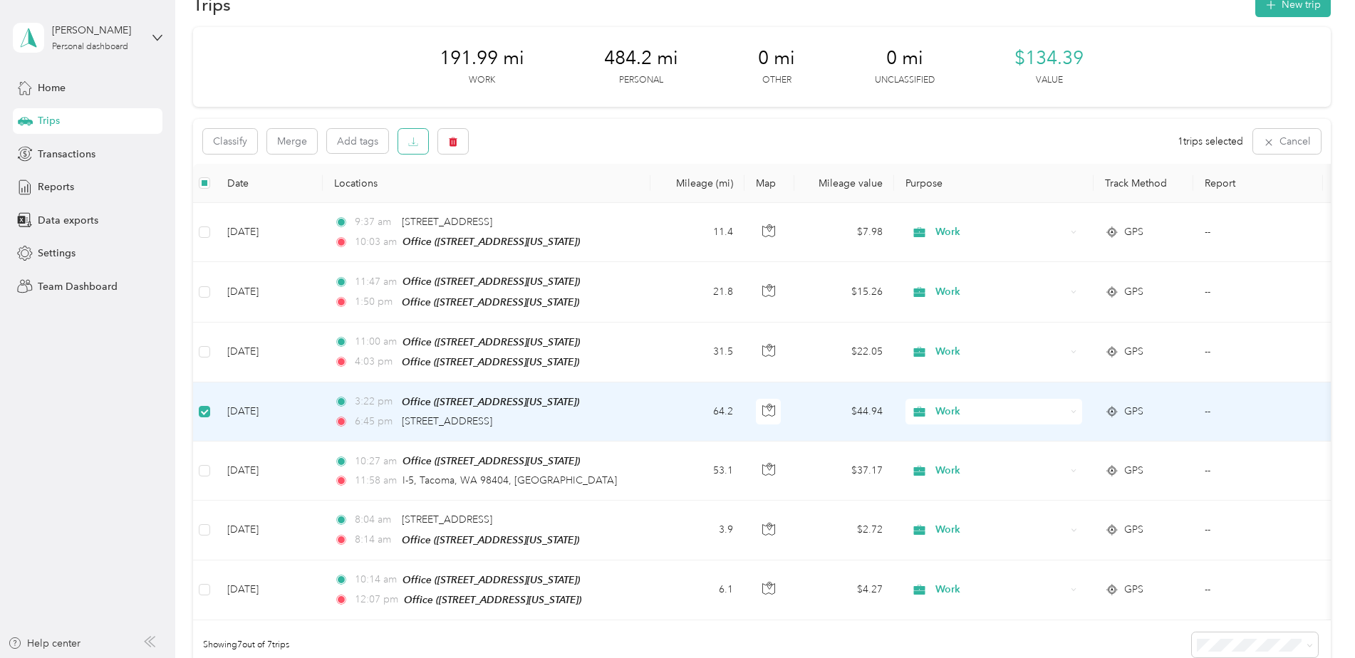
click at [422, 146] on button "button" at bounding box center [413, 141] width 30 height 25
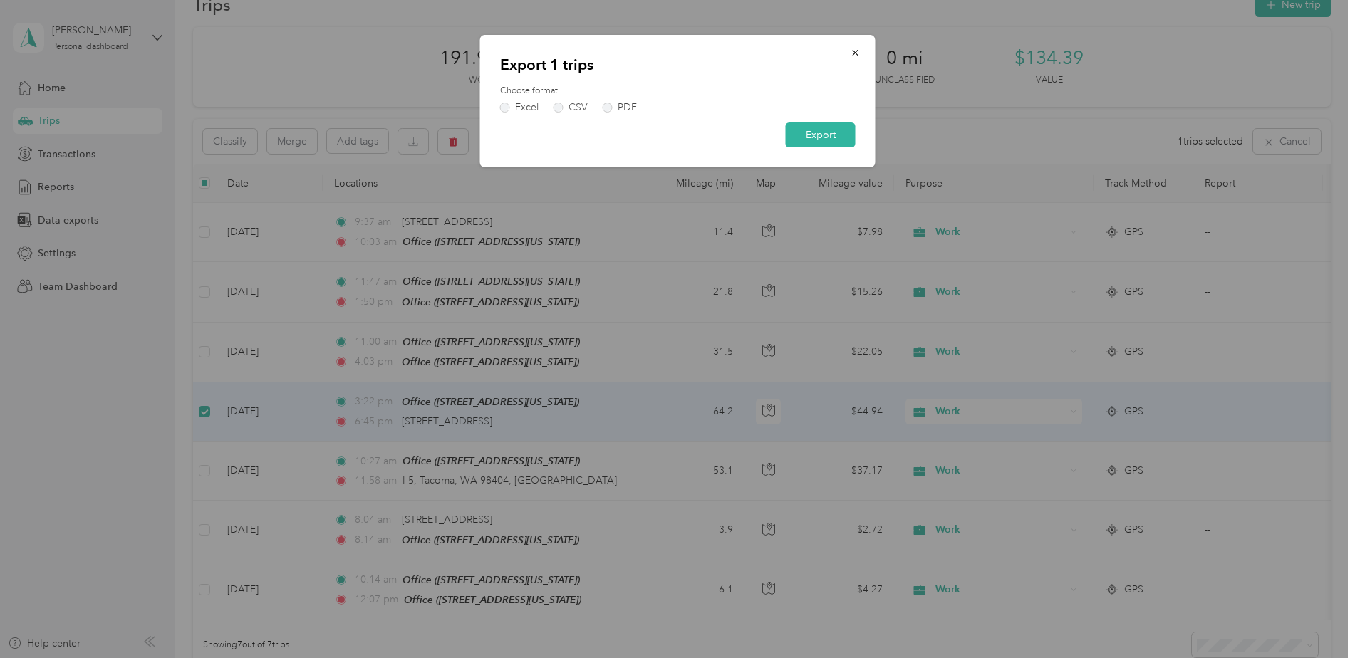
drag, startPoint x: 830, startPoint y: 130, endPoint x: 619, endPoint y: 95, distance: 213.6
click at [619, 95] on form "Choose format Excel CSV PDF Export" at bounding box center [677, 116] width 355 height 63
drag, startPoint x: 619, startPoint y: 104, endPoint x: 650, endPoint y: 108, distance: 30.8
click at [620, 104] on div "PDF" at bounding box center [626, 108] width 19 height 10
click at [797, 131] on button "Export" at bounding box center [821, 134] width 70 height 25
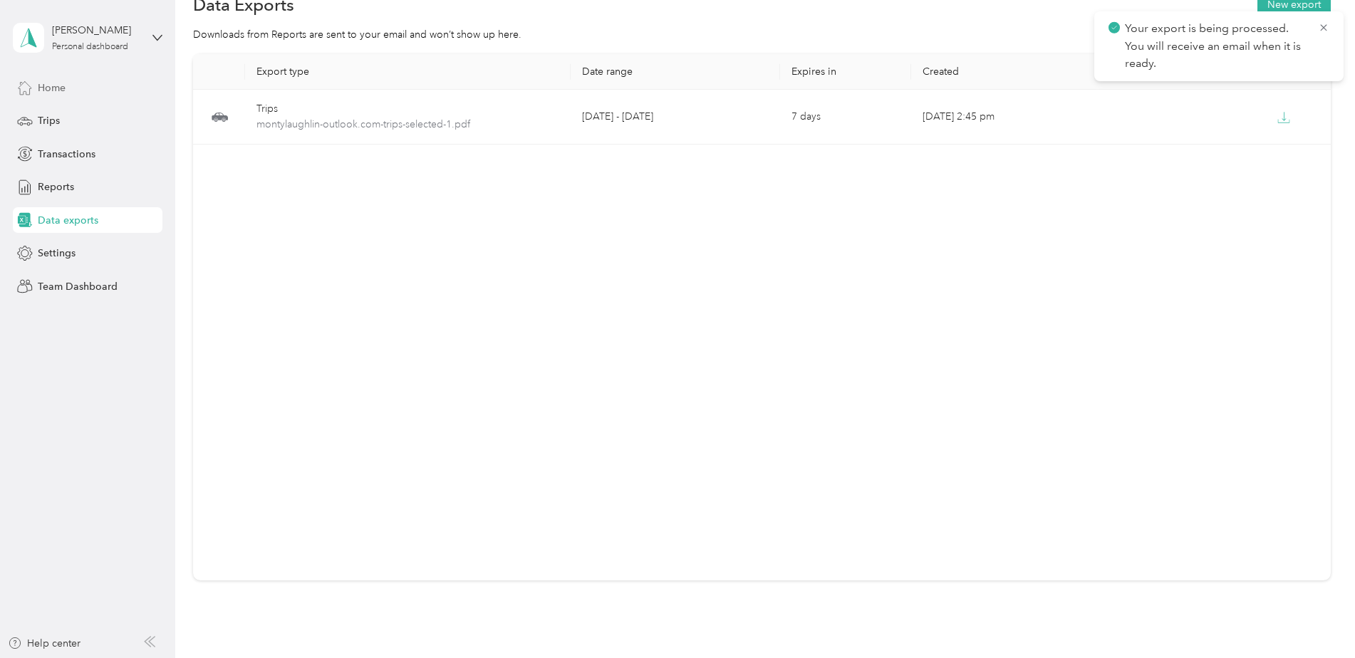
click at [99, 94] on div "Home" at bounding box center [88, 88] width 150 height 26
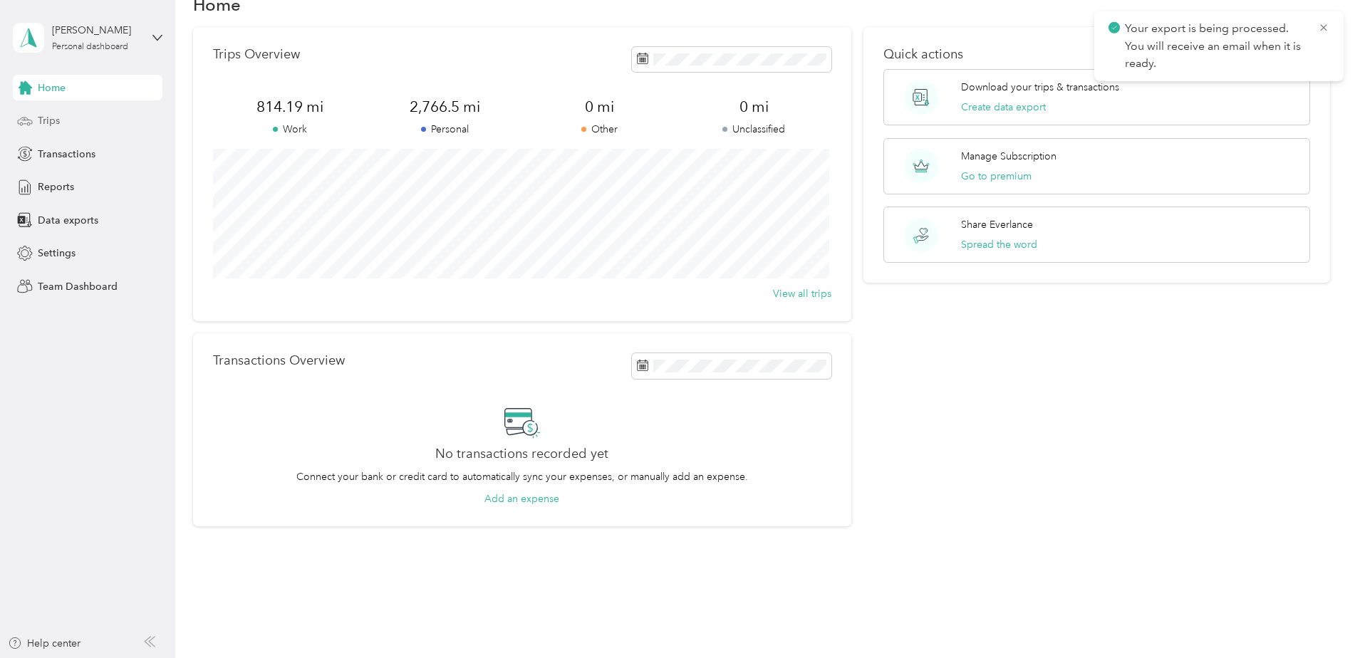
click at [89, 125] on div "Trips" at bounding box center [88, 121] width 150 height 26
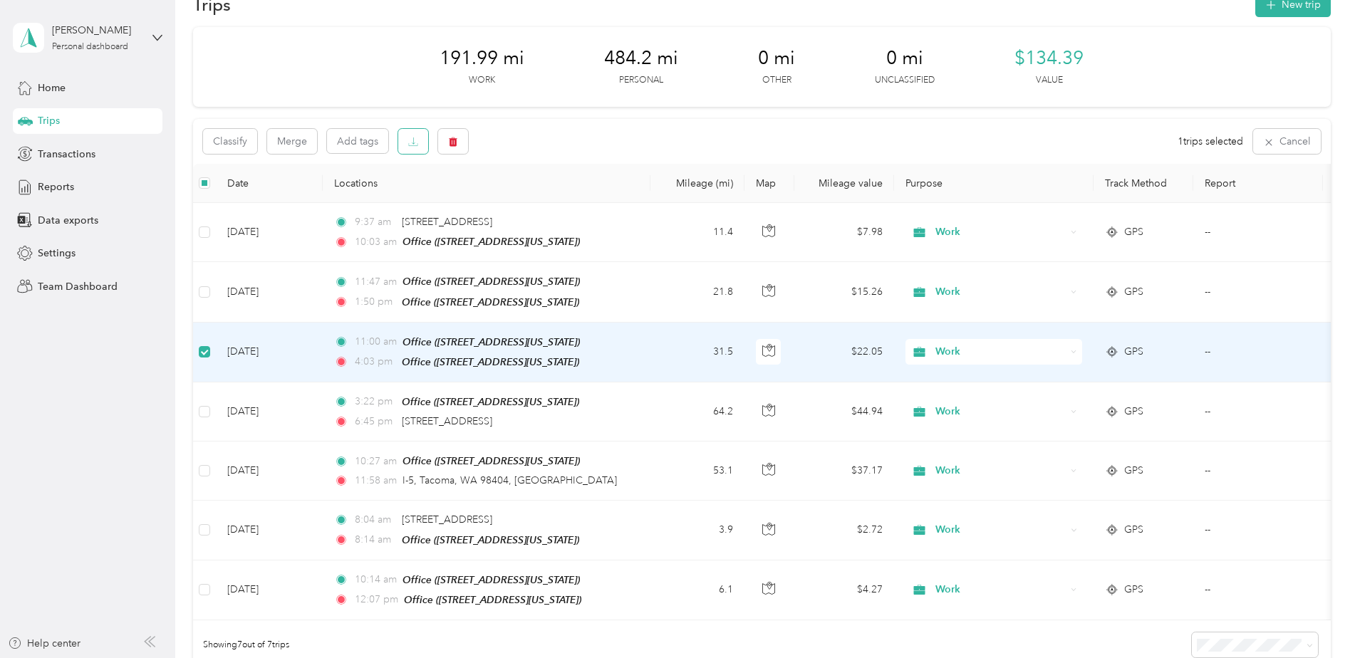
click at [412, 143] on icon "button" at bounding box center [414, 140] width 4 height 7
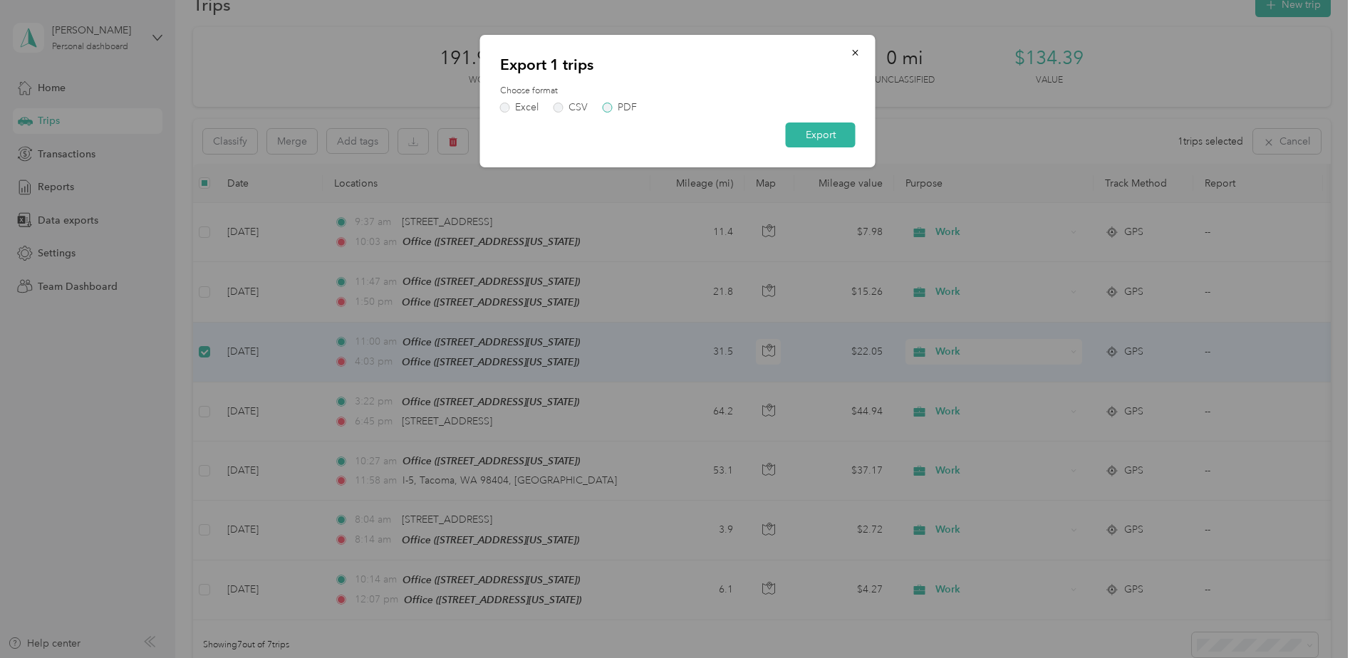
drag, startPoint x: 644, startPoint y: 105, endPoint x: 632, endPoint y: 105, distance: 12.1
click at [643, 105] on div "Excel CSV PDF" at bounding box center [677, 108] width 355 height 10
click at [631, 105] on div "PDF" at bounding box center [626, 108] width 19 height 10
click at [823, 144] on button "Export" at bounding box center [821, 134] width 70 height 25
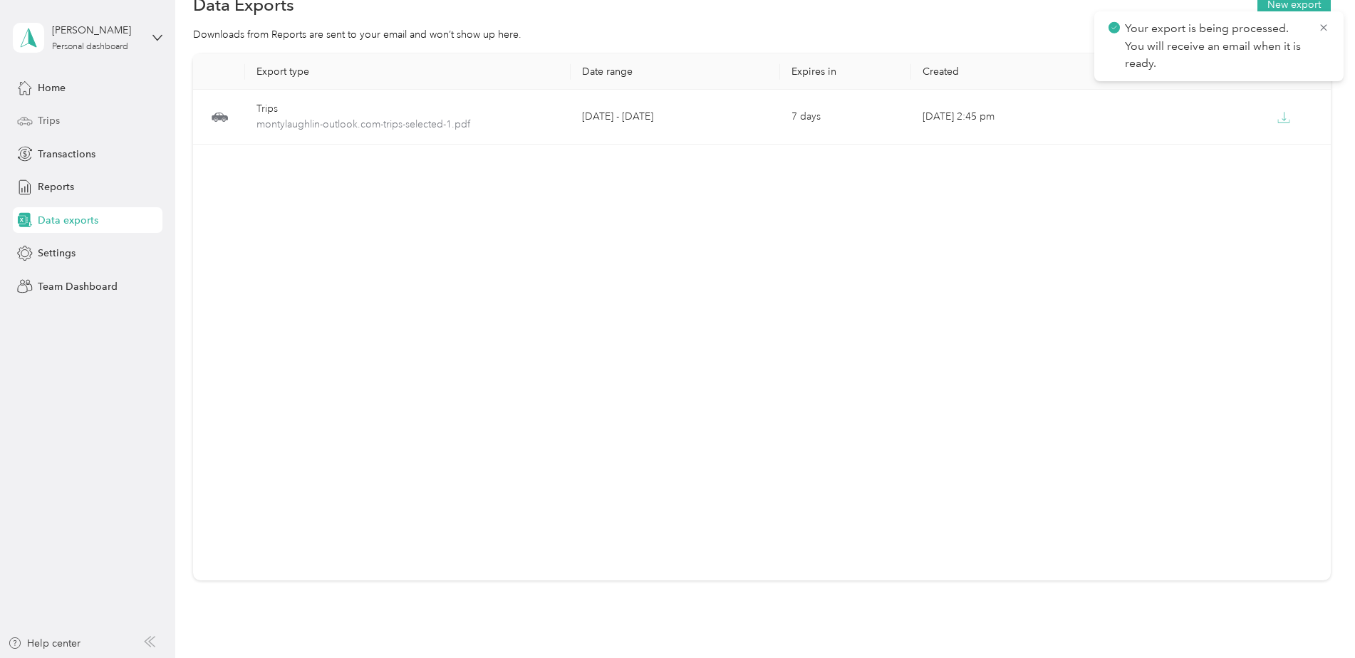
click at [58, 113] on span "Trips" at bounding box center [49, 120] width 22 height 15
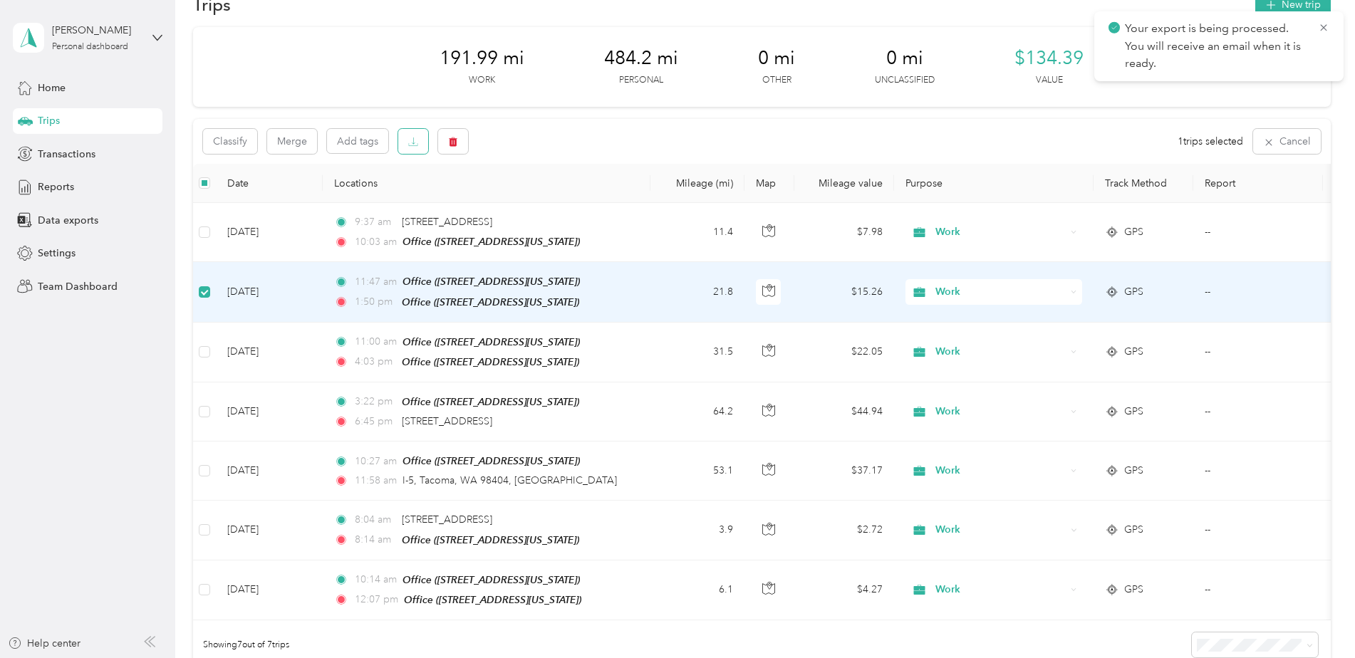
click at [413, 138] on span "button" at bounding box center [413, 141] width 10 height 12
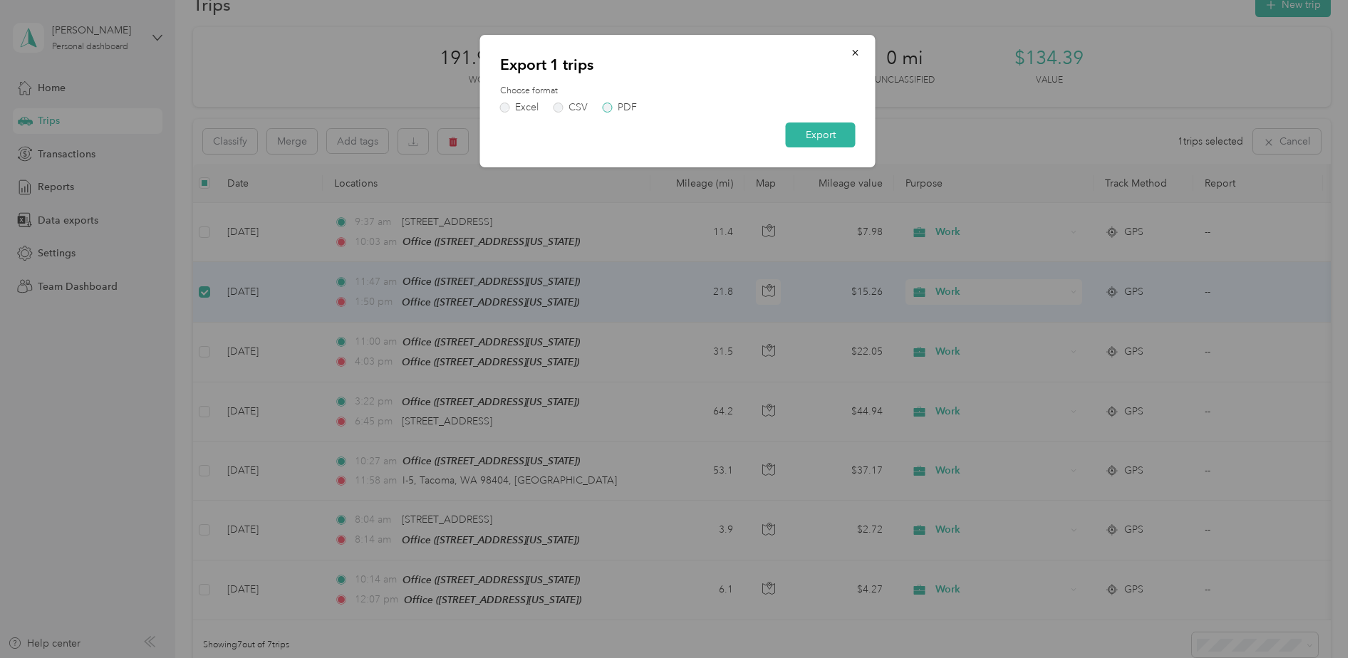
drag, startPoint x: 622, startPoint y: 109, endPoint x: 674, endPoint y: 122, distance: 53.7
click at [623, 109] on div "PDF" at bounding box center [626, 108] width 19 height 10
click at [836, 140] on button "Export" at bounding box center [821, 134] width 70 height 25
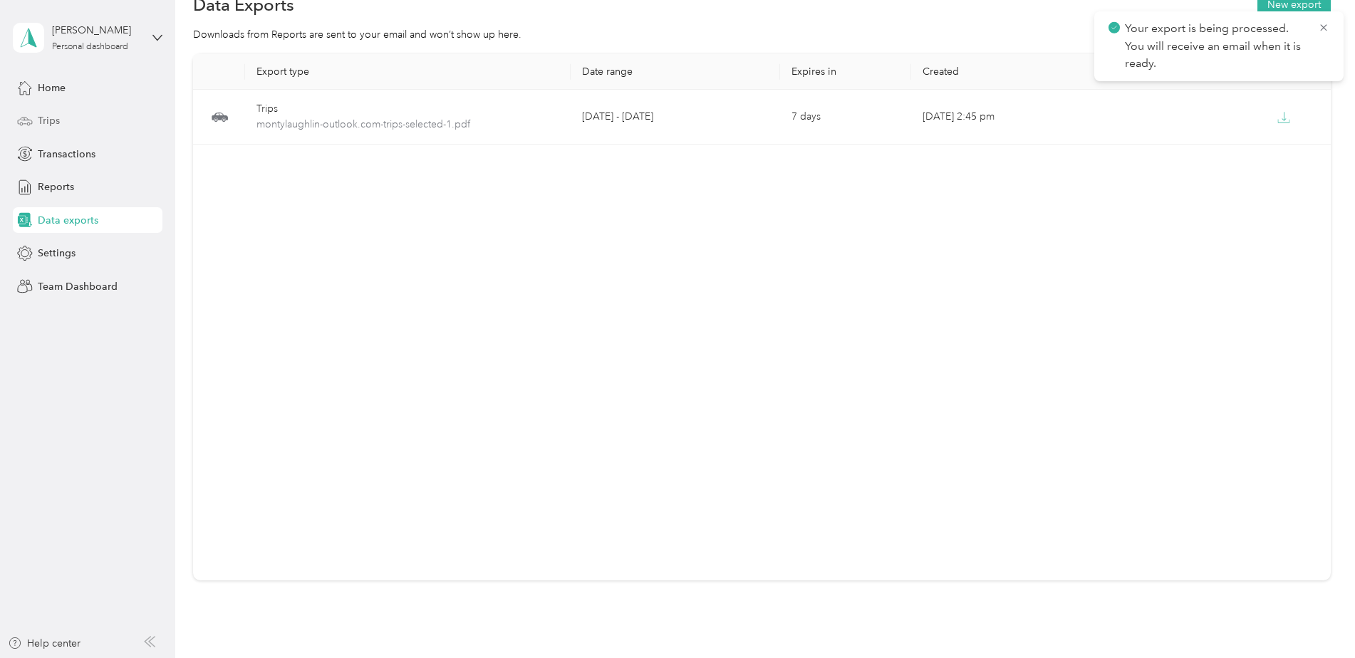
click at [56, 122] on span "Trips" at bounding box center [49, 120] width 22 height 15
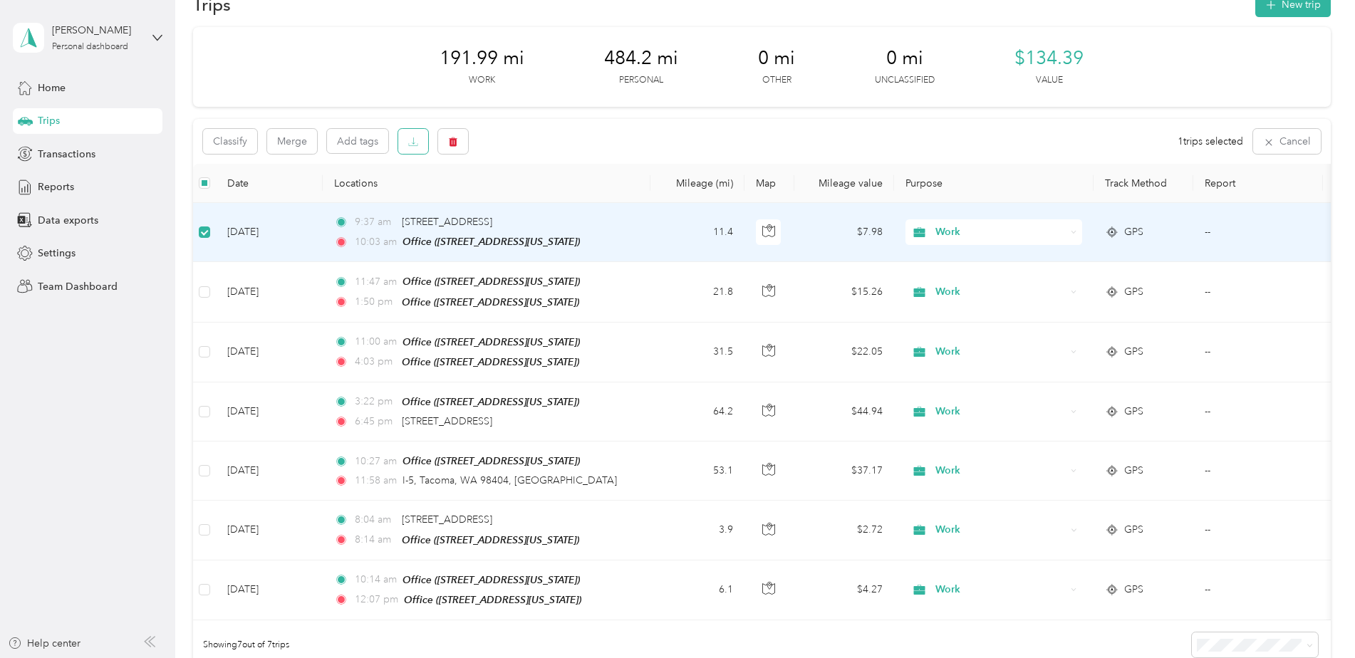
click at [417, 145] on icon "button" at bounding box center [413, 142] width 10 height 10
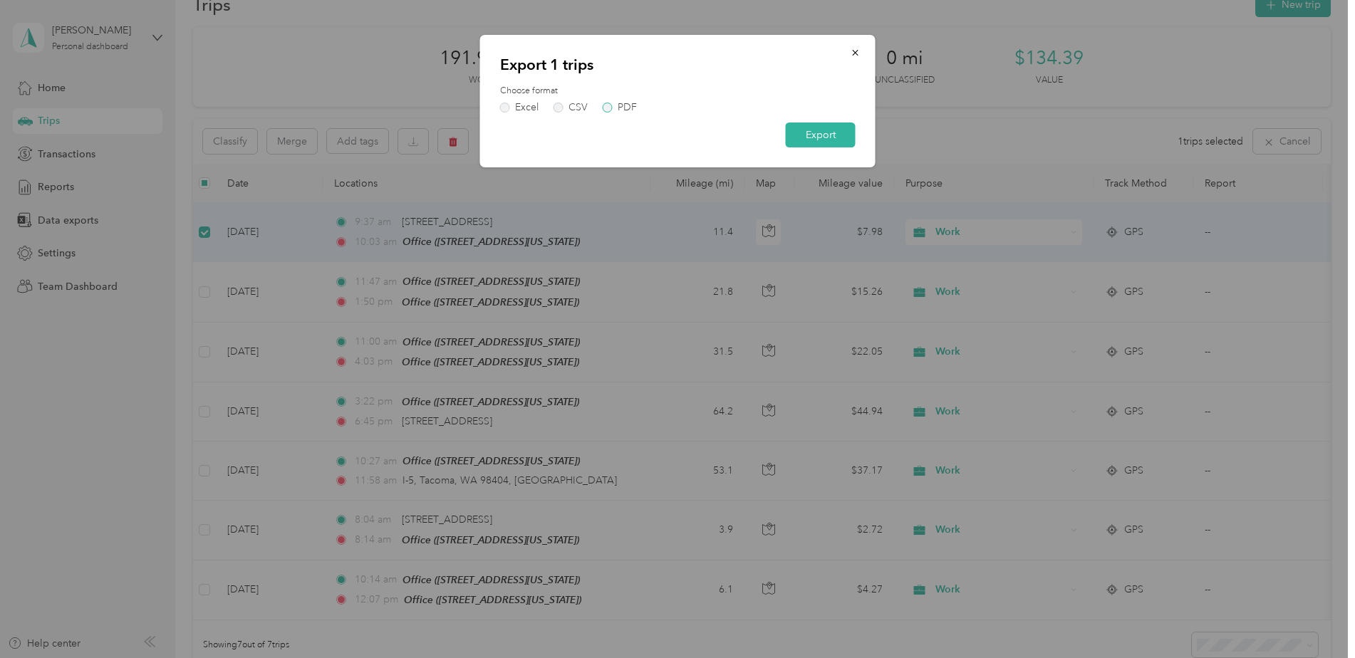
click at [622, 113] on div "PDF" at bounding box center [626, 108] width 19 height 10
click at [848, 146] on button "Export" at bounding box center [821, 134] width 70 height 25
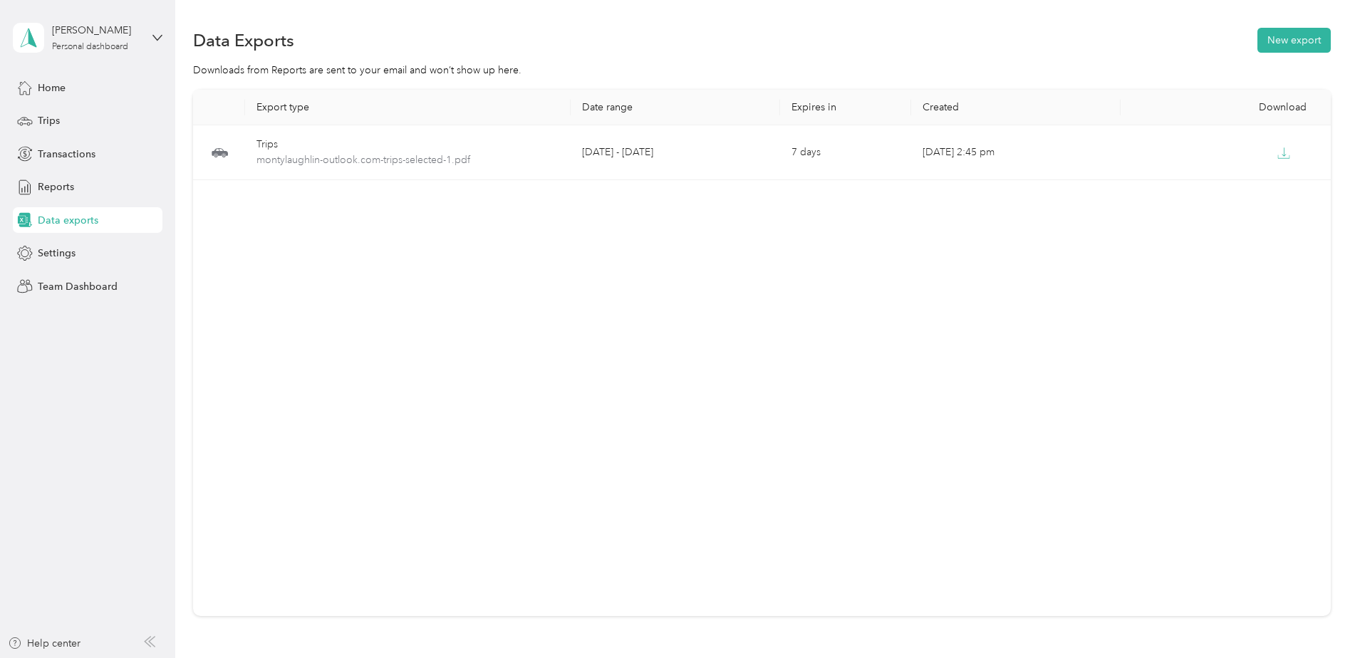
drag, startPoint x: 415, startPoint y: 286, endPoint x: 463, endPoint y: 286, distance: 47.7
click at [419, 286] on div "Export type Date range Expires in Created Download Trips montylaughlin-outlook.…" at bounding box center [761, 353] width 1137 height 526
click at [104, 102] on div "Home Trips Transactions Reports Data exports Settings Team Dashboard" at bounding box center [88, 187] width 150 height 224
click at [90, 111] on div "Trips" at bounding box center [88, 121] width 150 height 26
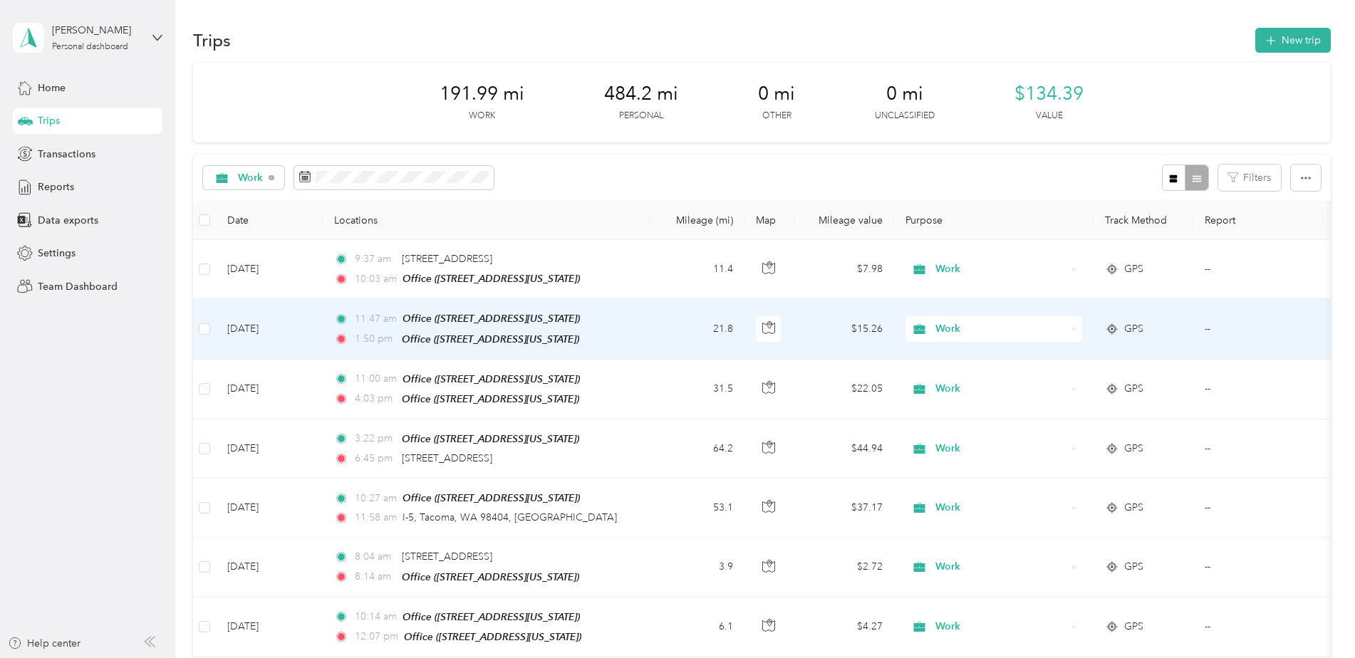
scroll to position [142, 0]
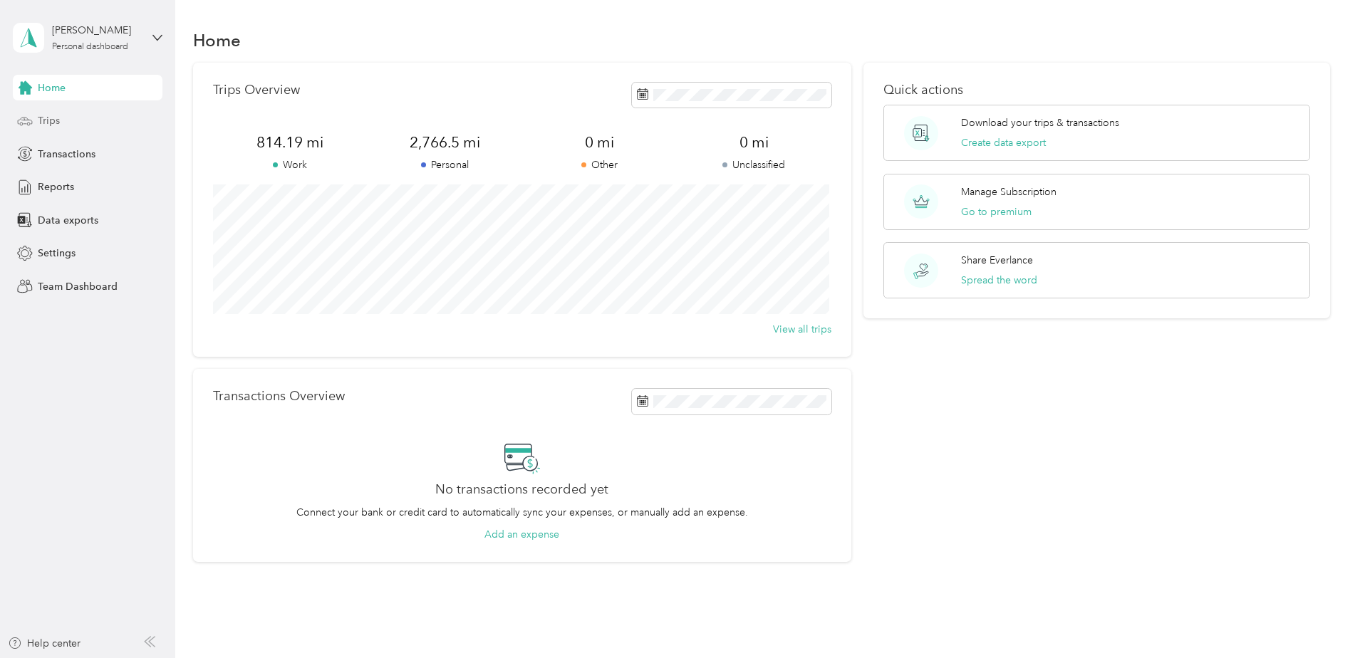
click at [100, 121] on div "Trips" at bounding box center [88, 121] width 150 height 26
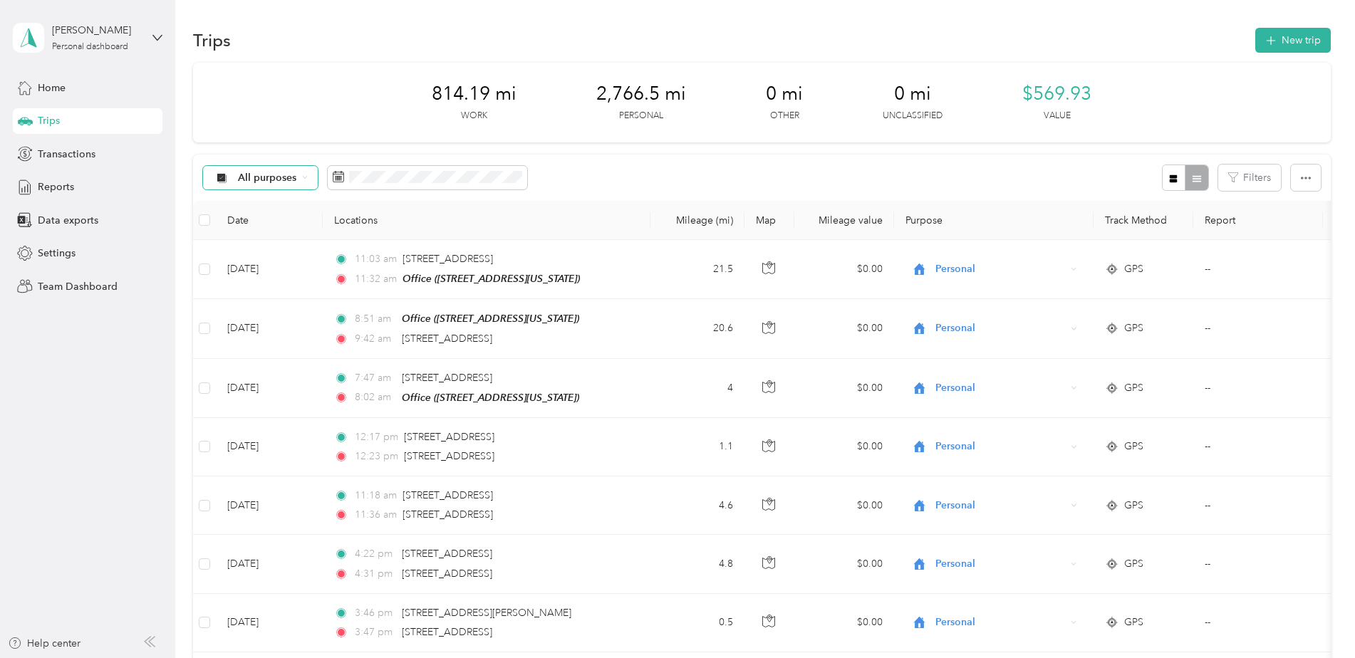
click at [283, 181] on span "All purposes" at bounding box center [267, 178] width 59 height 10
click at [281, 255] on span "Work" at bounding box center [272, 251] width 69 height 15
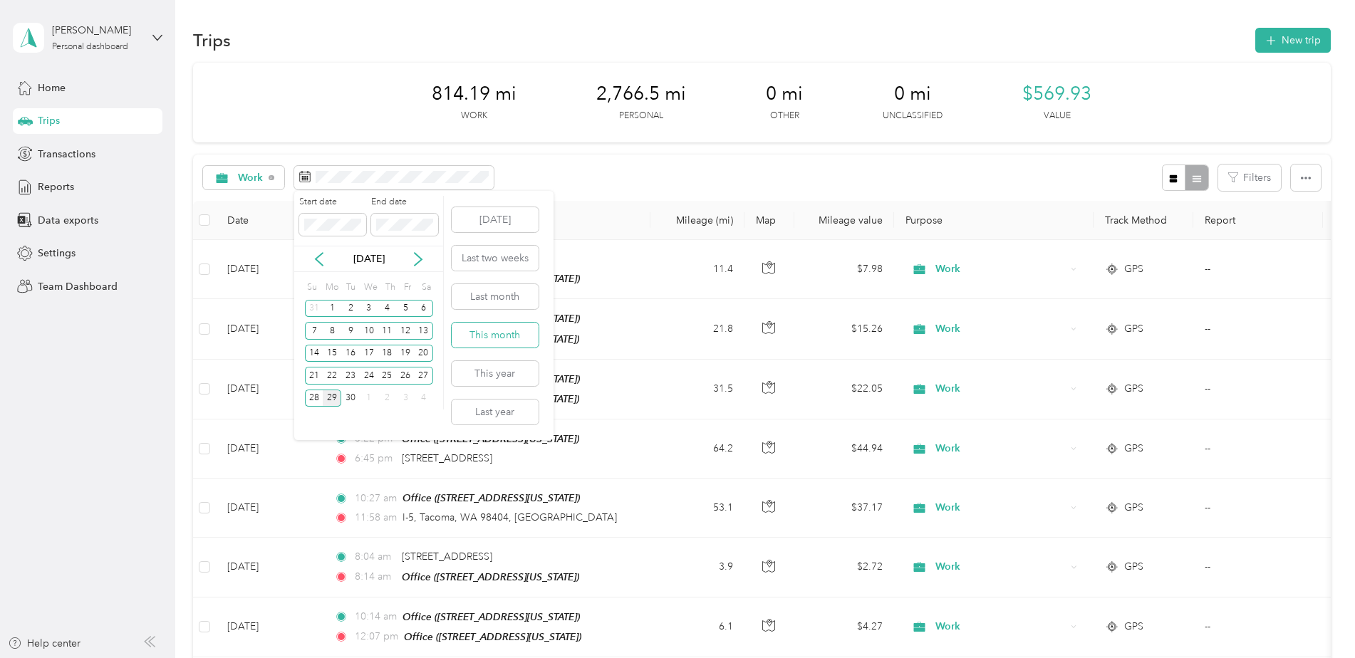
click at [489, 340] on button "This month" at bounding box center [495, 335] width 87 height 25
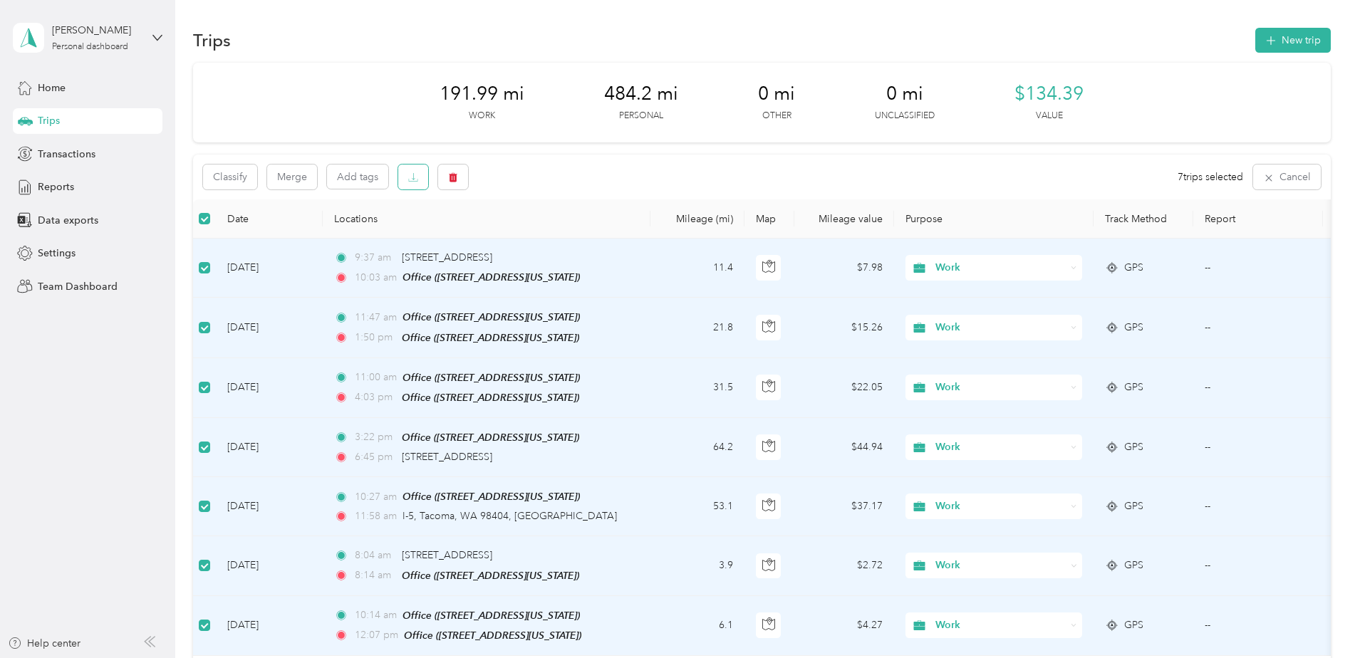
click at [403, 177] on button "button" at bounding box center [413, 177] width 30 height 25
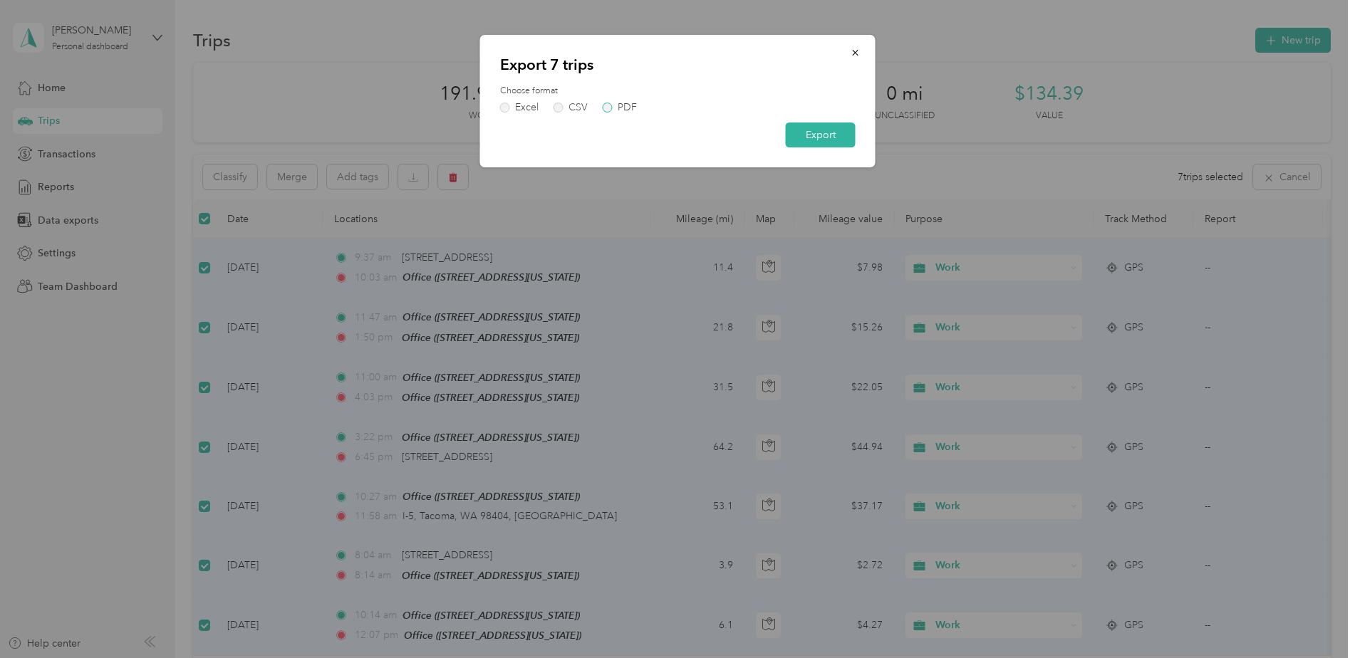
click at [624, 106] on div "PDF" at bounding box center [626, 108] width 19 height 10
click at [860, 68] on div "Export 7 trips Choose format Excel CSV PDF Export" at bounding box center [677, 101] width 395 height 132
click at [858, 61] on button "button" at bounding box center [855, 52] width 30 height 25
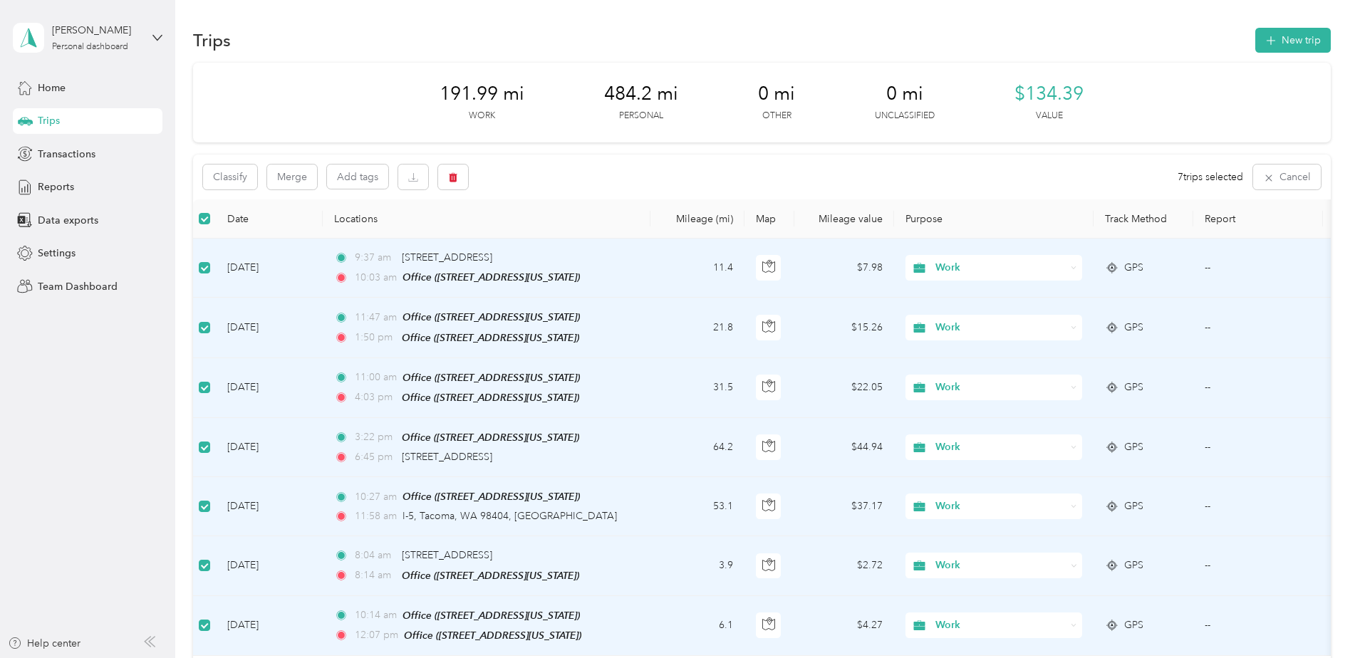
click at [278, 270] on td "[DATE]" at bounding box center [269, 268] width 107 height 59
click at [1272, 179] on button "Cancel" at bounding box center [1287, 177] width 68 height 25
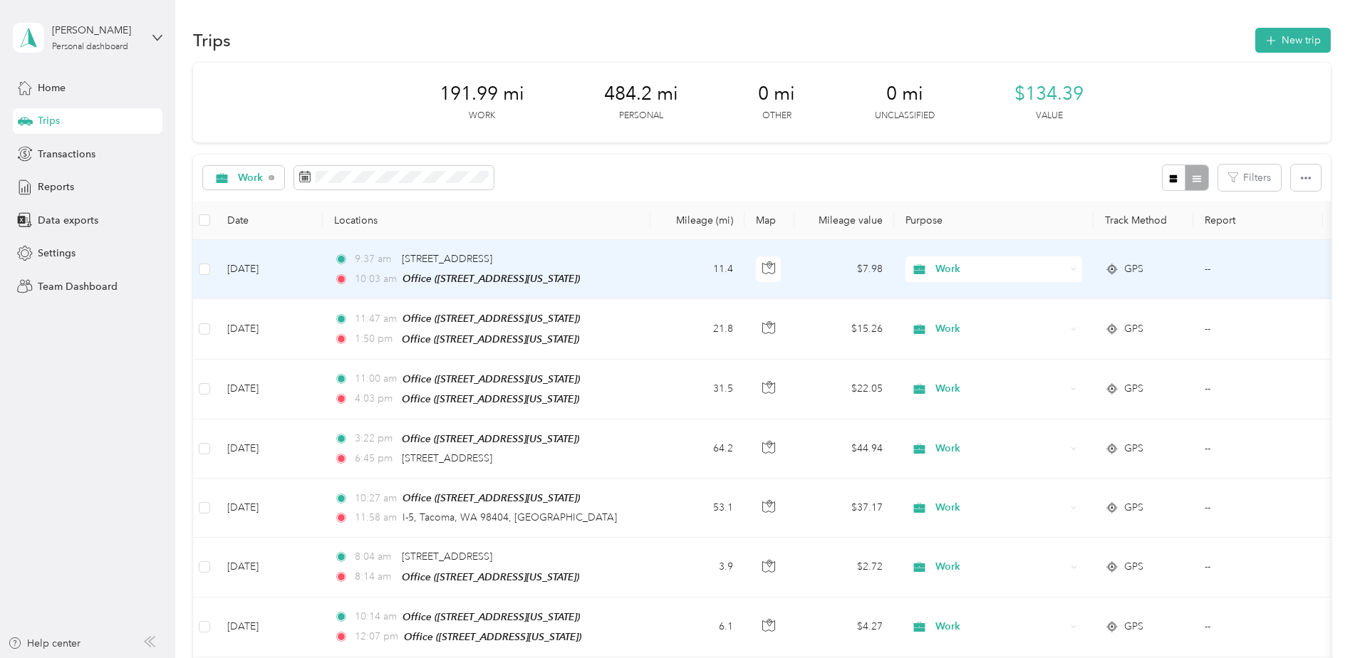
click at [653, 261] on td "11.4" at bounding box center [697, 269] width 94 height 59
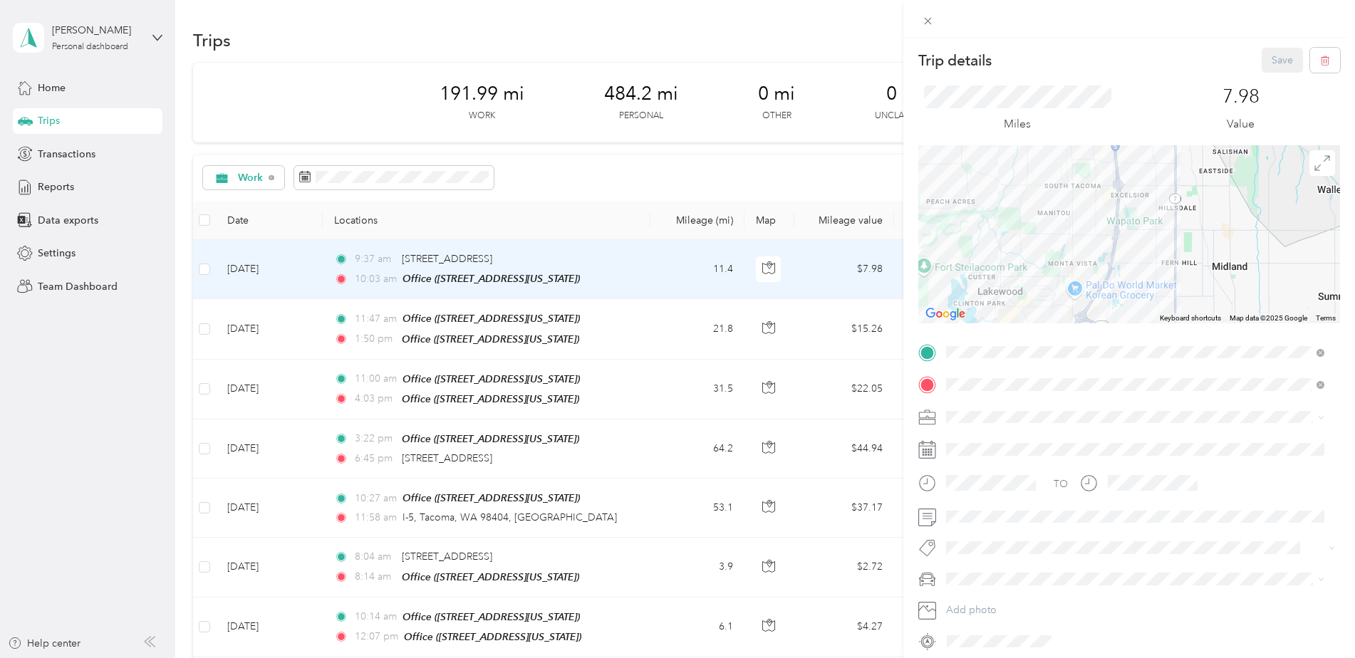
click at [1270, 63] on div "Save" at bounding box center [1300, 60] width 79 height 25
click at [923, 19] on icon at bounding box center [928, 21] width 12 height 12
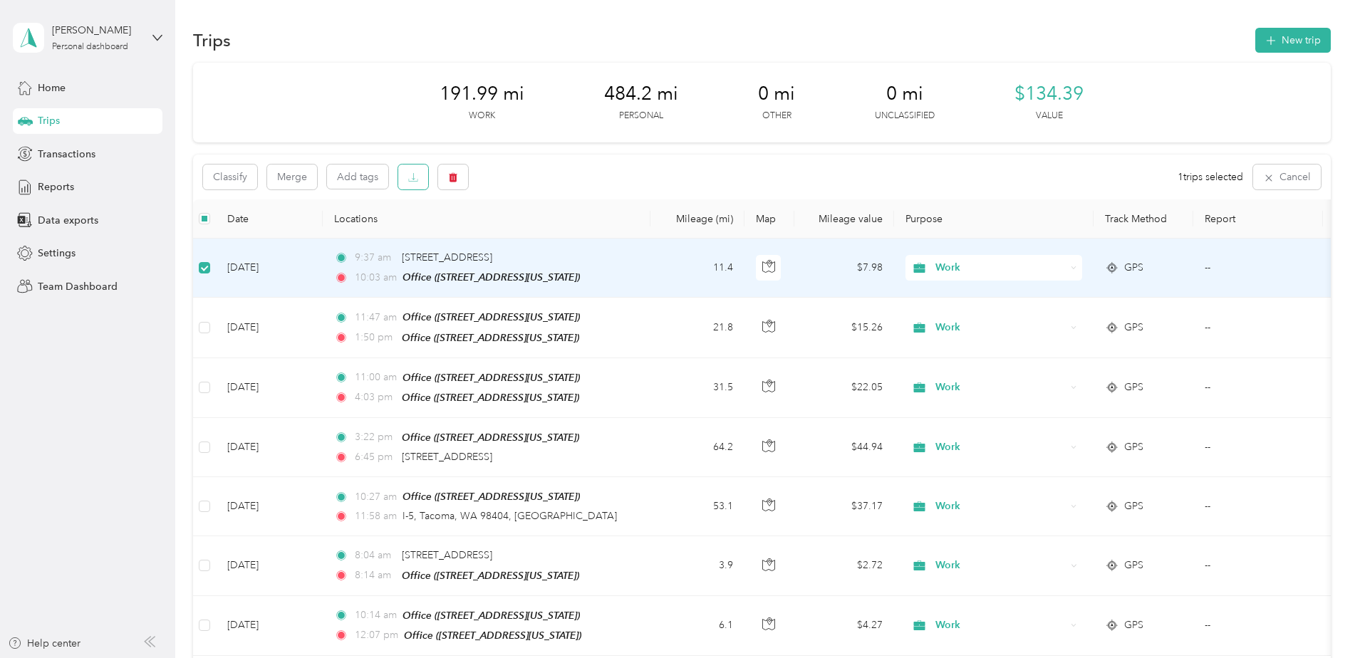
click at [419, 185] on button "button" at bounding box center [413, 177] width 30 height 25
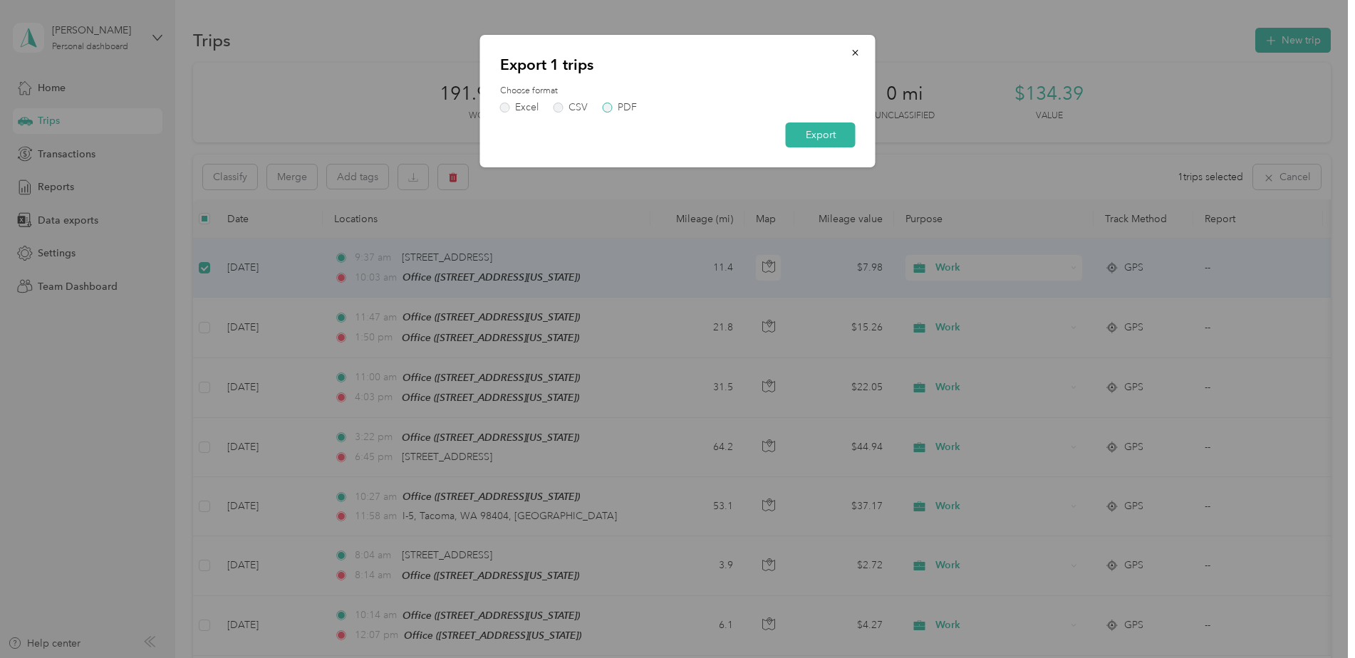
click at [622, 108] on div "PDF" at bounding box center [626, 108] width 19 height 10
click at [838, 133] on button "Export" at bounding box center [821, 134] width 70 height 25
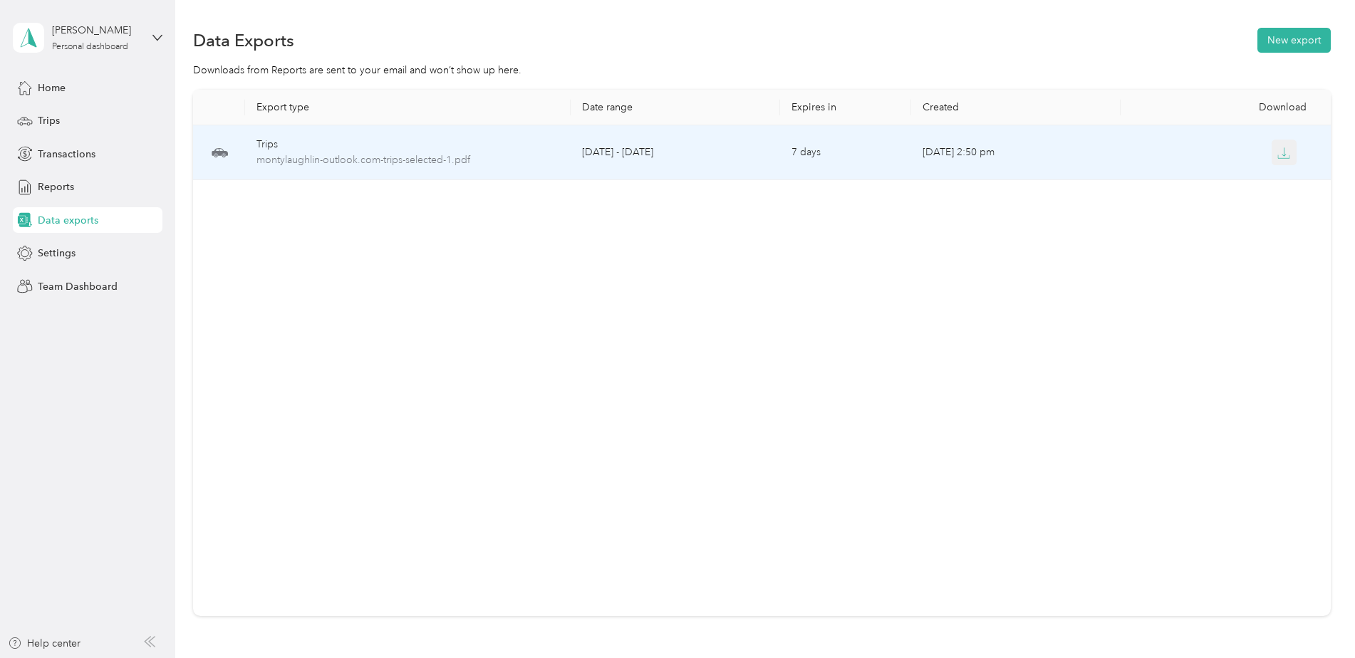
click at [1279, 151] on icon "button" at bounding box center [1283, 153] width 13 height 13
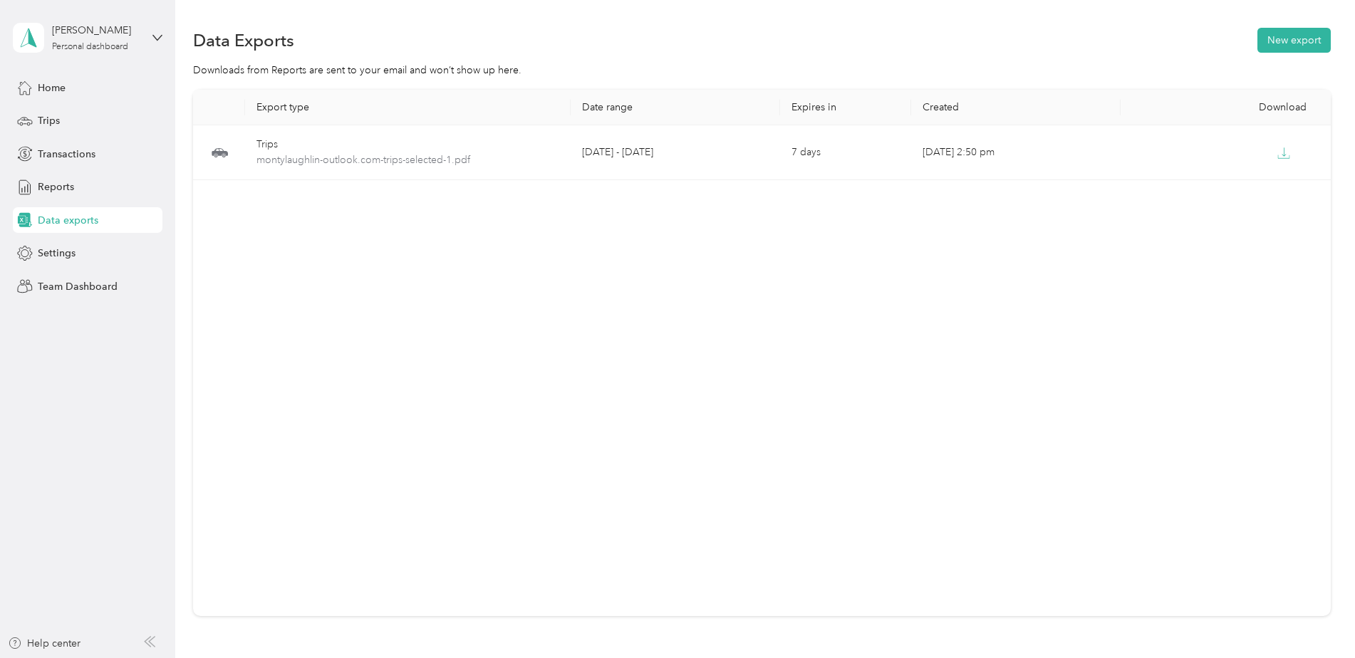
drag, startPoint x: 397, startPoint y: 282, endPoint x: 356, endPoint y: 223, distance: 71.7
click at [397, 283] on div "Export type Date range Expires in Created Download Trips montylaughlin-outlook.…" at bounding box center [761, 353] width 1137 height 526
click at [99, 118] on div "Trips" at bounding box center [88, 121] width 150 height 26
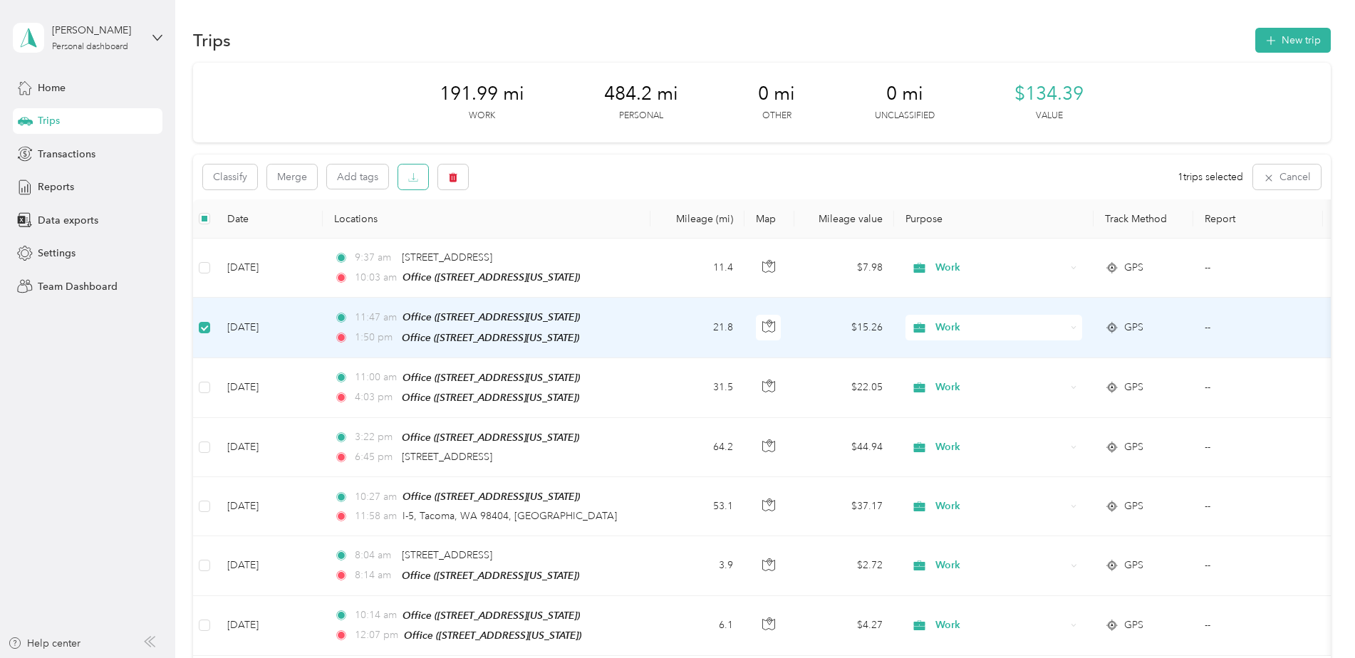
click at [405, 178] on button "button" at bounding box center [413, 177] width 30 height 25
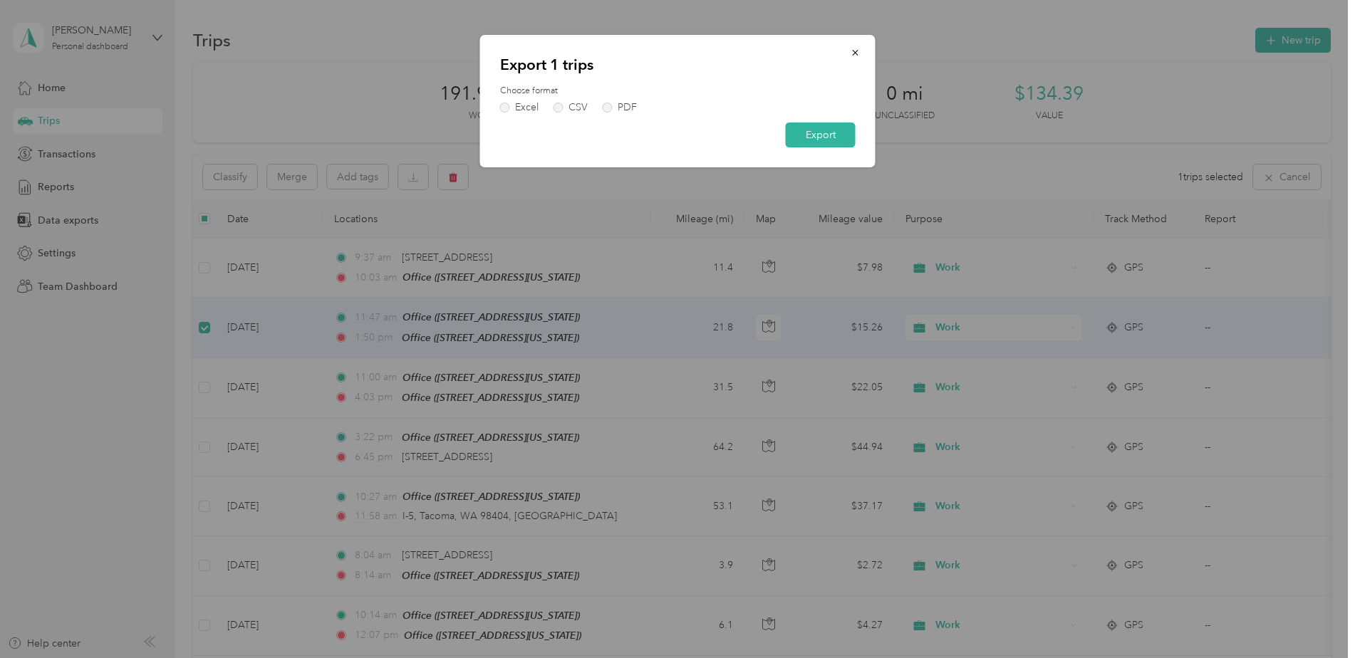
click at [643, 105] on div "Excel CSV PDF" at bounding box center [677, 108] width 355 height 10
click at [628, 105] on div "PDF" at bounding box center [626, 108] width 19 height 10
click at [810, 132] on button "Export" at bounding box center [821, 134] width 70 height 25
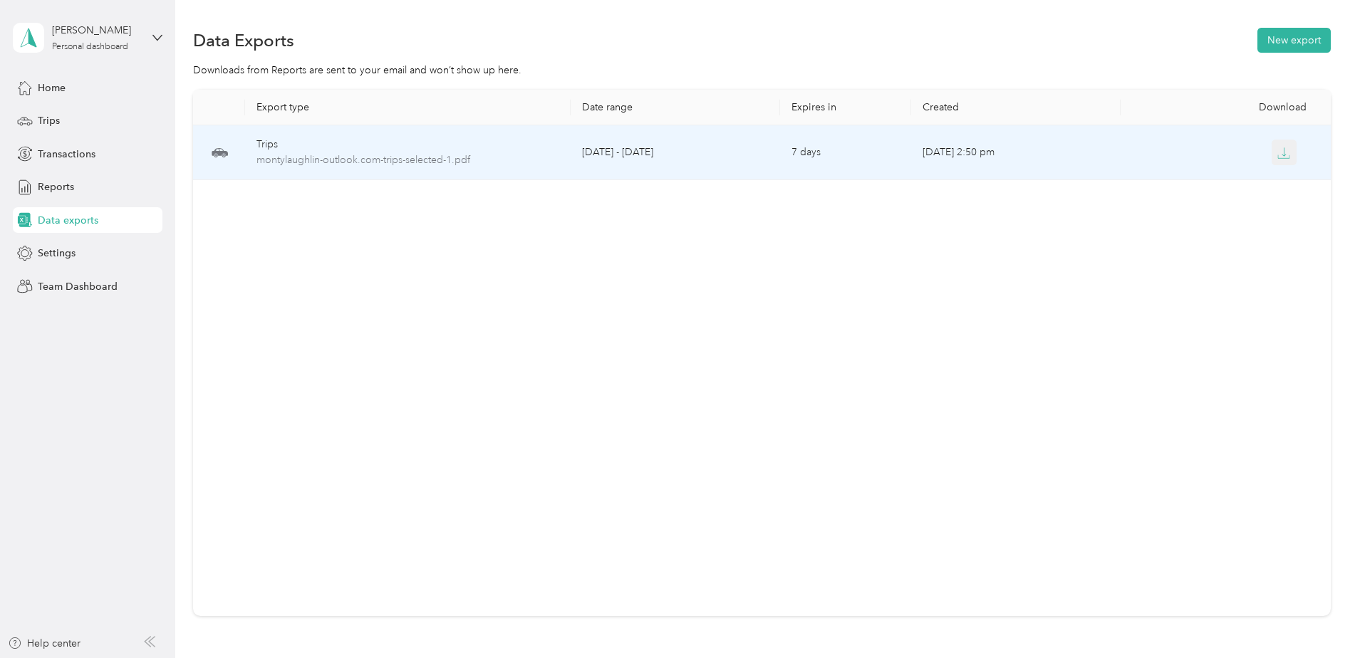
click at [1277, 147] on icon "button" at bounding box center [1283, 153] width 13 height 13
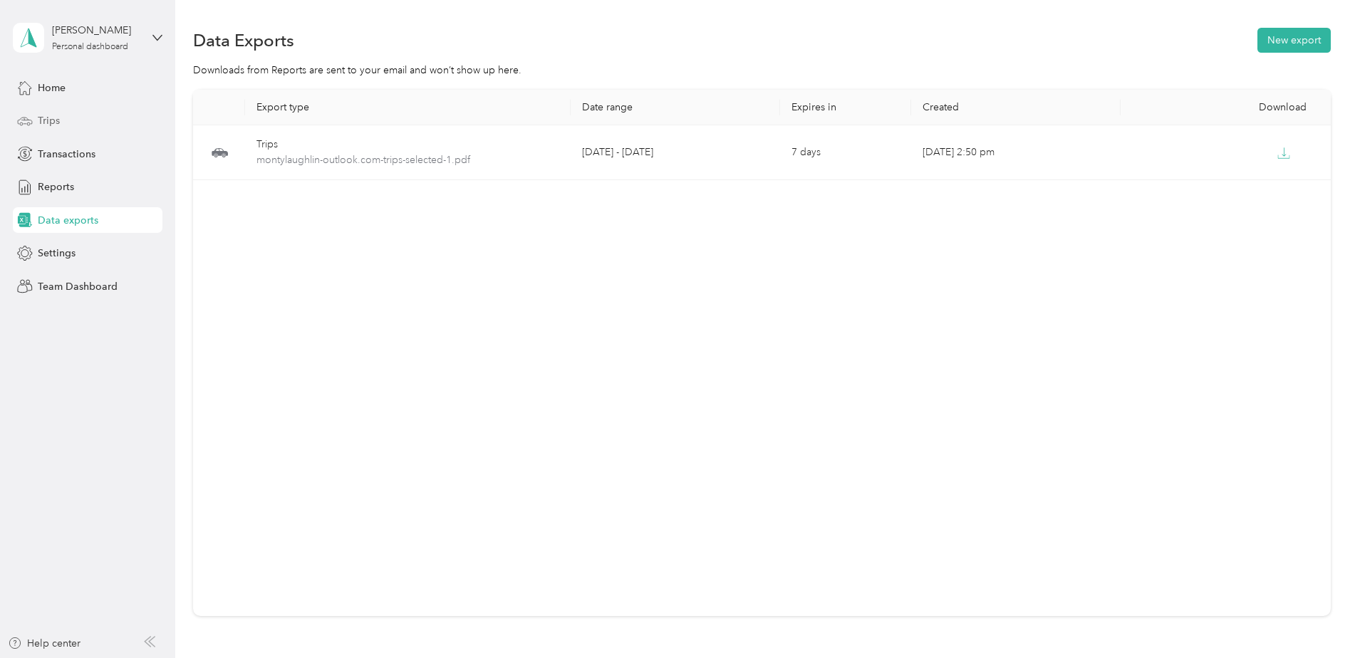
drag, startPoint x: 78, startPoint y: 125, endPoint x: 93, endPoint y: 135, distance: 18.0
click at [78, 125] on div "Trips" at bounding box center [88, 121] width 150 height 26
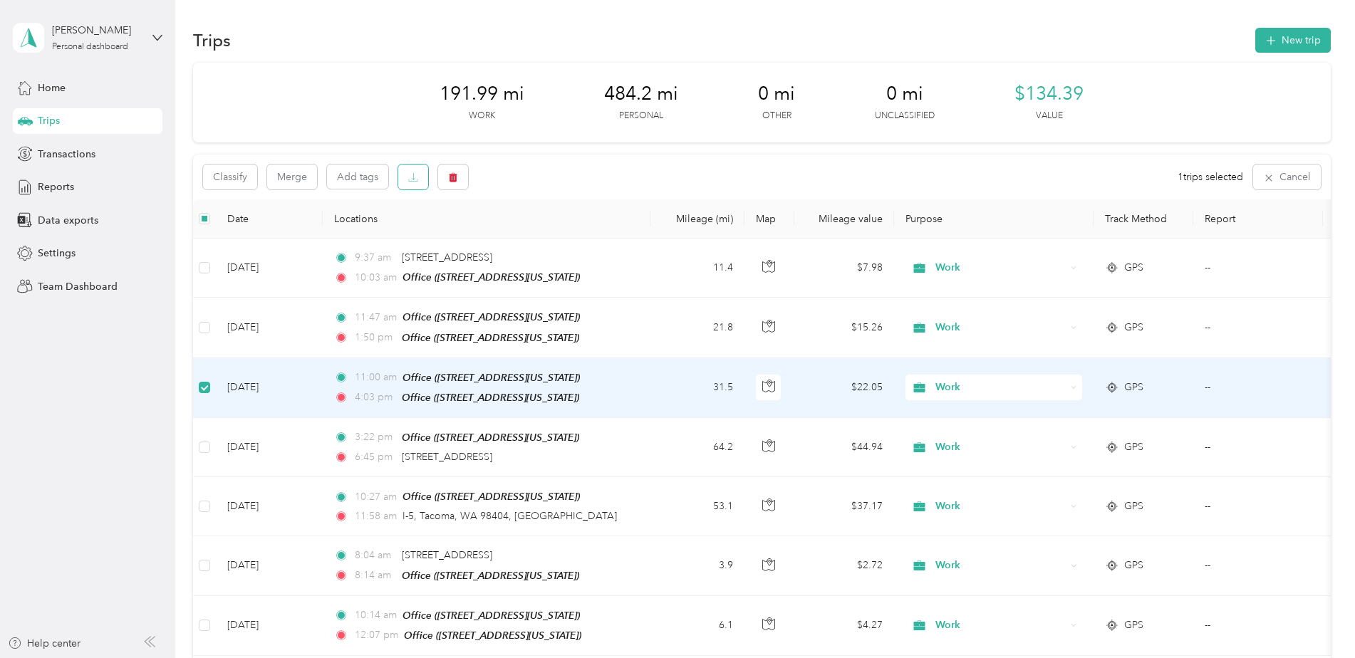
click at [415, 174] on icon "button" at bounding box center [413, 177] width 10 height 10
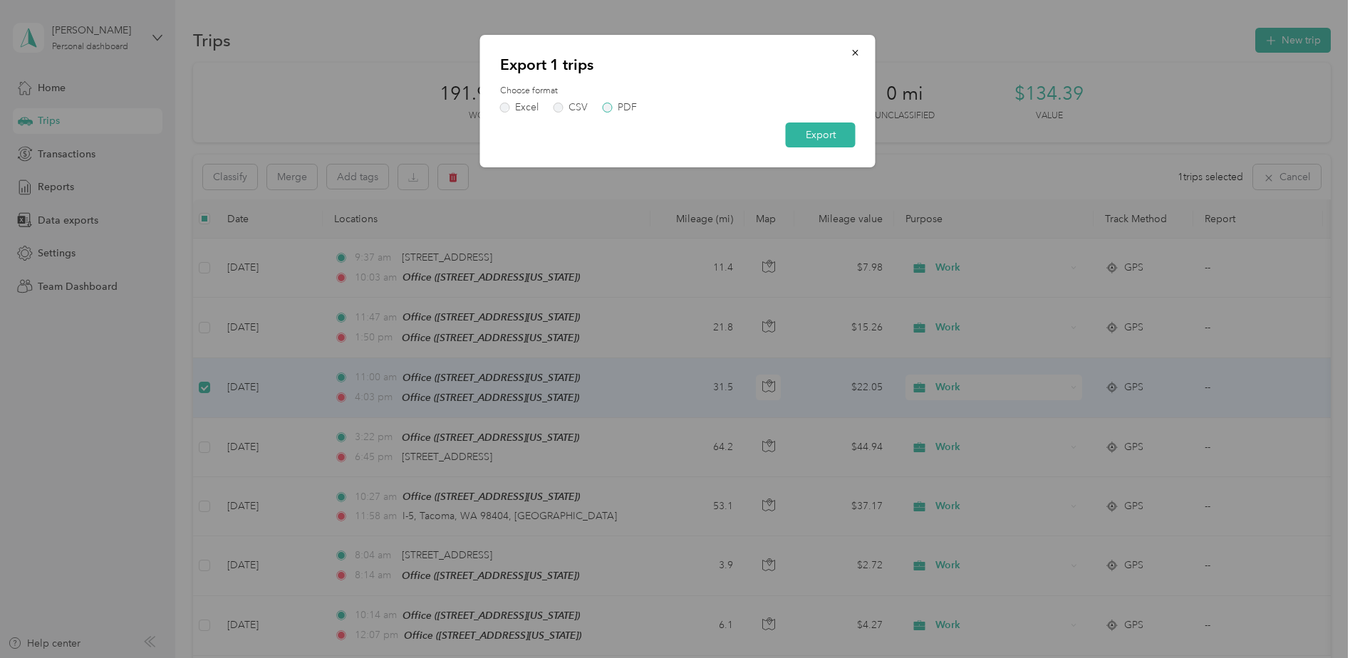
click at [620, 108] on div "PDF" at bounding box center [626, 108] width 19 height 10
click at [856, 129] on div "Export 1 trips Choose format Excel CSV PDF Export" at bounding box center [677, 101] width 395 height 132
click at [850, 129] on button "Export" at bounding box center [821, 134] width 70 height 25
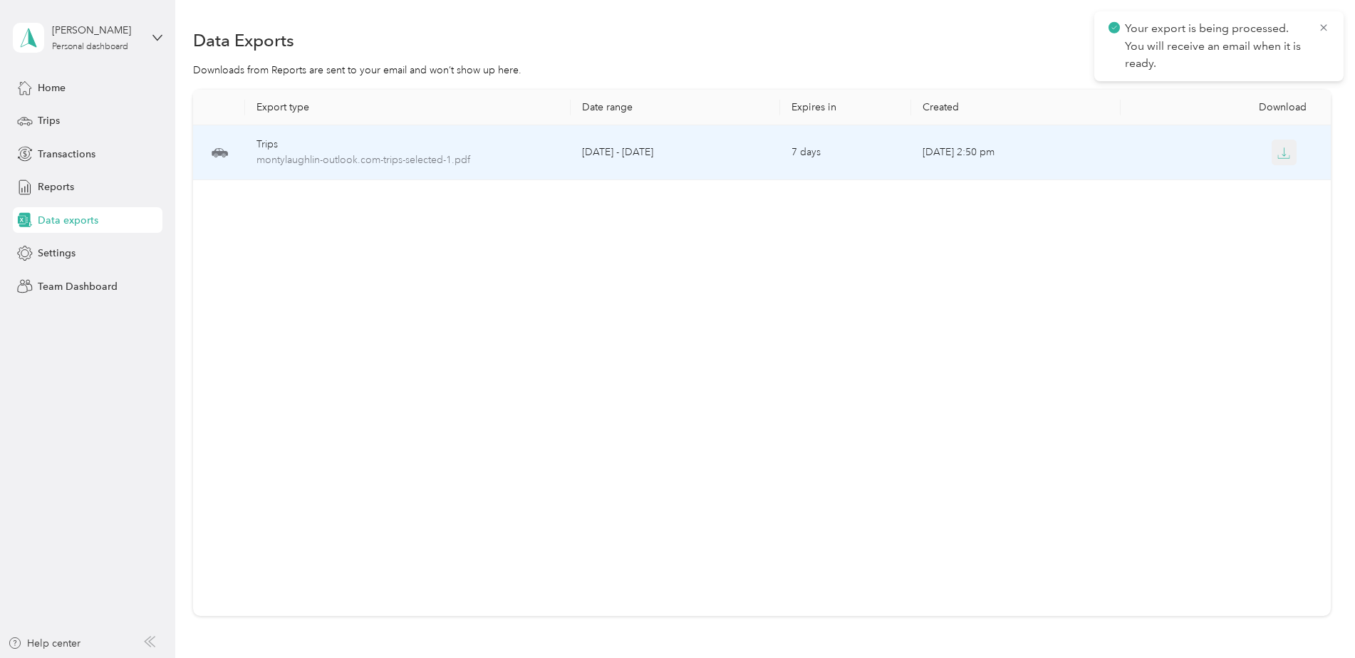
click at [1281, 144] on button "button" at bounding box center [1284, 153] width 26 height 26
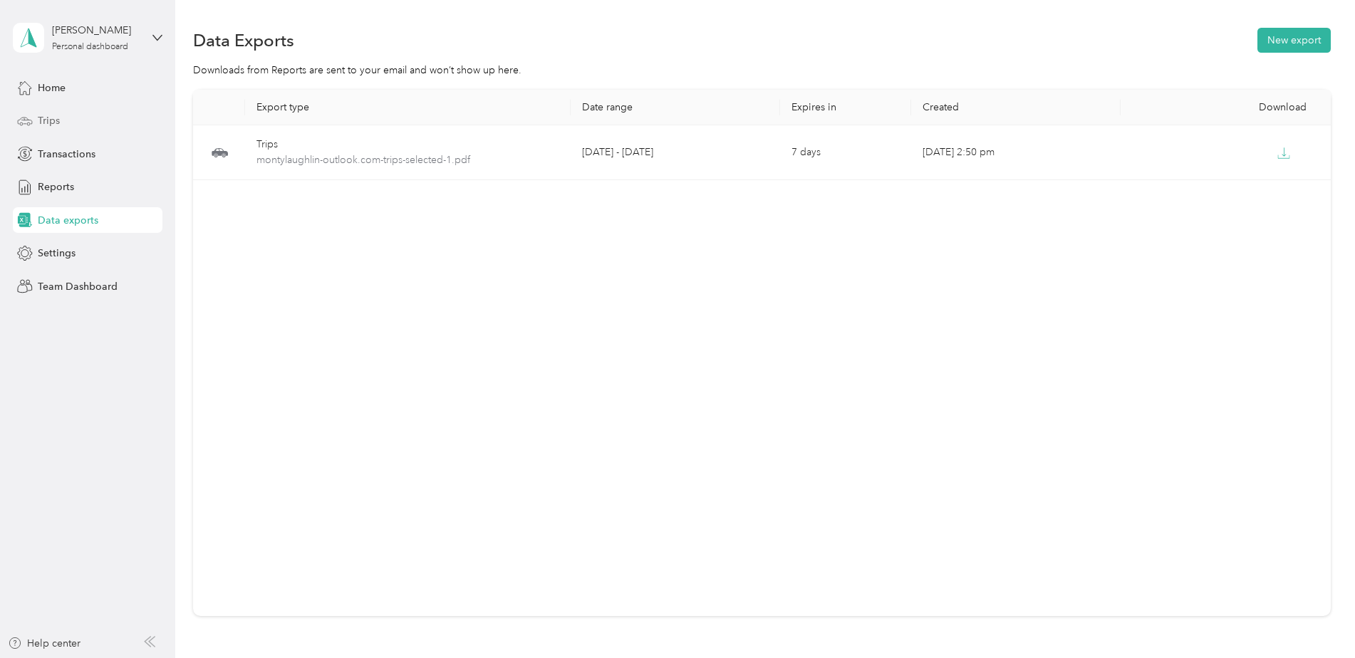
drag, startPoint x: 54, startPoint y: 120, endPoint x: 70, endPoint y: 132, distance: 20.2
click at [54, 120] on span "Trips" at bounding box center [49, 120] width 22 height 15
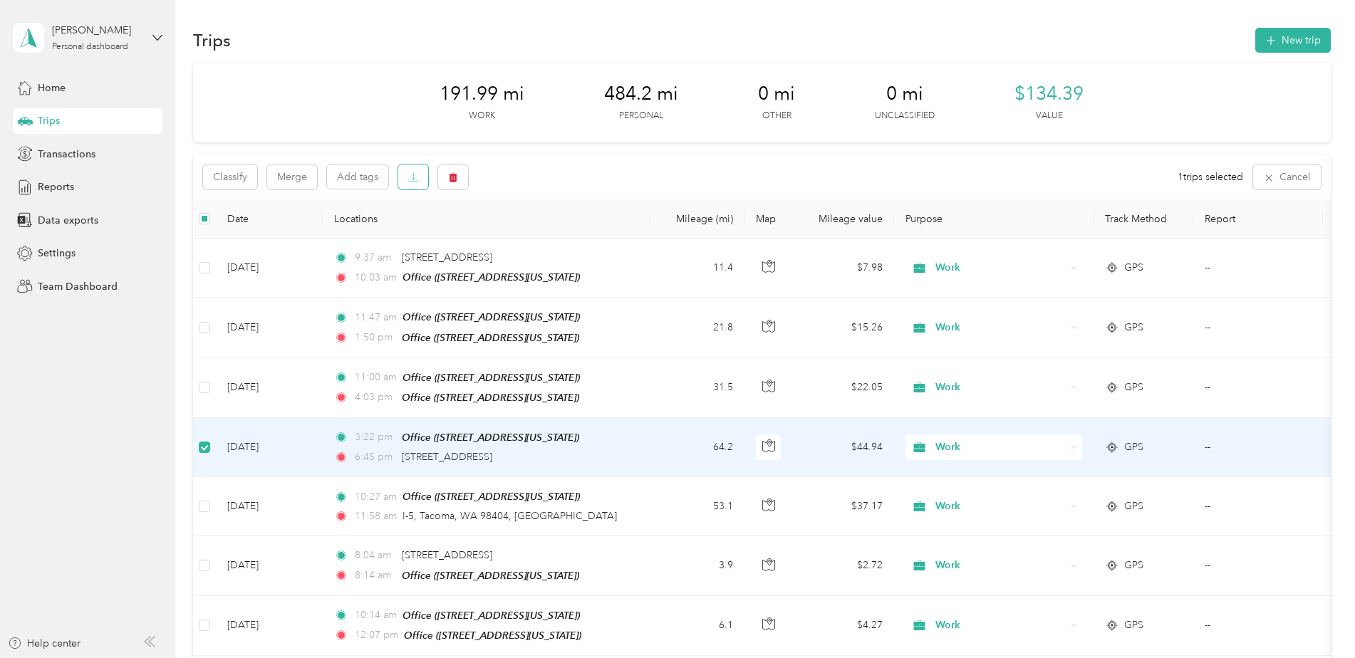
click at [402, 177] on button "button" at bounding box center [413, 177] width 30 height 25
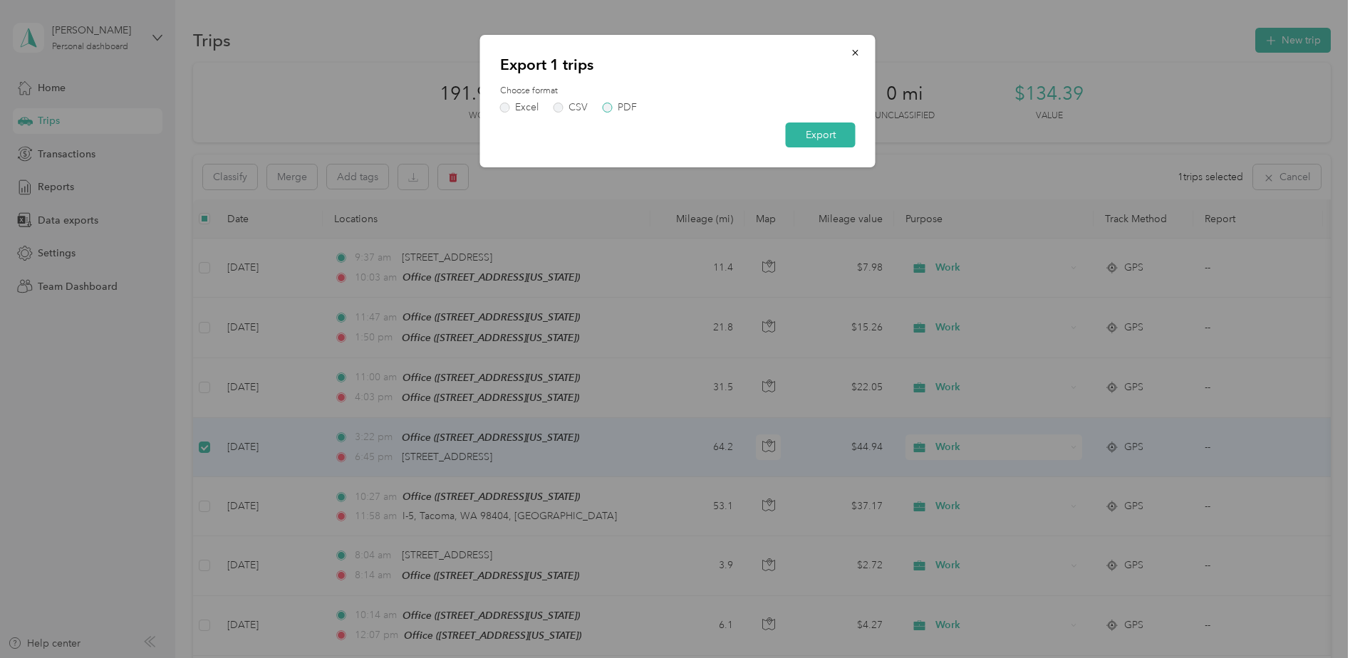
click at [625, 103] on div "PDF" at bounding box center [626, 108] width 19 height 10
click at [806, 124] on button "Export" at bounding box center [821, 134] width 70 height 25
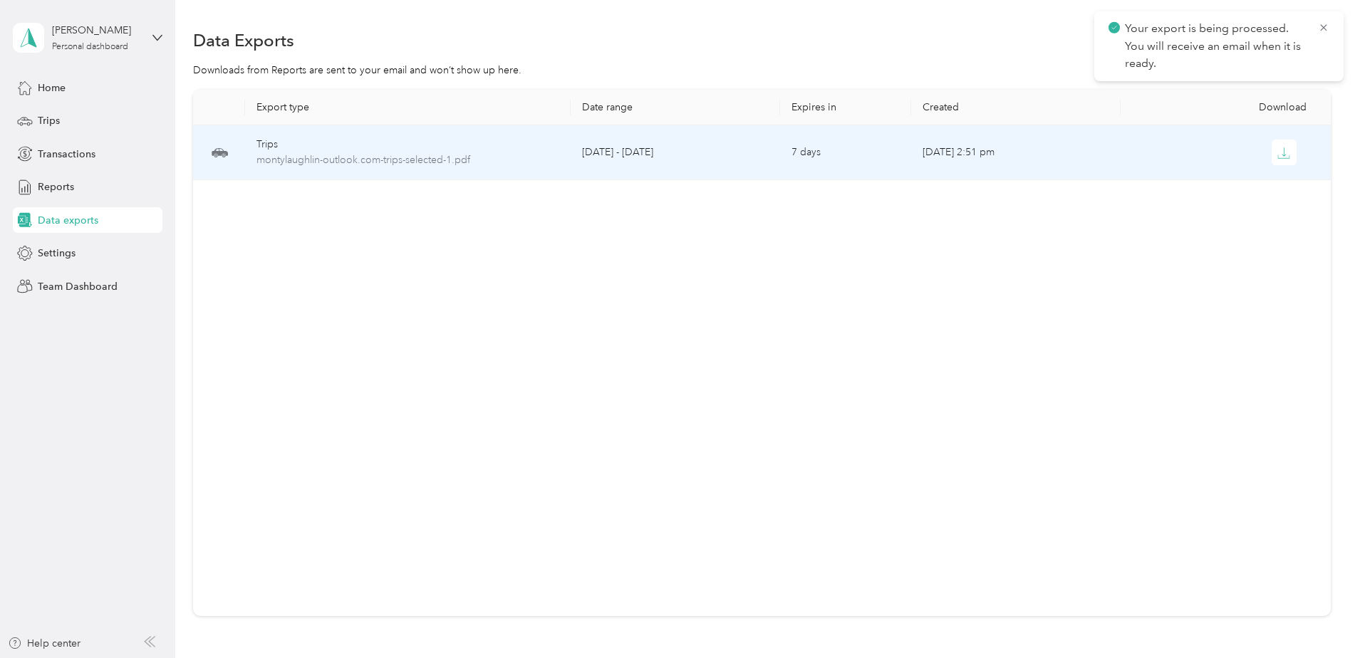
click at [1304, 148] on div at bounding box center [1225, 153] width 187 height 26
click at [1287, 151] on button "button" at bounding box center [1284, 153] width 26 height 26
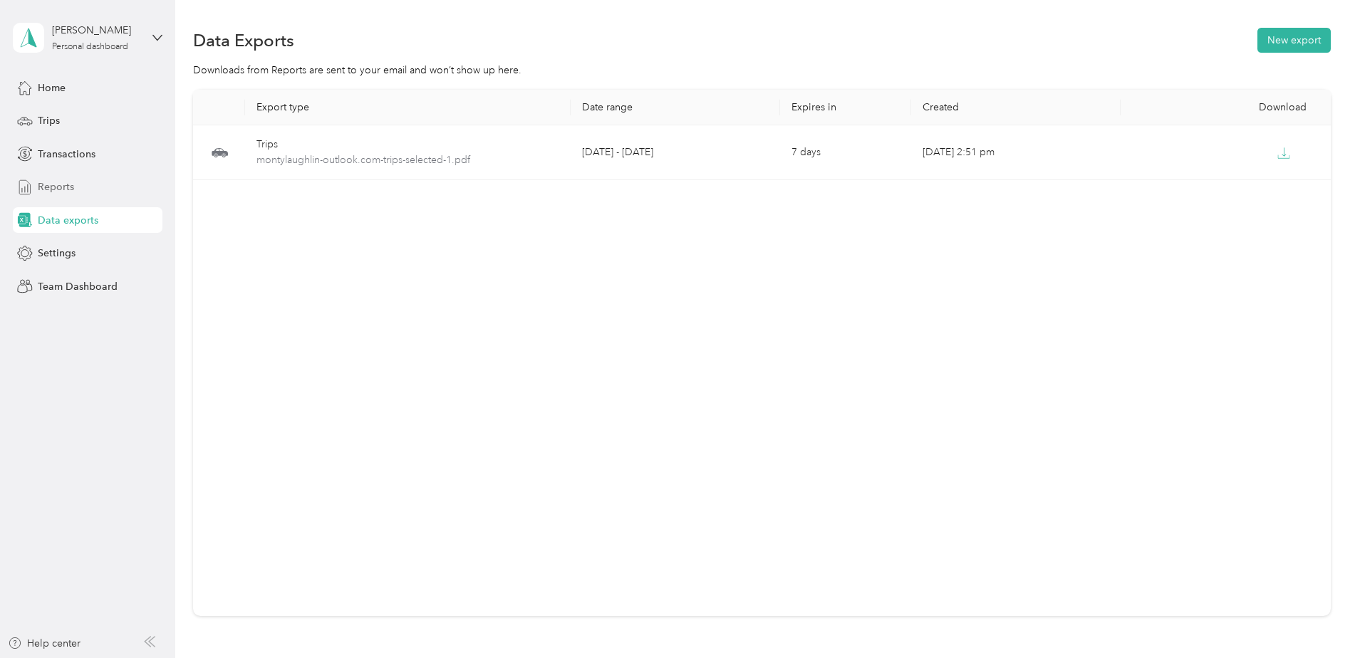
drag, startPoint x: 78, startPoint y: 122, endPoint x: 121, endPoint y: 179, distance: 71.7
click at [78, 122] on div "Trips" at bounding box center [88, 121] width 150 height 26
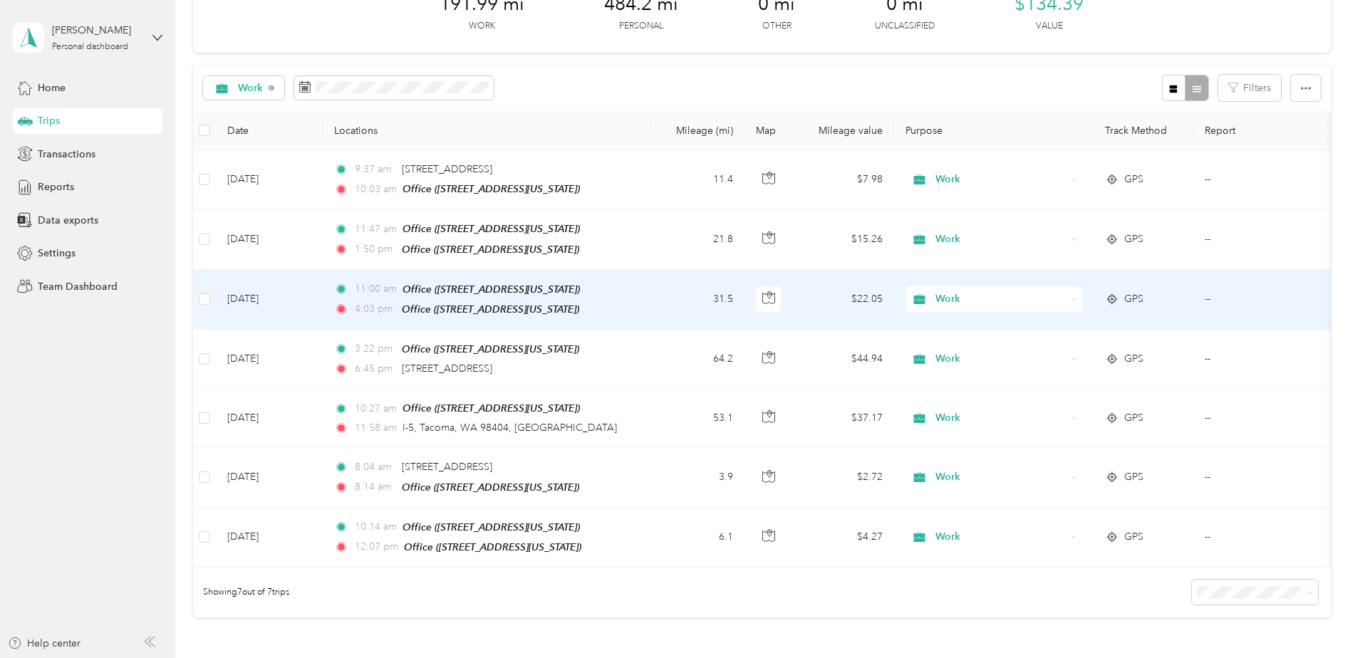
scroll to position [214, 0]
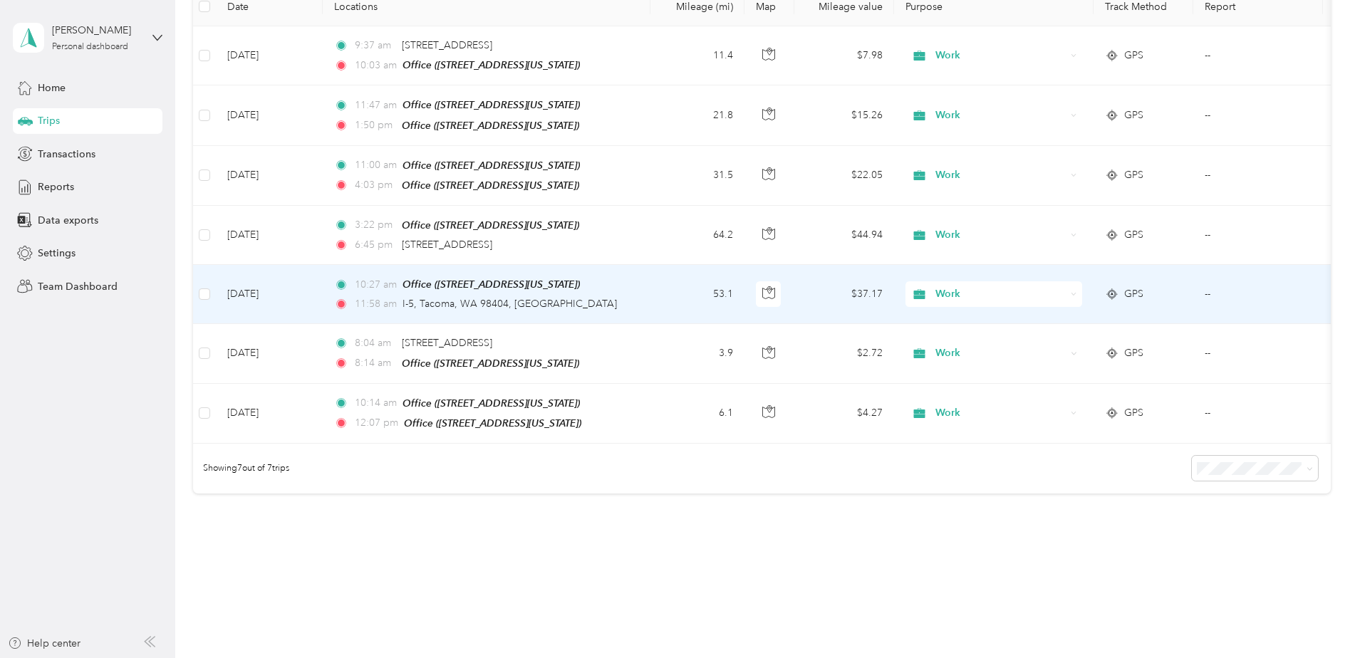
click at [243, 288] on td "[DATE]" at bounding box center [269, 294] width 107 height 59
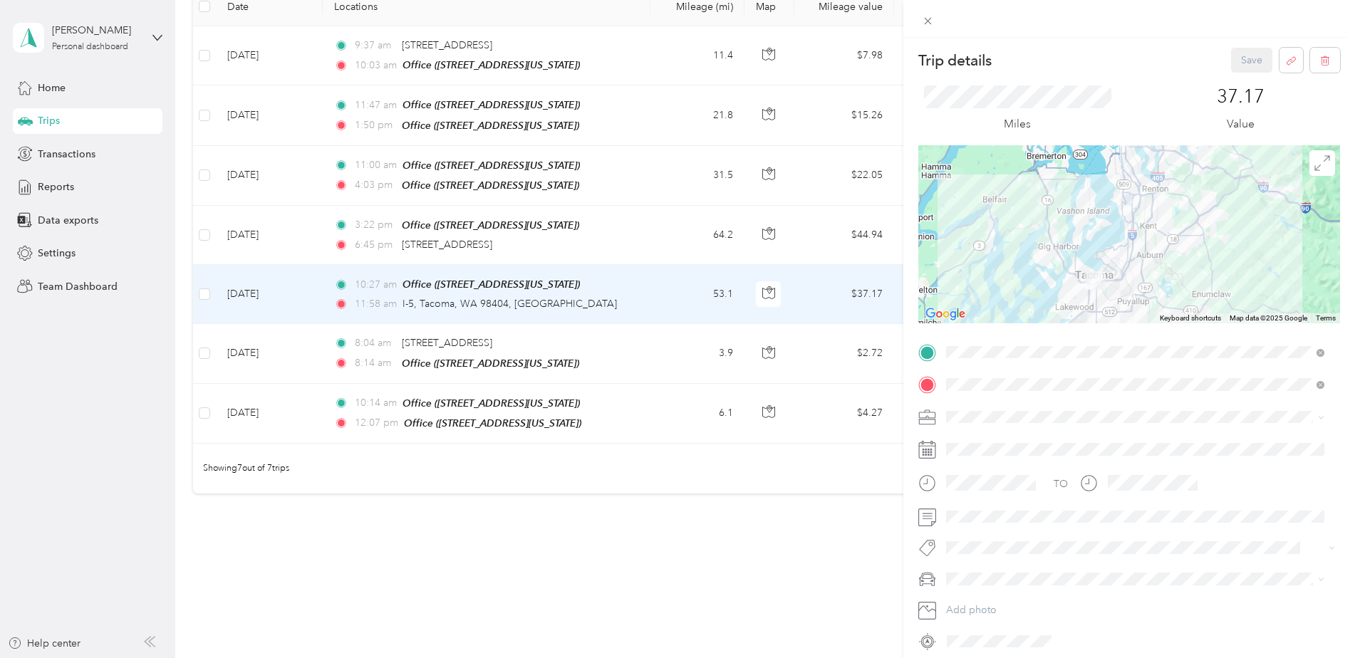
click at [192, 292] on div "Trip details Save This trip cannot be edited because it is either under review,…" at bounding box center [677, 329] width 1355 height 658
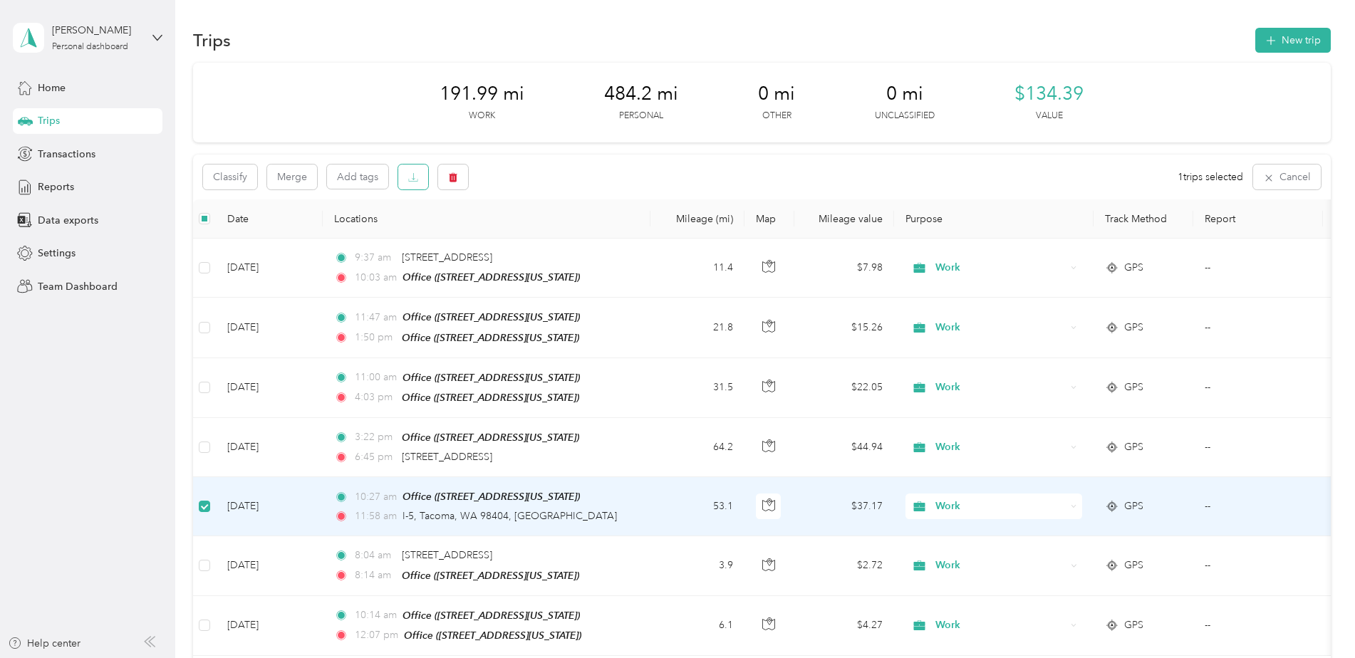
click at [412, 169] on button "button" at bounding box center [413, 177] width 30 height 25
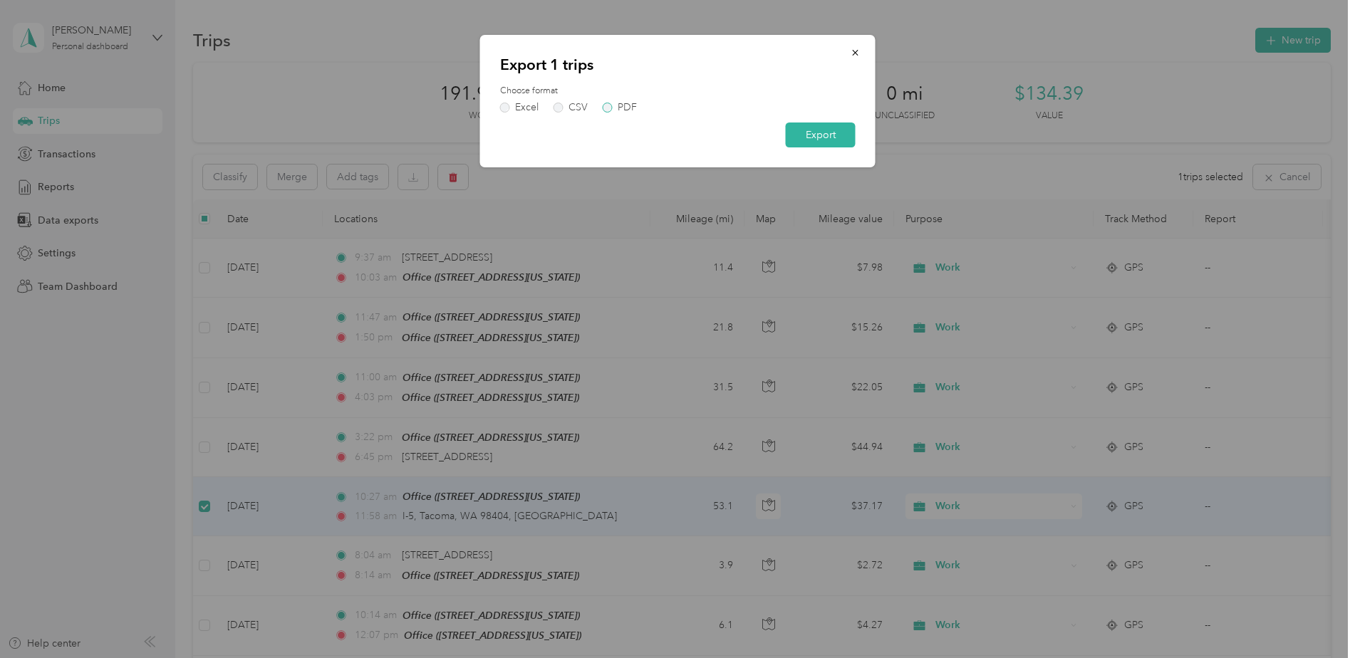
click at [634, 103] on div "Choose format Excel CSV PDF" at bounding box center [677, 99] width 355 height 28
click at [636, 105] on div "Excel CSV PDF" at bounding box center [677, 108] width 355 height 10
click at [620, 105] on div "PDF" at bounding box center [626, 108] width 19 height 10
drag, startPoint x: 620, startPoint y: 105, endPoint x: 609, endPoint y: 116, distance: 15.6
click at [598, 118] on form "Choose format Excel CSV PDF Export" at bounding box center [677, 116] width 355 height 63
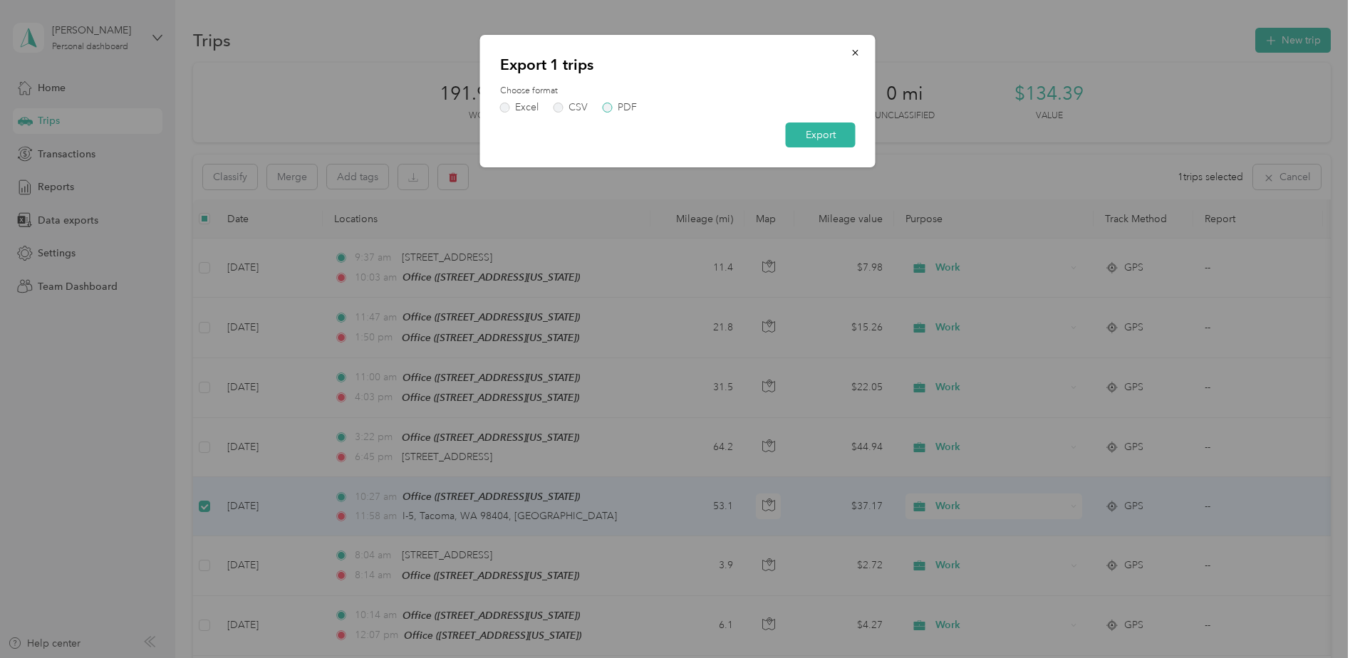
drag, startPoint x: 611, startPoint y: 108, endPoint x: 644, endPoint y: 118, distance: 34.2
click at [614, 109] on label "PDF" at bounding box center [620, 108] width 34 height 10
click at [797, 127] on button "Export" at bounding box center [821, 134] width 70 height 25
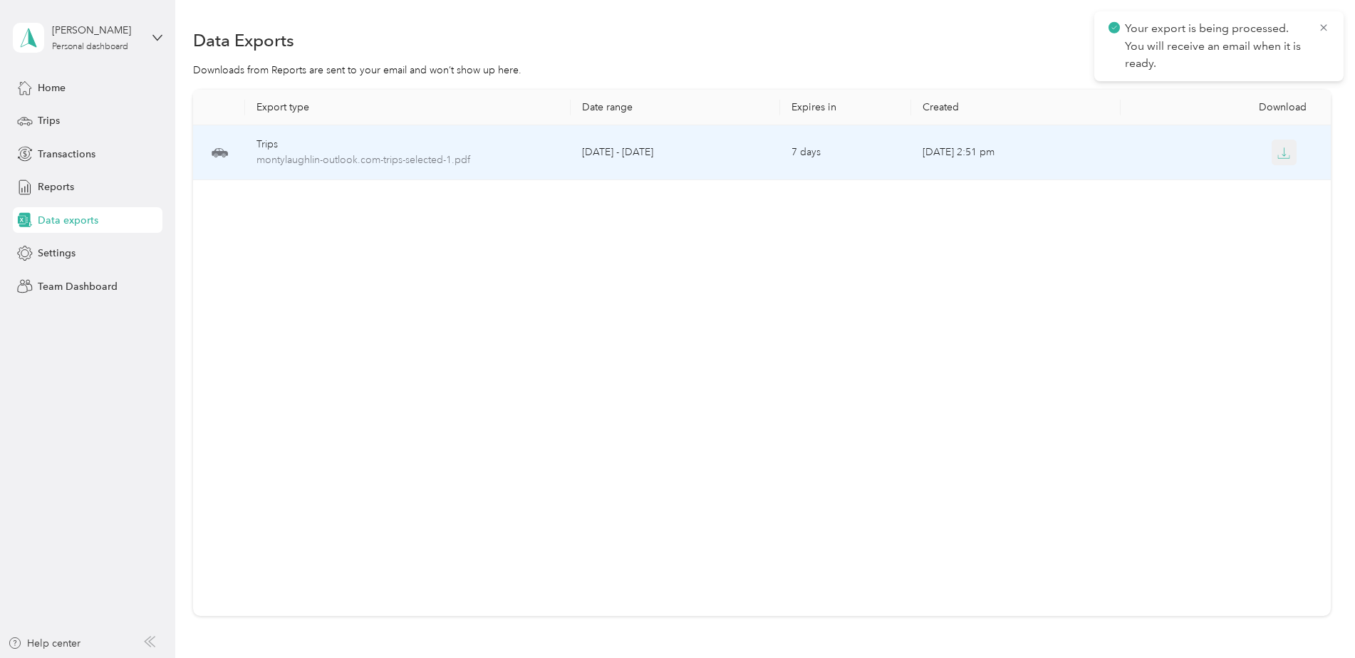
click at [1285, 152] on icon "button" at bounding box center [1283, 153] width 13 height 13
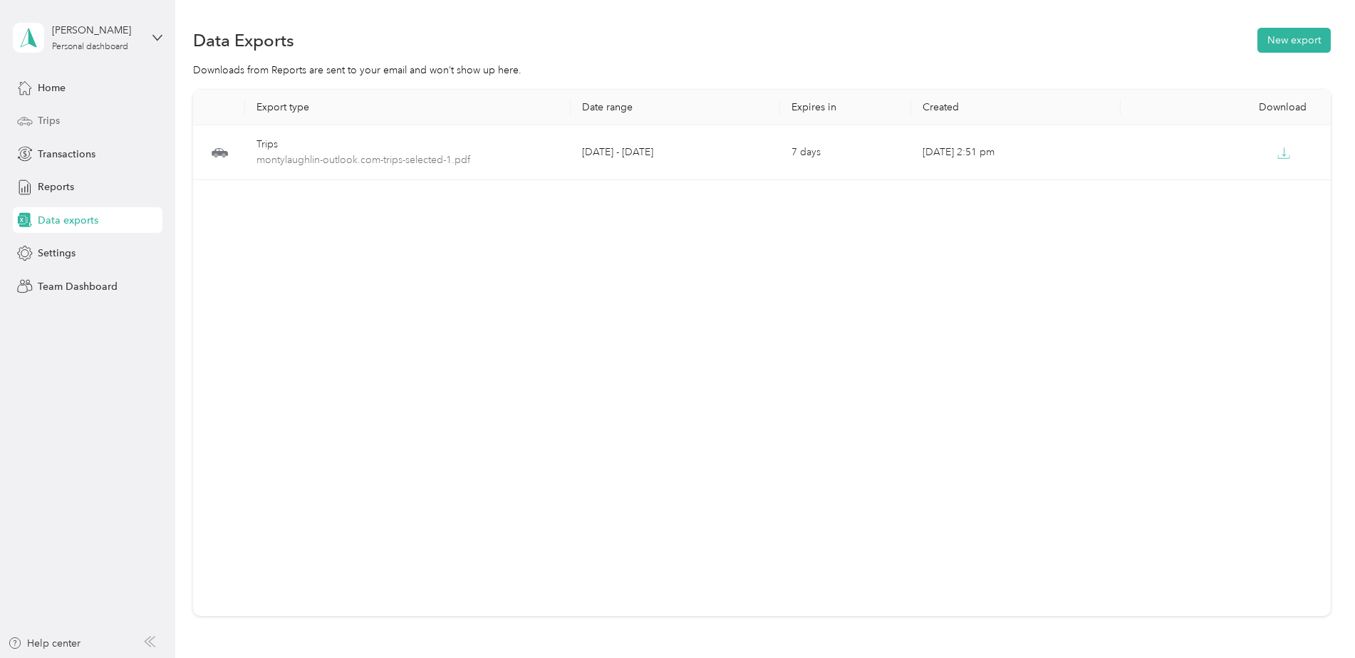
drag, startPoint x: 116, startPoint y: 115, endPoint x: 118, endPoint y: 125, distance: 9.4
click at [116, 115] on div "Trips" at bounding box center [88, 121] width 150 height 26
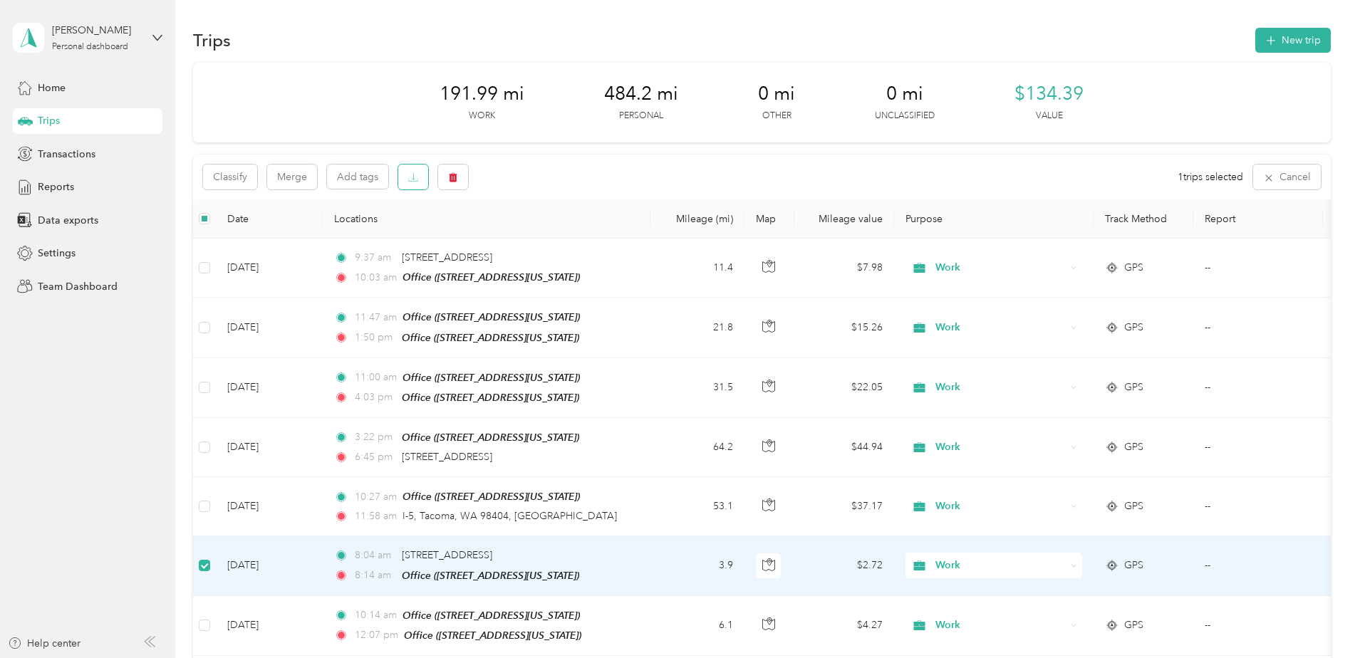
click at [405, 183] on button "button" at bounding box center [413, 177] width 30 height 25
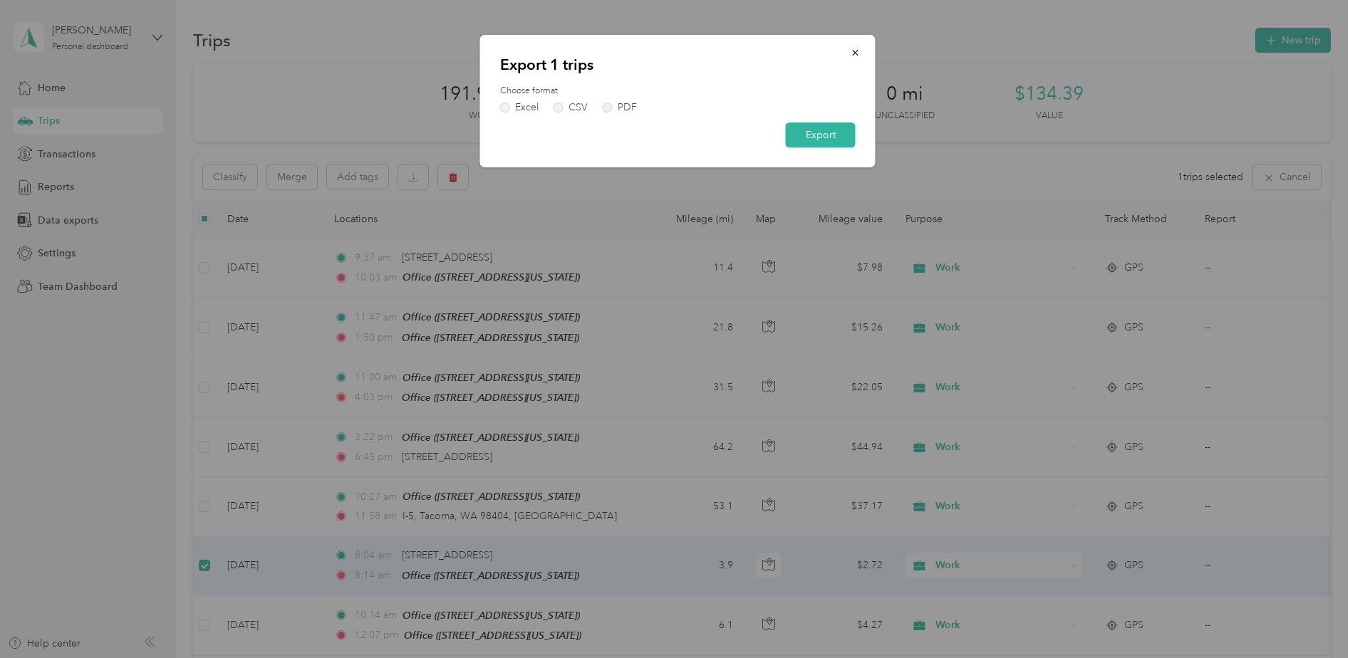
drag, startPoint x: 608, startPoint y: 106, endPoint x: 719, endPoint y: 126, distance: 113.6
click at [610, 108] on label "PDF" at bounding box center [620, 108] width 34 height 10
drag, startPoint x: 838, startPoint y: 127, endPoint x: 879, endPoint y: 150, distance: 47.2
click at [838, 127] on button "Export" at bounding box center [821, 134] width 70 height 25
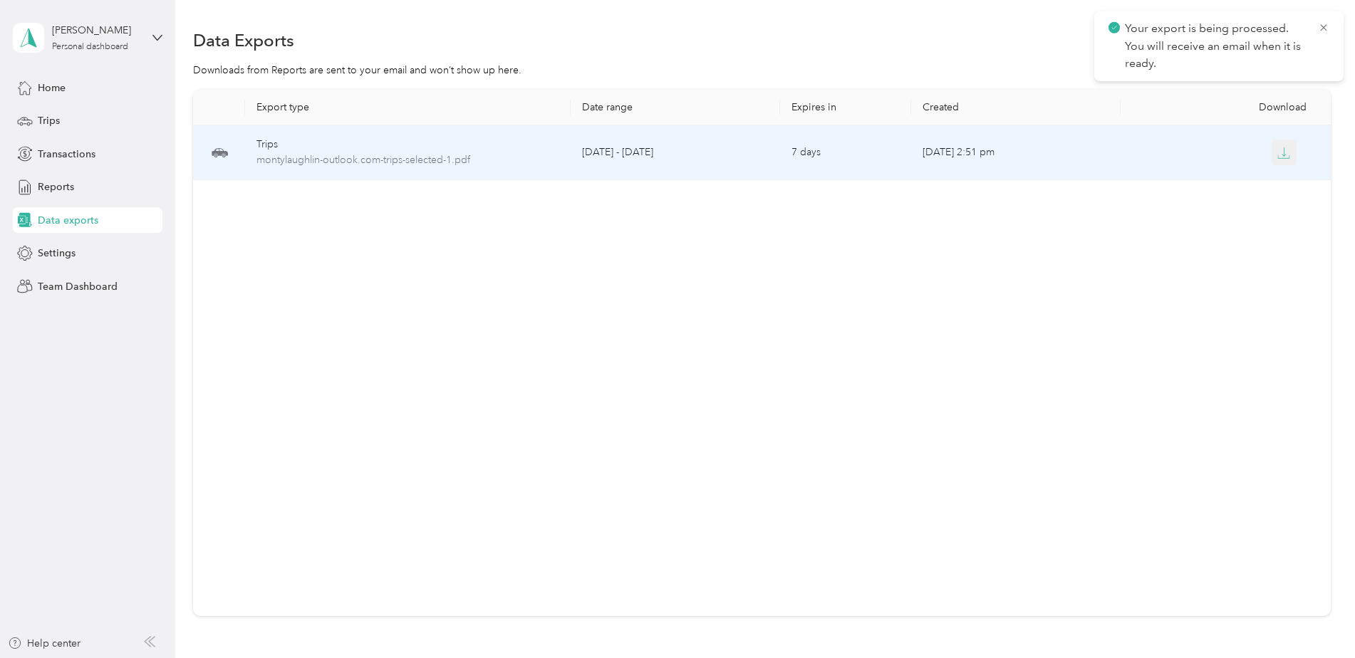
click at [1277, 156] on icon "button" at bounding box center [1283, 153] width 13 height 13
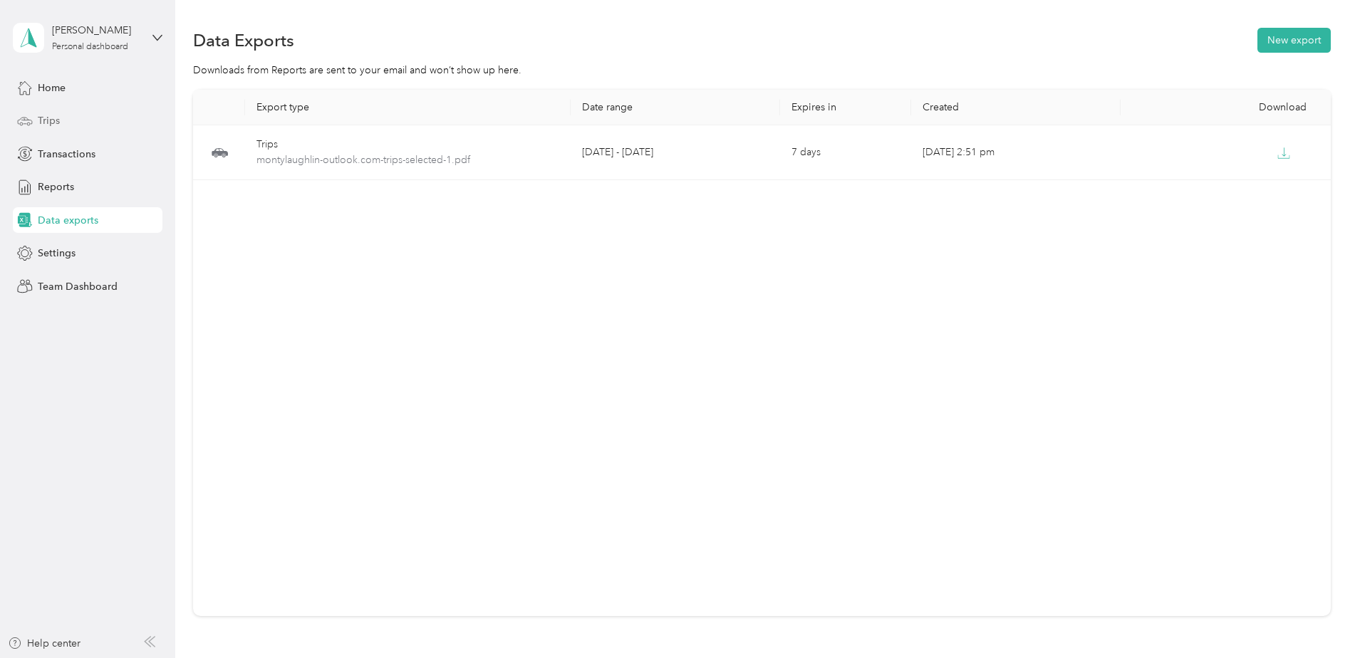
click at [78, 113] on div "Trips" at bounding box center [88, 121] width 150 height 26
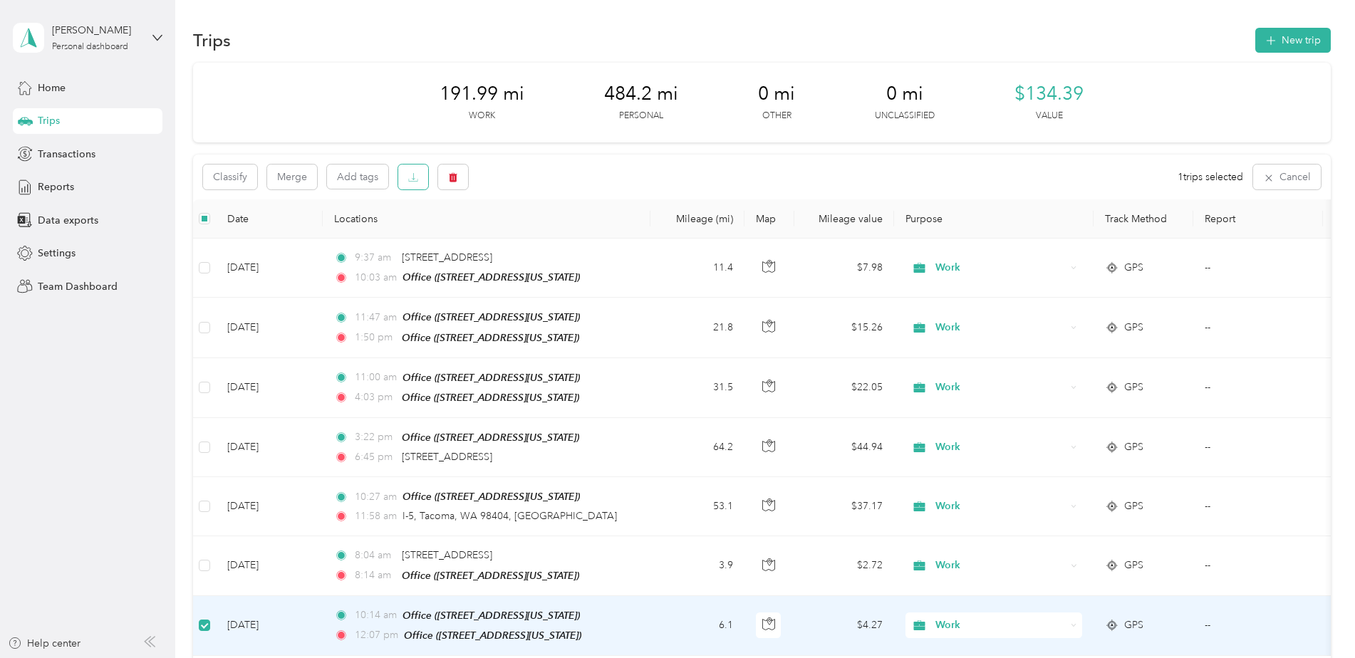
click at [410, 166] on button "button" at bounding box center [413, 177] width 30 height 25
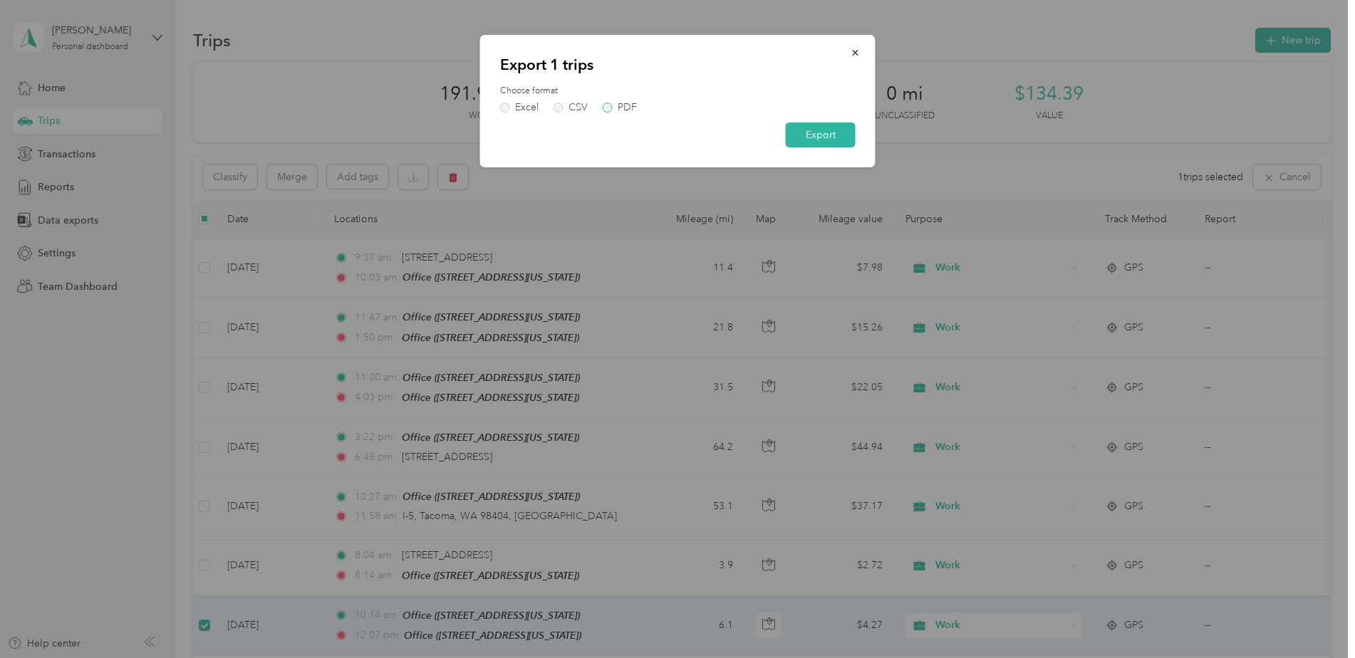
click at [608, 111] on label "PDF" at bounding box center [620, 108] width 34 height 10
click at [848, 133] on button "Export" at bounding box center [821, 134] width 70 height 25
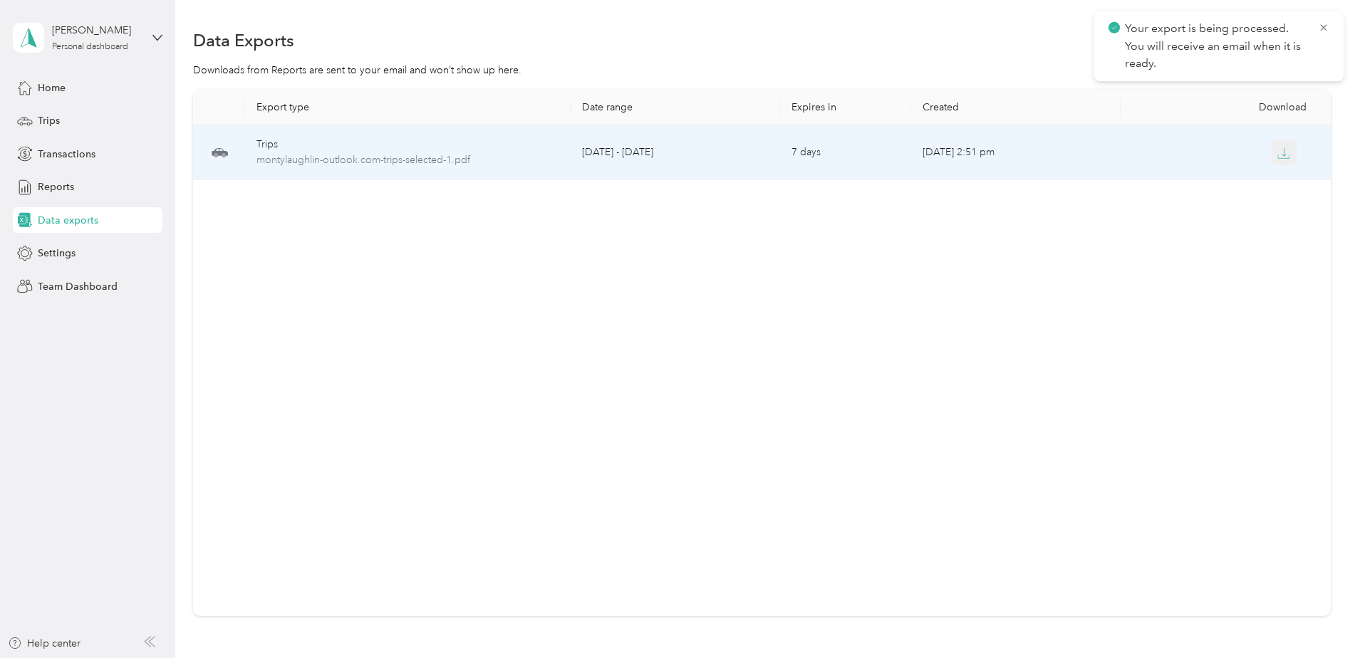
click at [1284, 148] on icon "button" at bounding box center [1283, 153] width 13 height 13
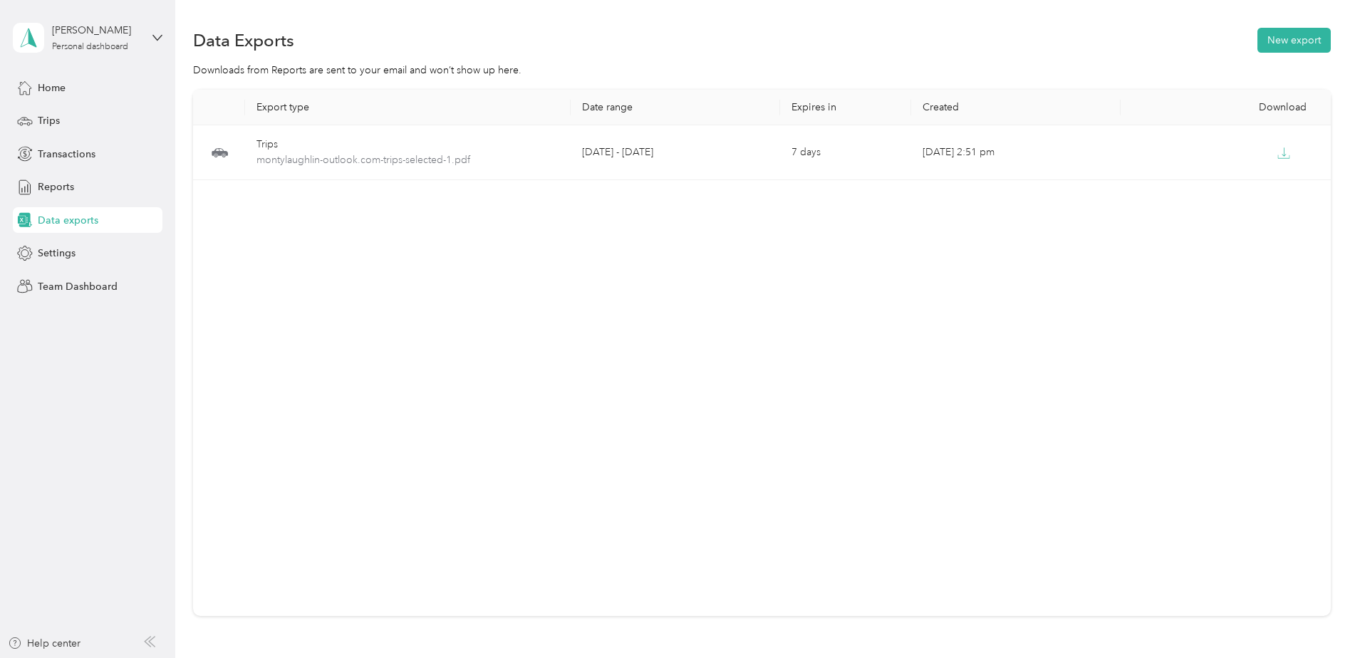
drag, startPoint x: 79, startPoint y: 120, endPoint x: 3, endPoint y: 85, distance: 84.1
click at [79, 120] on div "Trips" at bounding box center [88, 121] width 150 height 26
